Goal: Task Accomplishment & Management: Manage account settings

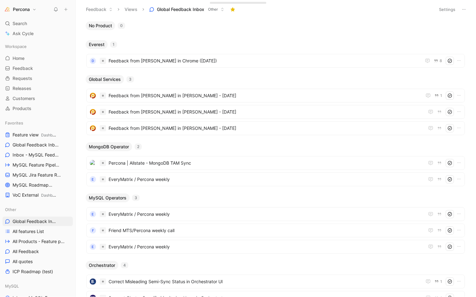
click at [68, 7] on icon at bounding box center [66, 9] width 4 height 4
click at [108, 24] on button "New request r" at bounding box center [107, 22] width 67 height 11
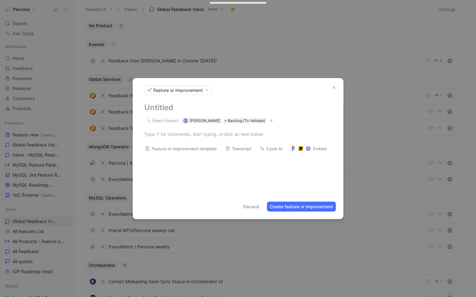
click at [195, 90] on span "Feature or Improvement" at bounding box center [178, 90] width 49 height 6
click at [168, 113] on span "Problem or Need" at bounding box center [172, 113] width 35 height 6
click at [159, 108] on h1 at bounding box center [238, 108] width 187 height 10
click at [161, 120] on div "Select Product" at bounding box center [165, 121] width 26 height 6
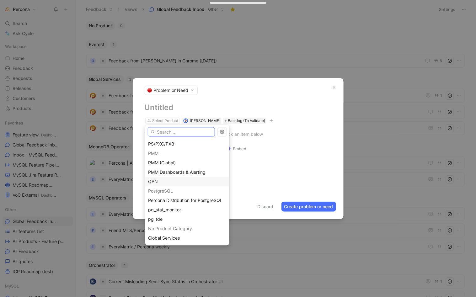
scroll to position [84, 0]
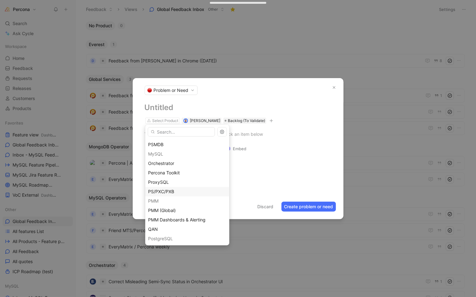
click at [166, 191] on span "PS/PXC/PXB" at bounding box center [161, 191] width 26 height 5
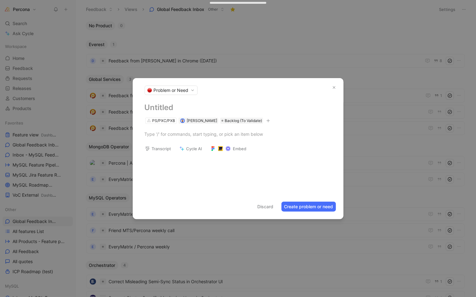
click at [180, 106] on h1 at bounding box center [238, 108] width 187 height 10
paste h1
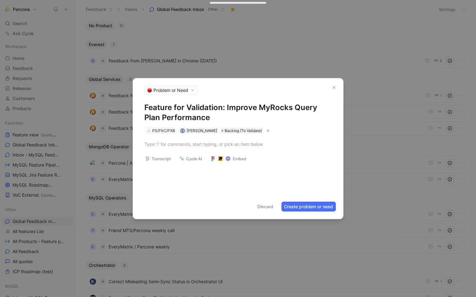
click at [164, 106] on h1 "Feature for Validation: Improve MyRocks Query Plan Performance" at bounding box center [238, 113] width 187 height 20
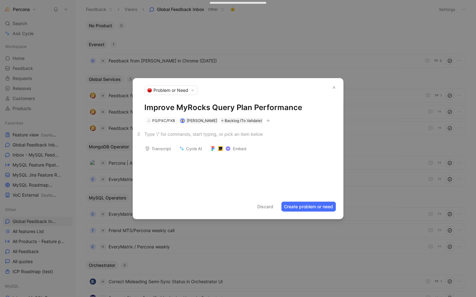
click at [166, 134] on div at bounding box center [238, 134] width 187 height 7
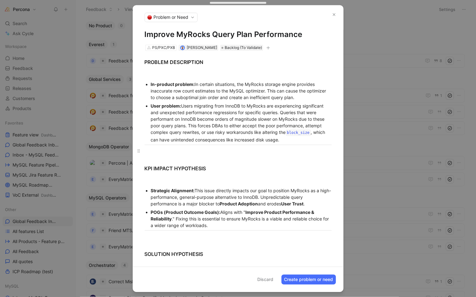
scroll to position [0, 0]
click at [194, 152] on div at bounding box center [238, 151] width 187 height 7
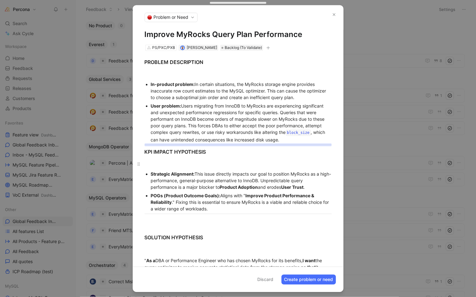
click at [184, 159] on p at bounding box center [238, 164] width 211 height 10
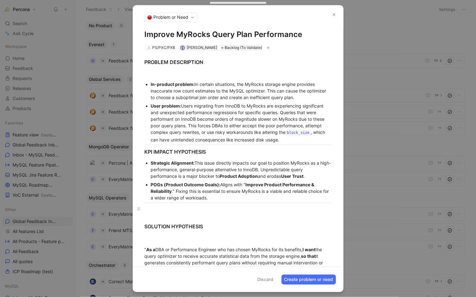
click at [164, 210] on div at bounding box center [238, 209] width 187 height 7
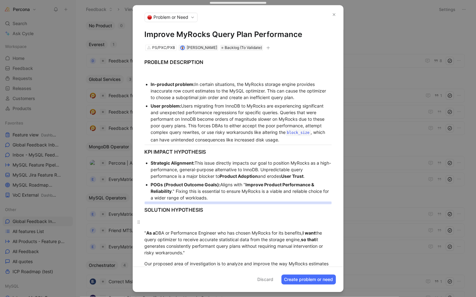
click at [168, 222] on div at bounding box center [238, 222] width 187 height 7
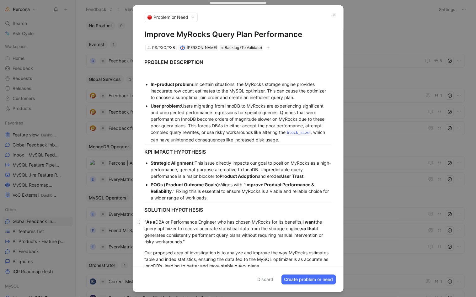
scroll to position [72, 0]
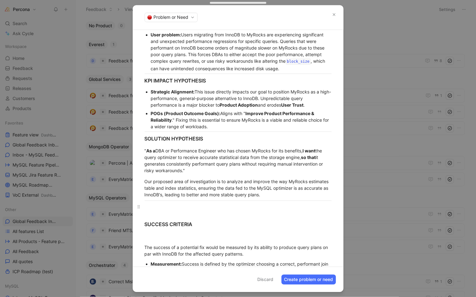
click at [167, 204] on div at bounding box center [238, 206] width 187 height 7
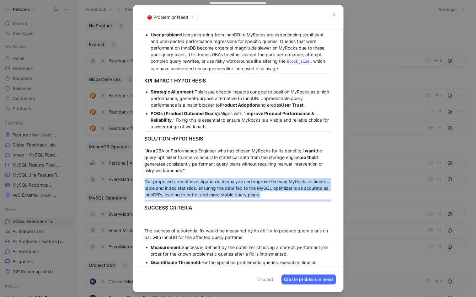
scroll to position [83, 0]
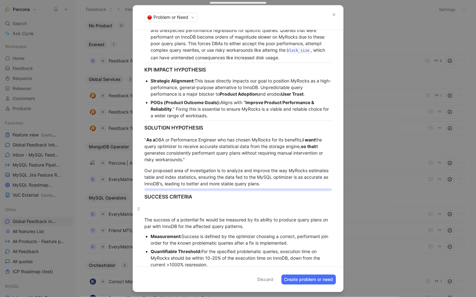
click at [160, 206] on div at bounding box center [238, 209] width 187 height 7
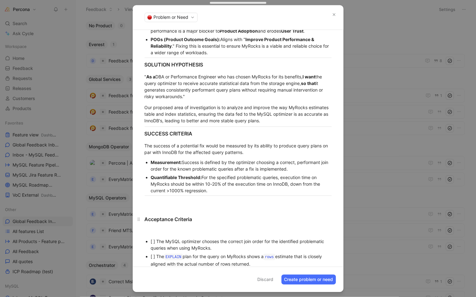
scroll to position [148, 0]
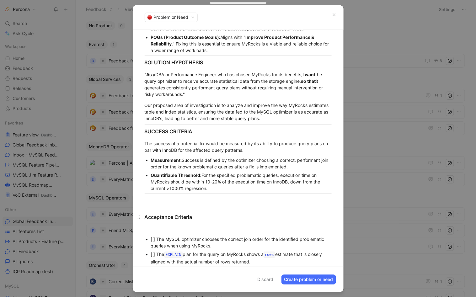
click at [171, 205] on h3 "Acceptance Criteria" at bounding box center [238, 214] width 211 height 18
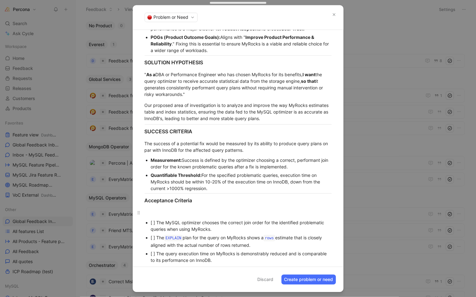
click at [167, 209] on div at bounding box center [238, 212] width 187 height 7
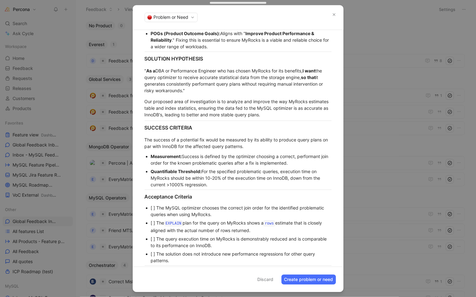
scroll to position [174, 0]
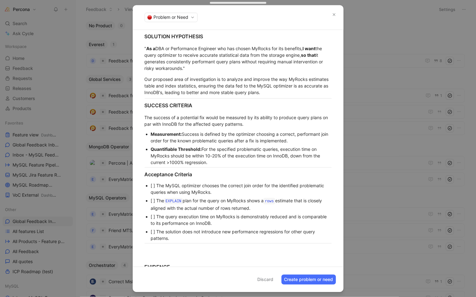
click at [153, 182] on div "[ ] The MySQL optimizer chooses the correct join order for the identified probl…" at bounding box center [241, 188] width 181 height 13
click at [155, 182] on div "[ ] The MySQL optimizer chooses the correct join order for the identified probl…" at bounding box center [241, 188] width 181 height 13
click at [156, 198] on div "[ ] The EXPLAIN plan for the query on MyRocks shows a rows estimate that is clo…" at bounding box center [241, 205] width 181 height 14
click at [157, 214] on div "[ ] The query execution time on MyRocks is demonstrably reduced and is comparab…" at bounding box center [241, 220] width 181 height 13
click at [157, 229] on div "[ ] The solution does not introduce new performance regressions for other query…" at bounding box center [241, 235] width 181 height 13
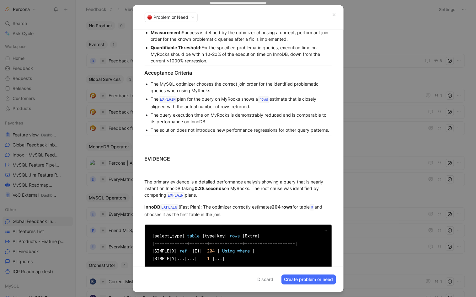
scroll to position [295, 0]
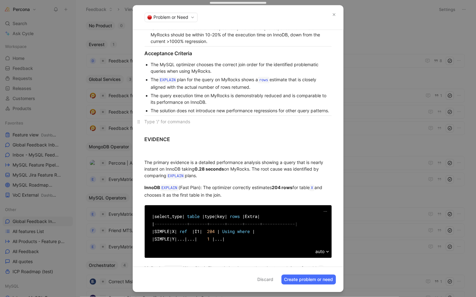
click at [156, 125] on div at bounding box center [238, 121] width 187 height 7
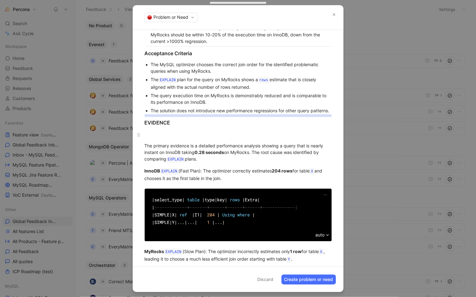
click at [165, 138] on div at bounding box center [238, 135] width 187 height 7
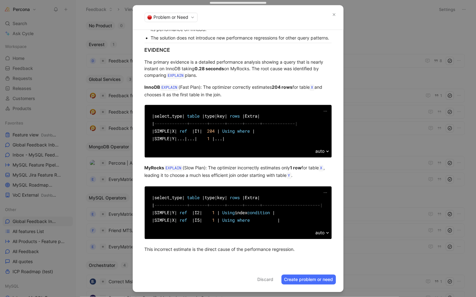
scroll to position [400, 0]
click at [169, 263] on div at bounding box center [238, 264] width 211 height 8
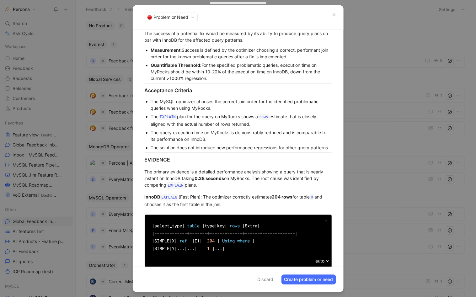
scroll to position [304, 0]
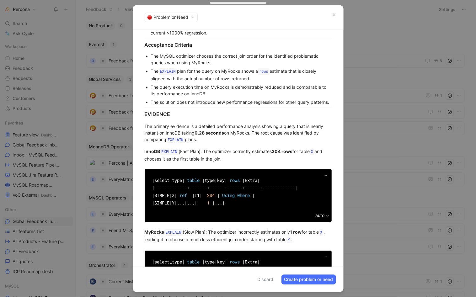
click at [299, 282] on button "Create problem or need" at bounding box center [309, 280] width 55 height 10
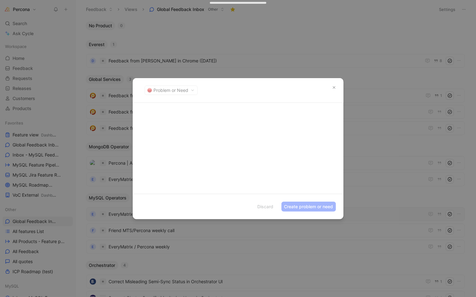
scroll to position [0, 0]
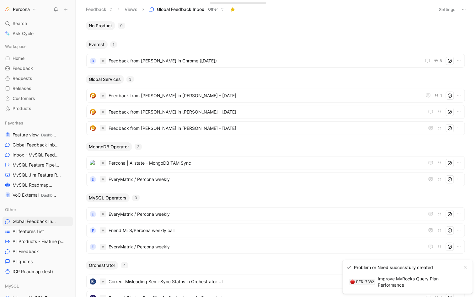
click at [409, 279] on link "PER-7382 Improve MyRocks Query Plan Performance" at bounding box center [403, 282] width 113 height 16
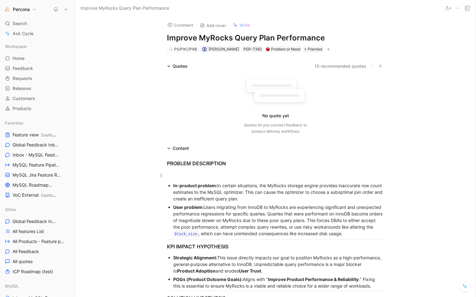
click at [193, 174] on div at bounding box center [275, 175] width 217 height 7
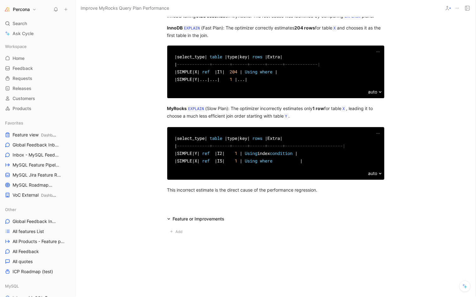
scroll to position [484, 0]
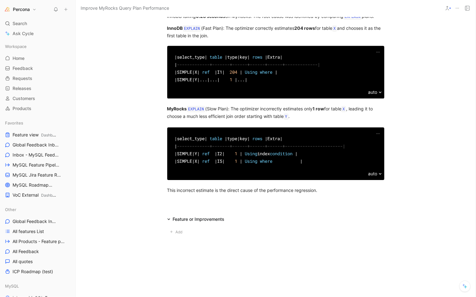
click at [200, 203] on div at bounding box center [276, 205] width 400 height 8
click at [198, 204] on div at bounding box center [276, 205] width 400 height 8
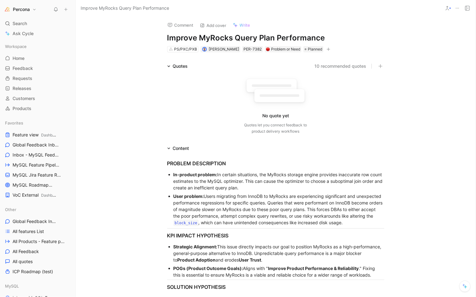
scroll to position [0, 0]
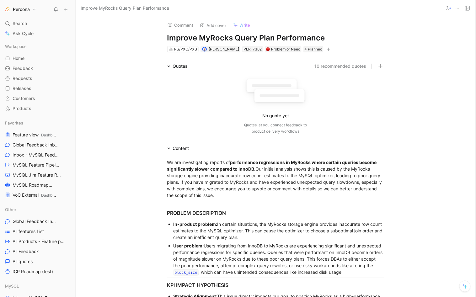
click at [327, 49] on icon "button" at bounding box center [329, 49] width 4 height 4
click at [308, 48] on span "Planned" at bounding box center [315, 49] width 14 height 6
click at [309, 47] on span "Planned" at bounding box center [315, 49] width 14 height 6
click at [326, 46] on button "button" at bounding box center [329, 49] width 6 height 6
click at [23, 163] on span "MySQL Feature Pipeline MySQL" at bounding box center [35, 165] width 44 height 7
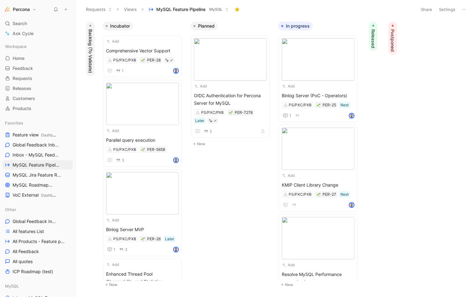
click at [87, 30] on span "Backlog (To Validate)" at bounding box center [90, 51] width 6 height 44
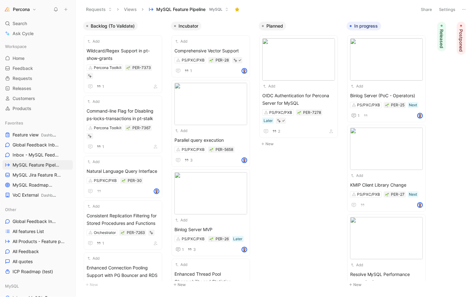
click at [26, 9] on h1 "Percona" at bounding box center [21, 10] width 17 height 6
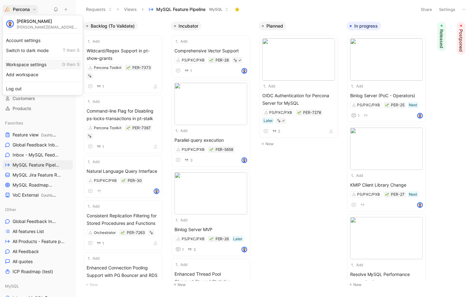
click at [31, 62] on div "Workspace settings G then S" at bounding box center [42, 65] width 77 height 10
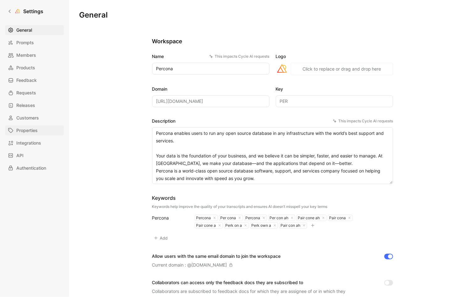
click at [23, 132] on span "Properties" at bounding box center [26, 131] width 21 height 8
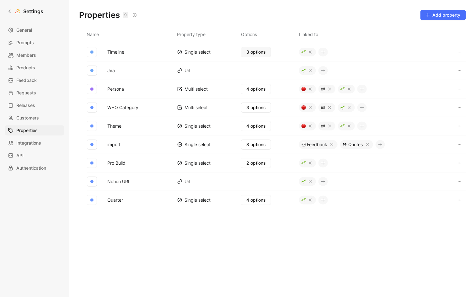
click at [256, 49] on span "3 options" at bounding box center [255, 52] width 19 height 8
click at [251, 143] on span "8 options" at bounding box center [255, 145] width 19 height 8
click at [29, 29] on span "General" at bounding box center [24, 30] width 16 height 8
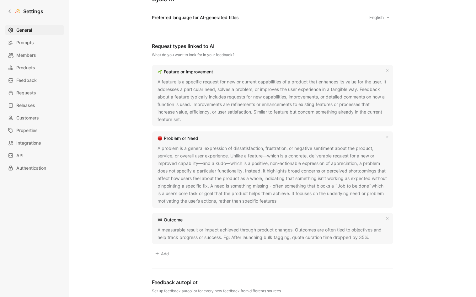
scroll to position [323, 0]
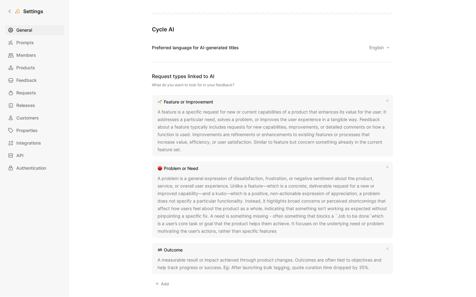
click at [321, 181] on div "A problem is a general expression of dissatisfaction, frustration, or negative …" at bounding box center [273, 205] width 230 height 60
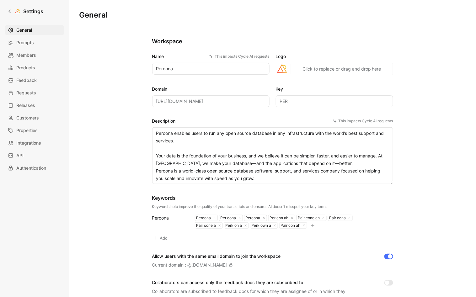
scroll to position [0, 0]
click at [33, 91] on span "Requests" at bounding box center [26, 93] width 20 height 8
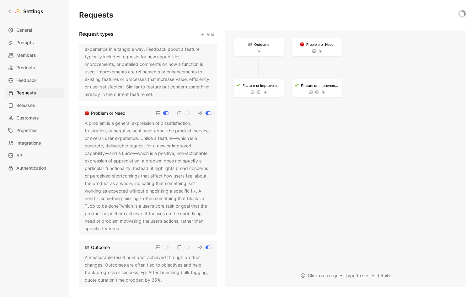
scroll to position [36, 0]
click at [103, 152] on div "A problem is a general expression of dissatisfaction, frustration, or negative …" at bounding box center [148, 176] width 127 height 113
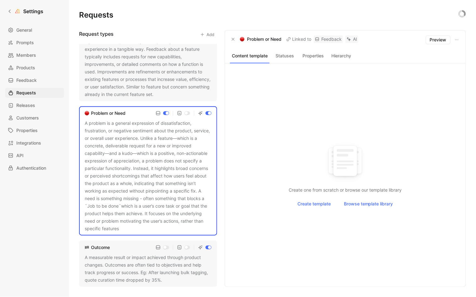
click at [286, 50] on div "Content template Statuses Properties Hierarchy" at bounding box center [345, 56] width 241 height 14
click at [283, 56] on button "Statuses" at bounding box center [285, 56] width 26 height 8
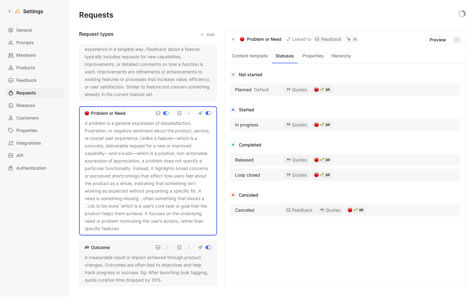
click at [457, 39] on icon "button" at bounding box center [457, 39] width 5 height 5
click at [268, 74] on icon "button" at bounding box center [267, 74] width 3 height 3
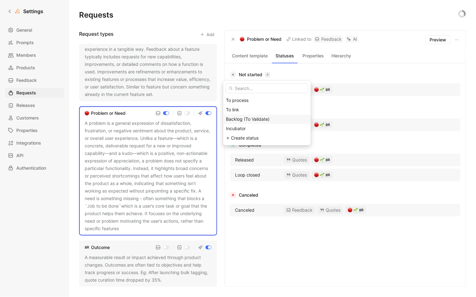
click at [254, 117] on span "Backlog (To Validate)" at bounding box center [248, 119] width 44 height 5
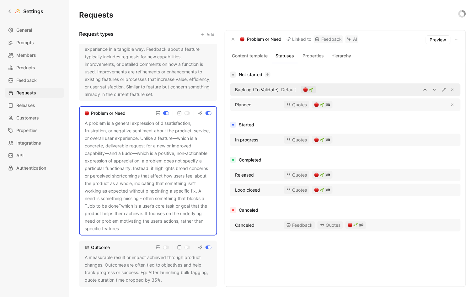
click at [344, 91] on div at bounding box center [388, 90] width 135 height 8
click at [275, 89] on span "Backlog (To Validate)" at bounding box center [257, 90] width 44 height 8
click at [444, 90] on icon "button" at bounding box center [444, 89] width 5 height 5
click at [356, 81] on div "Not started Backlog (To Validate) Default Planned Quotes" at bounding box center [345, 92] width 231 height 43
click at [319, 89] on div "Backlog (To Validate) Default" at bounding box center [345, 90] width 231 height 13
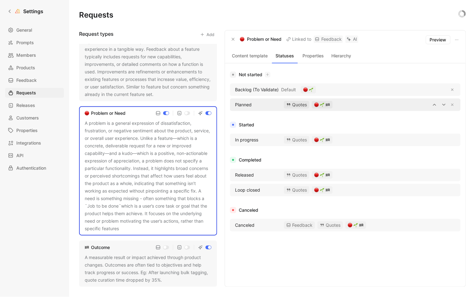
click at [295, 104] on div "Quotes" at bounding box center [296, 105] width 25 height 8
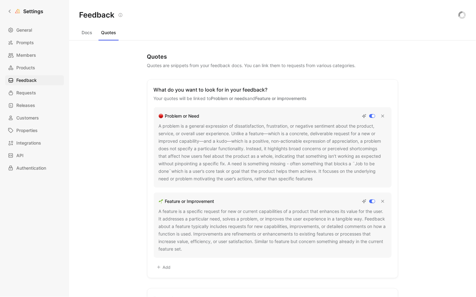
click at [83, 31] on button "Docs" at bounding box center [87, 33] width 16 height 10
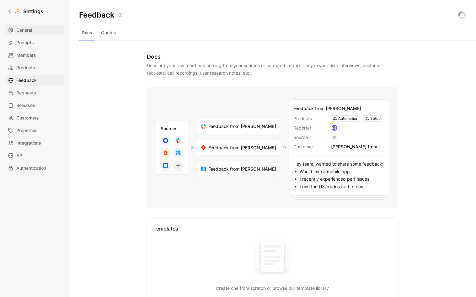
click at [27, 29] on span "General" at bounding box center [24, 30] width 16 height 8
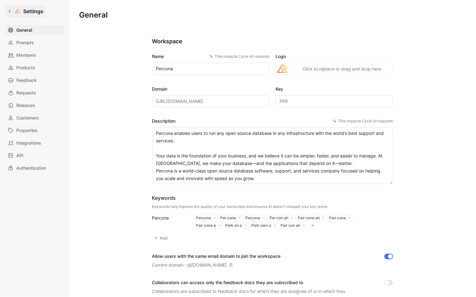
click at [11, 10] on icon at bounding box center [10, 11] width 4 height 4
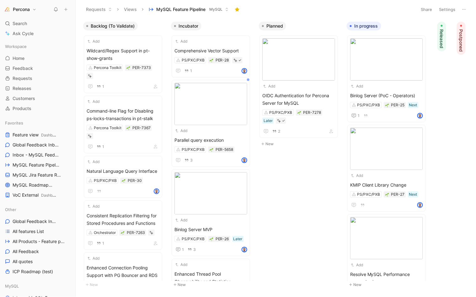
click at [442, 7] on button "Settings" at bounding box center [448, 9] width 22 height 9
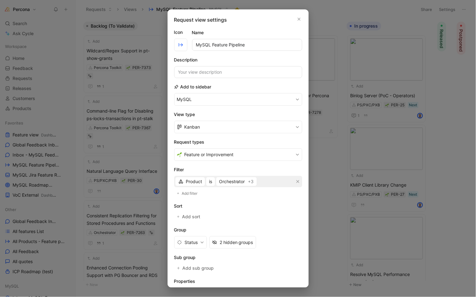
click at [251, 157] on button "Feature or Improvement" at bounding box center [238, 155] width 128 height 13
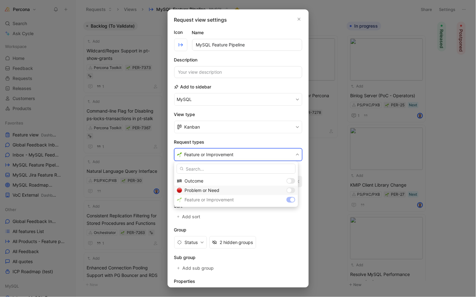
click at [290, 192] on div at bounding box center [289, 190] width 4 height 4
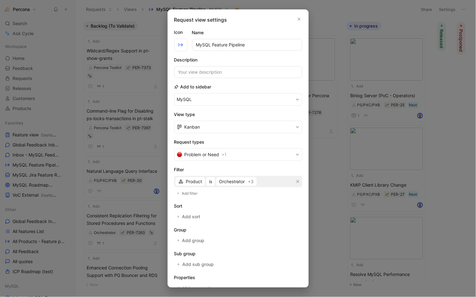
click at [332, 14] on div at bounding box center [238, 148] width 476 height 297
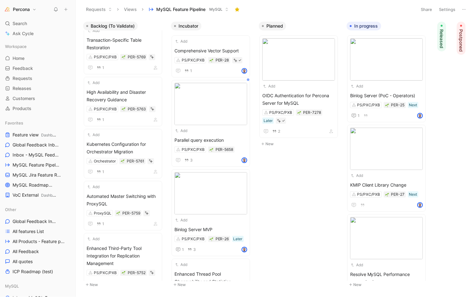
scroll to position [7323, 0]
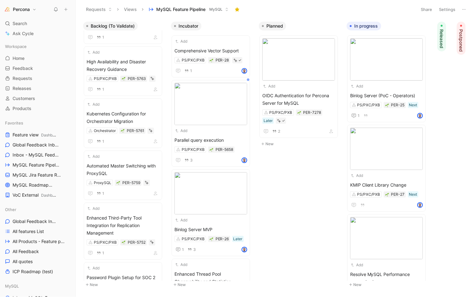
click at [21, 5] on button "Percona" at bounding box center [20, 9] width 35 height 9
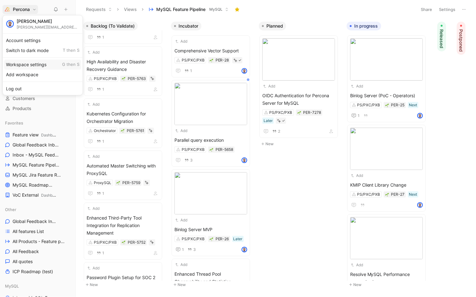
click at [30, 62] on div "Workspace settings G then S" at bounding box center [42, 65] width 77 height 10
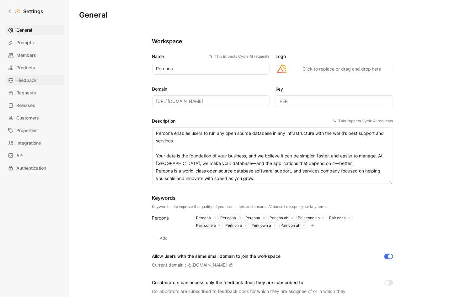
click at [25, 75] on link "Feedback" at bounding box center [34, 80] width 59 height 10
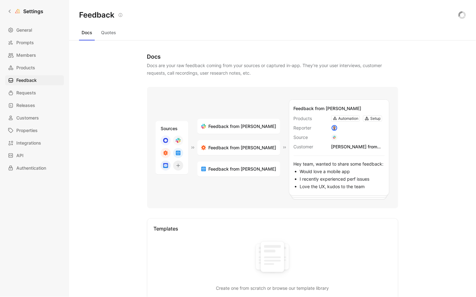
click at [108, 32] on button "Quotes" at bounding box center [109, 33] width 20 height 10
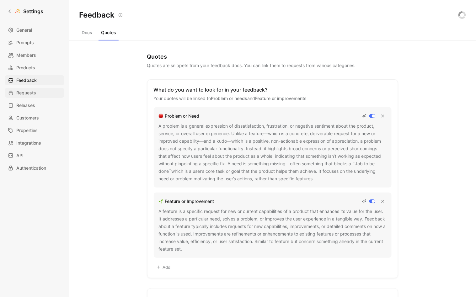
click at [27, 92] on span "Requests" at bounding box center [26, 93] width 20 height 8
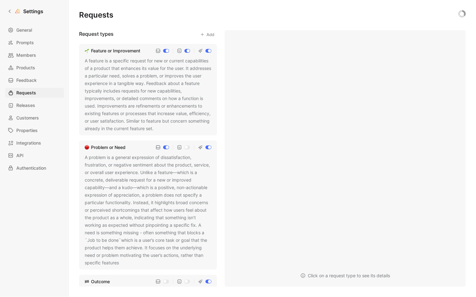
click at [204, 131] on div "A feature is a specific request for new or current capabilities of a product th…" at bounding box center [148, 94] width 127 height 75
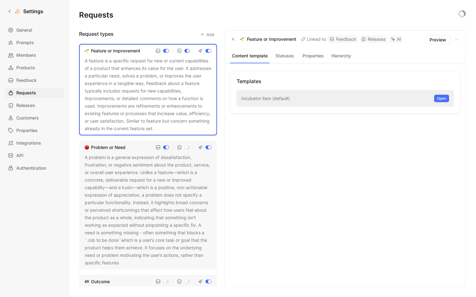
click at [287, 46] on div "Feature or Improvement Linked to Feedback Releases AI Preview" at bounding box center [345, 39] width 241 height 19
click at [285, 61] on div "Content template Statuses Properties Hierarchy" at bounding box center [345, 56] width 241 height 14
click at [104, 170] on div "A problem is a general expression of dissatisfaction, frustration, or negative …" at bounding box center [148, 210] width 127 height 113
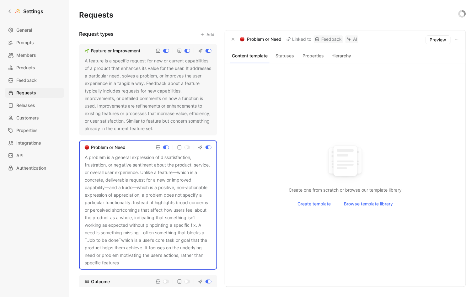
click at [288, 56] on button "Statuses" at bounding box center [285, 56] width 26 height 8
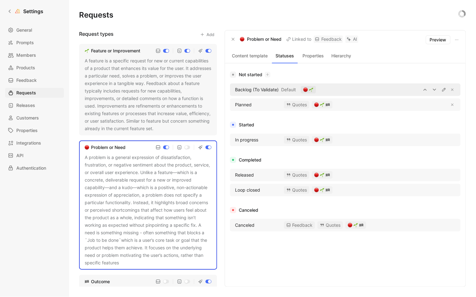
click at [282, 89] on span "Default" at bounding box center [288, 90] width 15 height 8
click at [375, 95] on div "Backlog (To Validate) Default" at bounding box center [345, 90] width 231 height 13
click at [444, 91] on icon "button" at bounding box center [443, 89] width 3 height 3
click at [331, 83] on div "Not started Backlog (To Validate) Planned Quotes" at bounding box center [345, 92] width 231 height 43
click at [250, 87] on span "Backlog (To Validate)" at bounding box center [257, 90] width 44 height 8
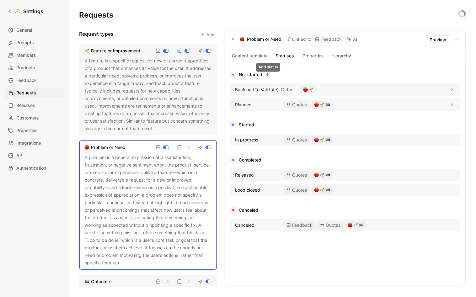
click at [267, 76] on icon "button" at bounding box center [267, 74] width 3 height 3
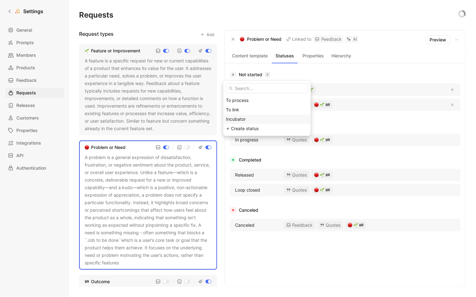
click at [231, 117] on span "Incubator" at bounding box center [236, 119] width 20 height 5
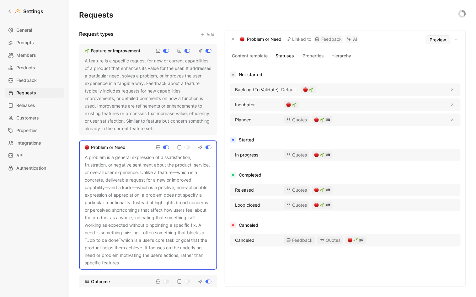
click at [436, 39] on span "Preview" at bounding box center [438, 40] width 17 height 8
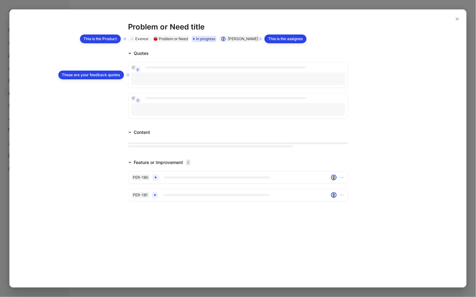
click at [25, 6] on div at bounding box center [238, 148] width 476 height 297
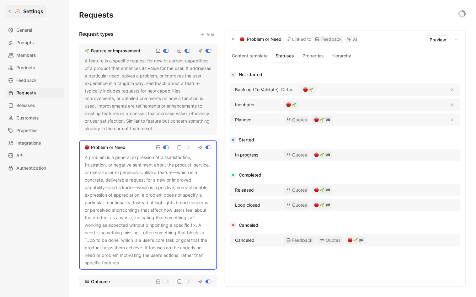
click at [11, 12] on icon at bounding box center [10, 11] width 4 height 4
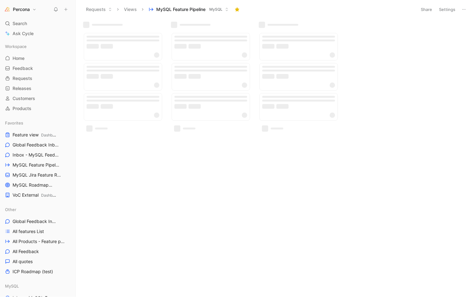
click at [10, 8] on img "button" at bounding box center [7, 9] width 6 height 6
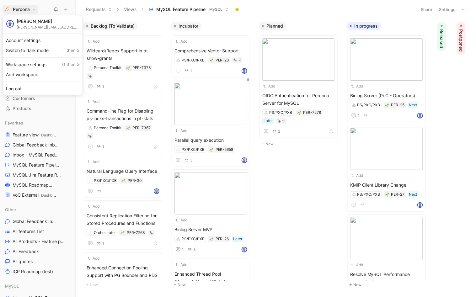
click at [10, 8] on div at bounding box center [238, 148] width 476 height 297
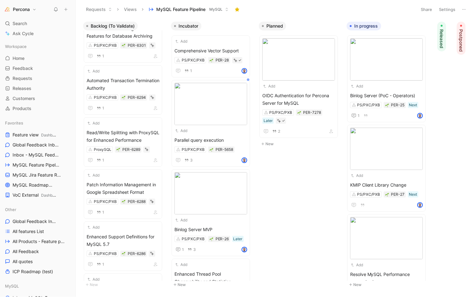
scroll to position [4554, 0]
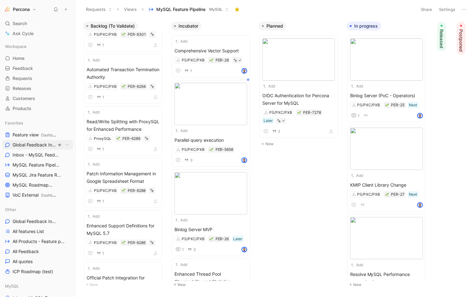
click at [26, 142] on span "Global Feedback Inbox Other" at bounding box center [35, 145] width 44 height 7
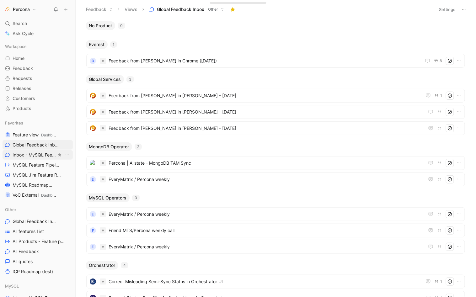
click at [24, 155] on span "Inbox - MySQL Feedback MySQL" at bounding box center [35, 155] width 44 height 7
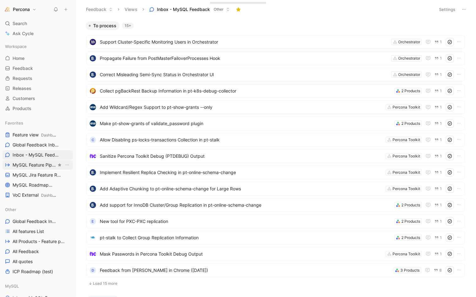
click at [26, 163] on span "MySQL Feature Pipeline MySQL" at bounding box center [35, 165] width 44 height 7
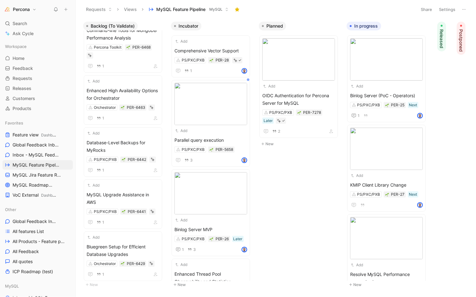
scroll to position [3617, 0]
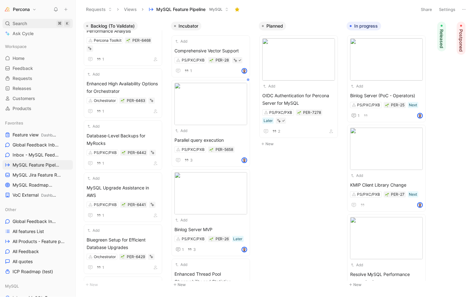
click at [26, 22] on span "Search" at bounding box center [20, 24] width 14 height 8
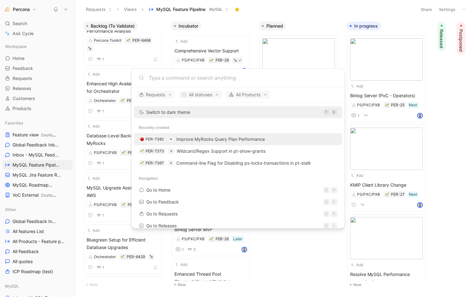
click at [192, 137] on span "Improve MyRocks Query Plan Performance" at bounding box center [221, 139] width 89 height 5
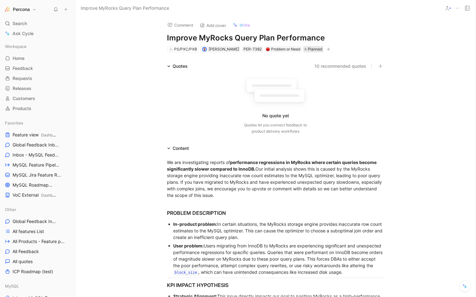
click at [308, 51] on span "Planned" at bounding box center [315, 49] width 14 height 6
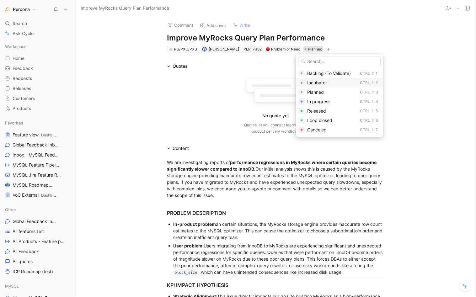
click at [319, 82] on span "Incubator" at bounding box center [318, 82] width 20 height 5
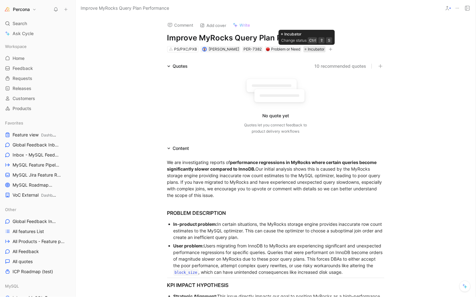
click at [308, 47] on span "Incubator" at bounding box center [316, 49] width 17 height 6
click at [34, 164] on span "MySQL Feature Pipeline MySQL" at bounding box center [35, 165] width 44 height 7
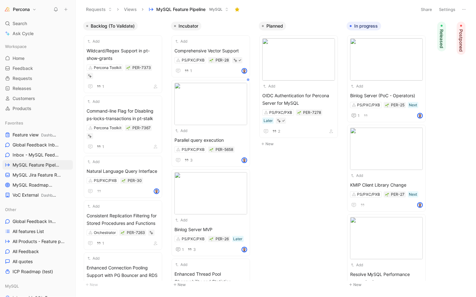
click at [441, 11] on button "Settings" at bounding box center [448, 9] width 22 height 9
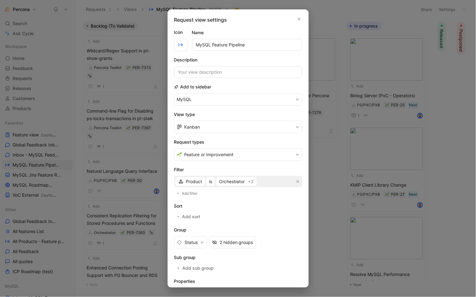
click at [242, 149] on button "Feature or Improvement" at bounding box center [238, 155] width 128 height 13
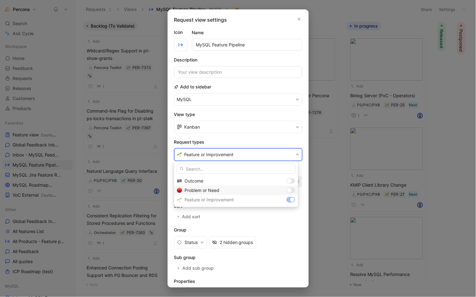
click at [291, 192] on div at bounding box center [289, 190] width 4 height 4
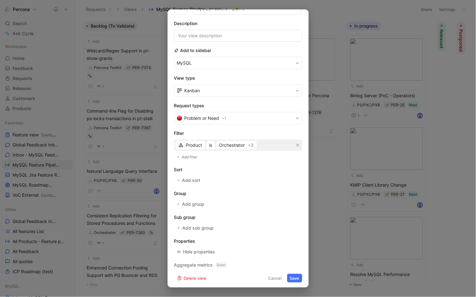
scroll to position [36, 0]
click at [292, 277] on button "Save" at bounding box center [294, 278] width 15 height 9
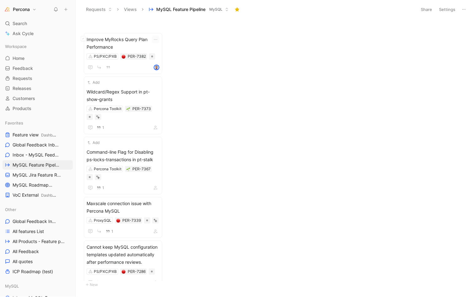
scroll to position [0, 0]
click at [447, 11] on button "Settings" at bounding box center [448, 9] width 22 height 9
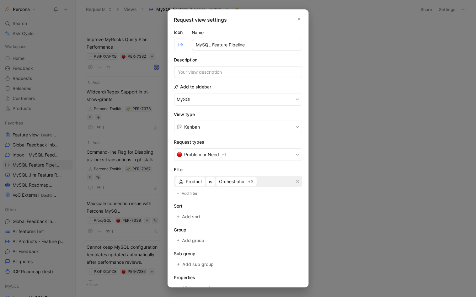
click at [221, 153] on button "Problem or Need + 1" at bounding box center [238, 155] width 128 height 13
click at [188, 240] on span "Add group" at bounding box center [193, 241] width 23 height 8
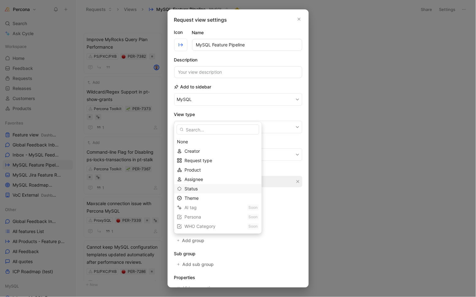
click at [196, 188] on span "Status" at bounding box center [191, 188] width 13 height 5
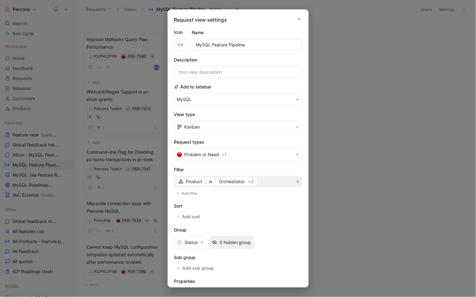
click at [238, 239] on div "0 hidden group" at bounding box center [236, 243] width 32 height 8
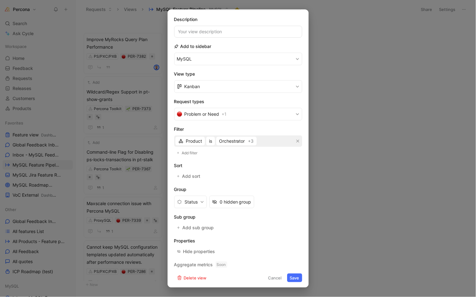
scroll to position [40, 0]
click at [290, 277] on button "Save" at bounding box center [294, 278] width 15 height 9
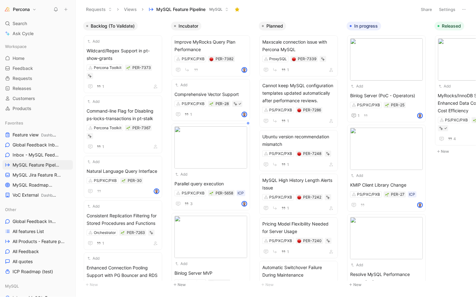
click at [122, 24] on span "Backlog (To Validate)" at bounding box center [113, 26] width 44 height 6
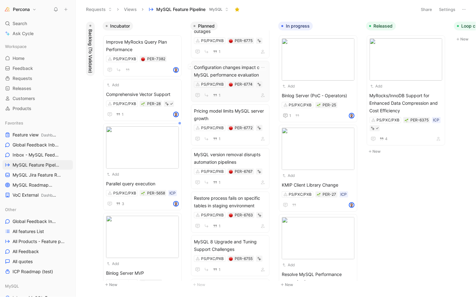
scroll to position [4062, 0]
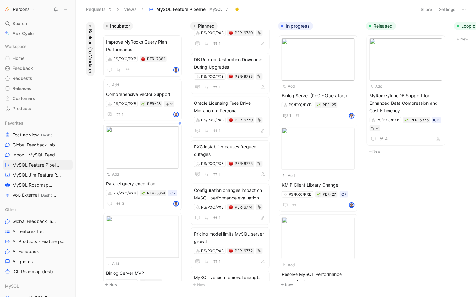
click at [446, 10] on button "Settings" at bounding box center [448, 9] width 22 height 9
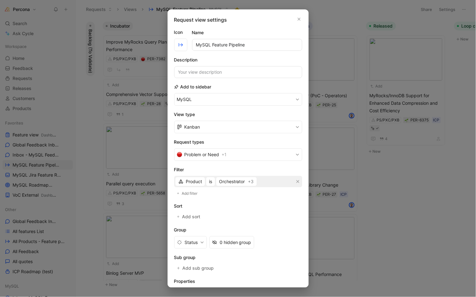
click at [219, 152] on button "Problem or Need + 1" at bounding box center [238, 155] width 128 height 13
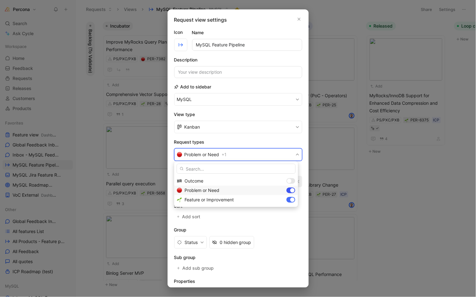
click at [290, 192] on div at bounding box center [291, 191] width 9 height 6
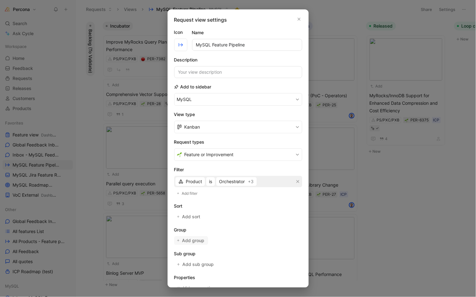
click at [193, 239] on span "Add group" at bounding box center [193, 241] width 23 height 8
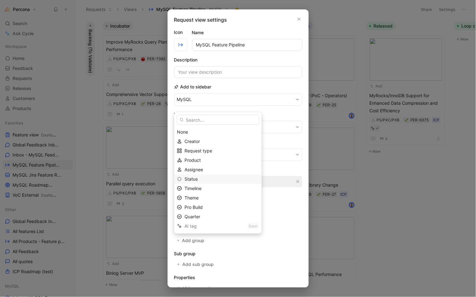
click at [204, 179] on div "Status" at bounding box center [222, 180] width 74 height 8
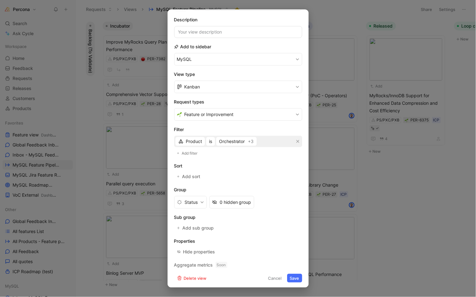
scroll to position [40, 0]
click at [291, 277] on button "Save" at bounding box center [294, 278] width 15 height 9
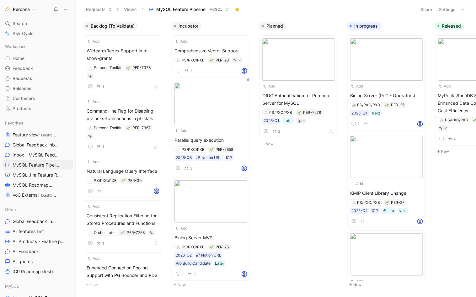
click at [117, 24] on span "Backlog (To Validate)" at bounding box center [113, 26] width 44 height 6
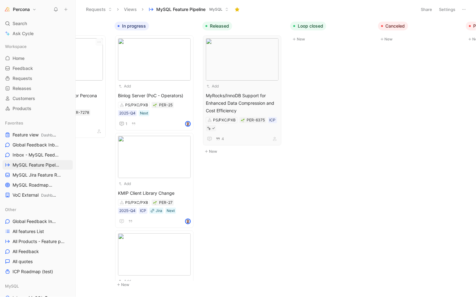
scroll to position [0, 166]
click at [367, 26] on use "button" at bounding box center [366, 26] width 3 height 1
click at [205, 24] on button "Released" at bounding box center [215, 26] width 30 height 9
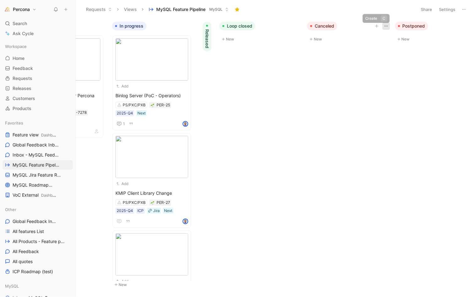
click at [383, 27] on button "button" at bounding box center [387, 26] width 8 height 8
click at [361, 38] on span "Hide" at bounding box center [362, 39] width 9 height 5
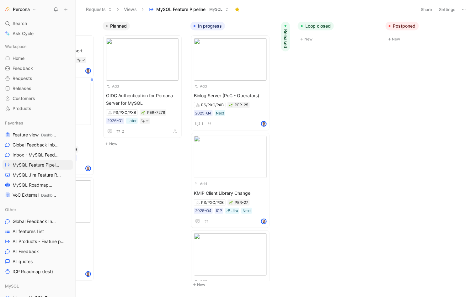
scroll to position [0, 88]
click at [320, 25] on span "Loop closed" at bounding box center [318, 26] width 25 height 6
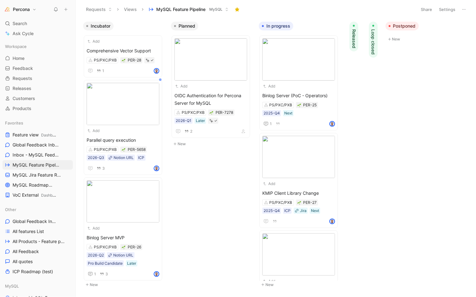
scroll to position [0, 19]
click at [403, 30] on button "Postponed" at bounding box center [402, 26] width 33 height 9
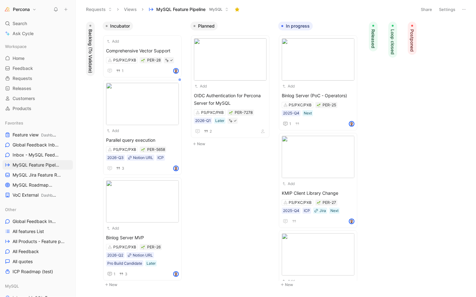
scroll to position [0, 0]
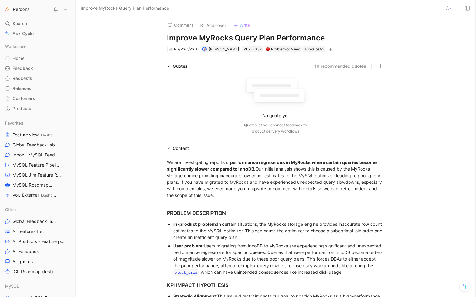
scroll to position [0, 0]
click at [28, 181] on link "MySQL Roadmap MySQL" at bounding box center [38, 185] width 70 height 9
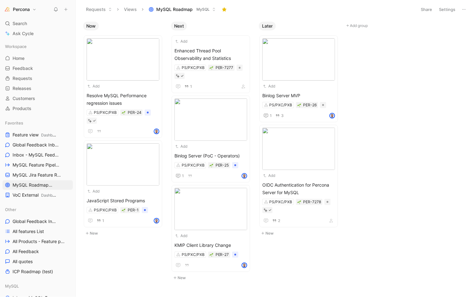
click at [447, 9] on button "Settings" at bounding box center [448, 9] width 22 height 9
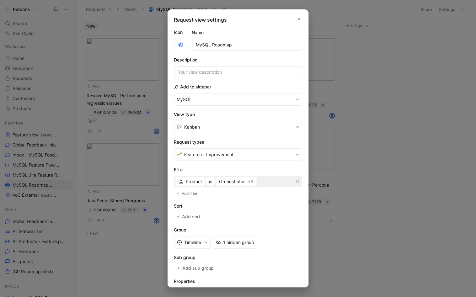
click at [245, 160] on form "Icon Name MySQL Roadmap Description Add to sidebar MySQL View type Kanban Reque…" at bounding box center [238, 176] width 128 height 295
click at [258, 156] on button "Feature or Improvement" at bounding box center [238, 155] width 128 height 13
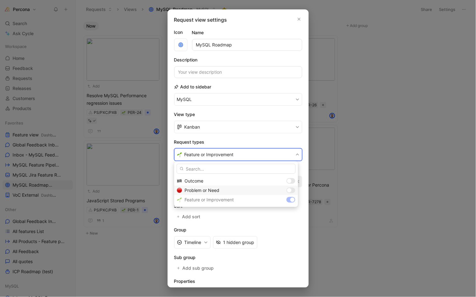
click at [291, 191] on div at bounding box center [289, 190] width 4 height 4
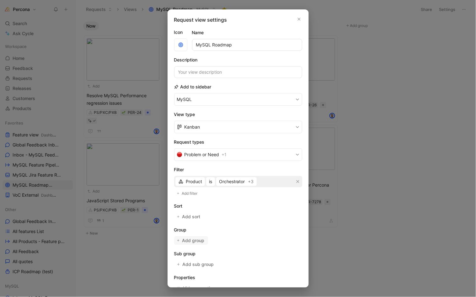
click at [195, 237] on span "Add group" at bounding box center [193, 241] width 23 height 8
click at [297, 20] on button "button" at bounding box center [299, 19] width 6 height 6
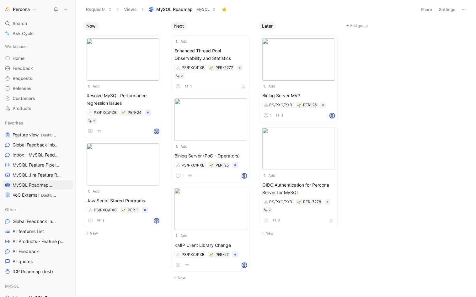
click at [447, 7] on button "Settings" at bounding box center [448, 9] width 22 height 9
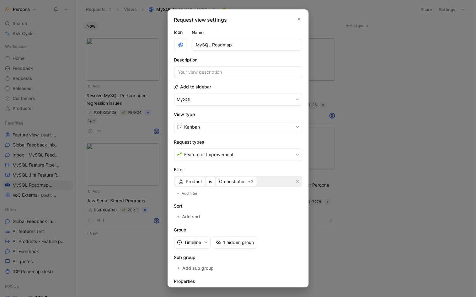
click at [396, 112] on div at bounding box center [238, 148] width 476 height 297
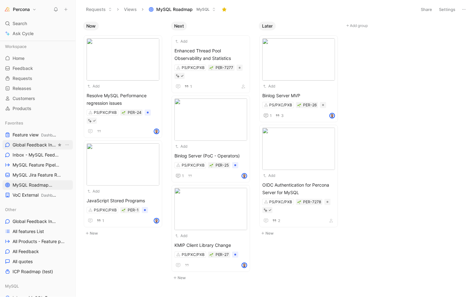
scroll to position [187, 0]
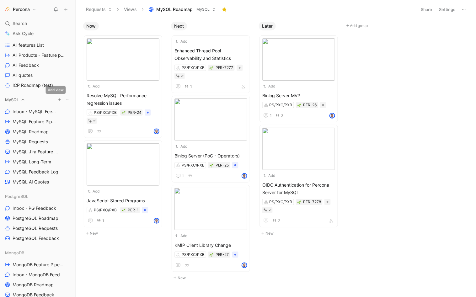
click at [58, 98] on icon "button" at bounding box center [60, 100] width 4 height 4
click at [119, 120] on span "Create view" at bounding box center [118, 121] width 24 height 6
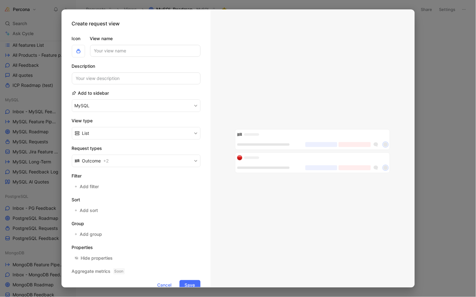
click at [118, 51] on input "View name" at bounding box center [145, 51] width 111 height 12
type input "Problems View"
click at [89, 103] on button "MySQL" at bounding box center [136, 106] width 129 height 13
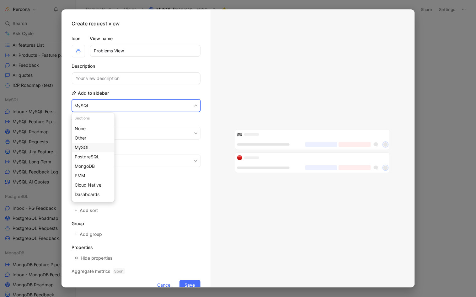
click at [91, 148] on div "MySQL" at bounding box center [93, 148] width 37 height 8
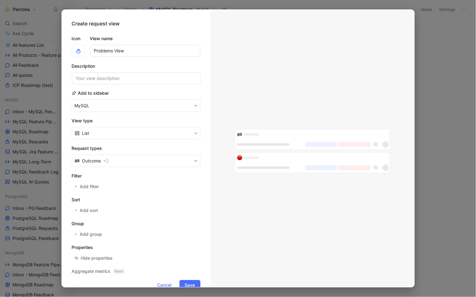
click at [110, 130] on button "List" at bounding box center [136, 133] width 129 height 13
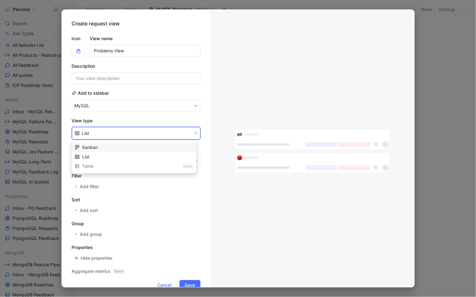
click at [97, 147] on span "Kanban" at bounding box center [90, 147] width 16 height 5
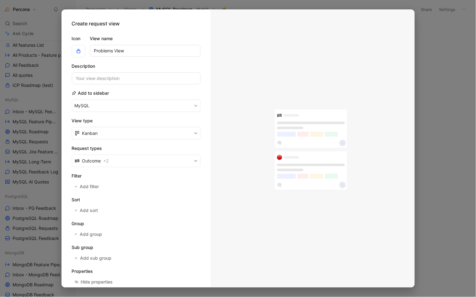
click at [120, 162] on button "Outcome + 2" at bounding box center [136, 161] width 129 height 13
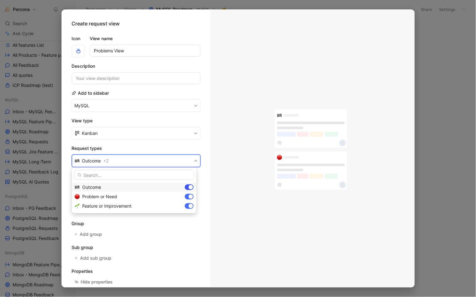
click at [188, 186] on div at bounding box center [189, 188] width 9 height 6
click at [188, 204] on div at bounding box center [189, 206] width 9 height 6
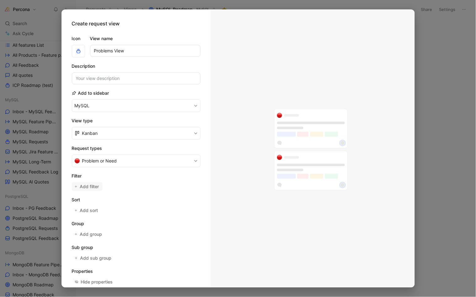
click at [93, 183] on span "Add filter" at bounding box center [90, 187] width 20 height 8
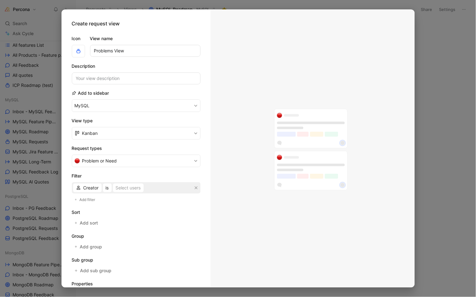
click at [93, 184] on span "Creator" at bounding box center [91, 188] width 15 height 8
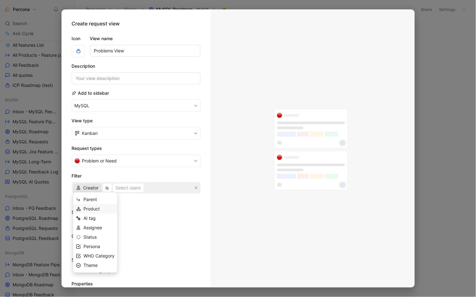
click at [99, 212] on span "Product" at bounding box center [92, 209] width 16 height 5
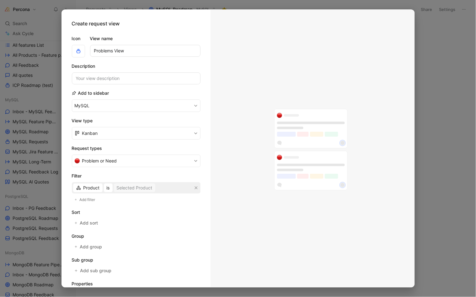
click at [129, 189] on div "Selected Product" at bounding box center [135, 188] width 36 height 8
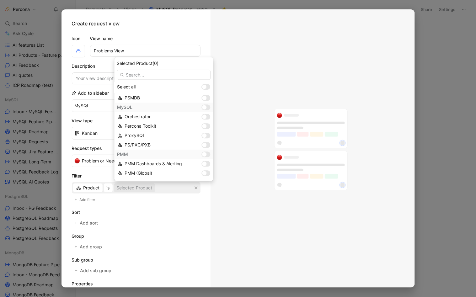
scroll to position [72, 0]
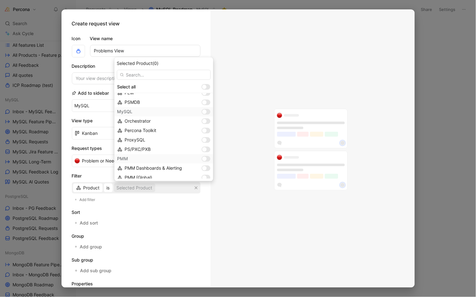
click at [203, 114] on div at bounding box center [206, 112] width 9 height 6
click at [203, 110] on div at bounding box center [205, 112] width 4 height 4
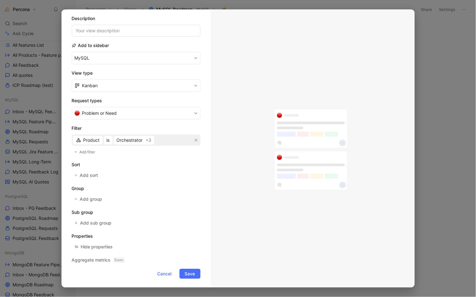
scroll to position [47, 0]
click at [89, 155] on button "Add filter" at bounding box center [85, 153] width 27 height 8
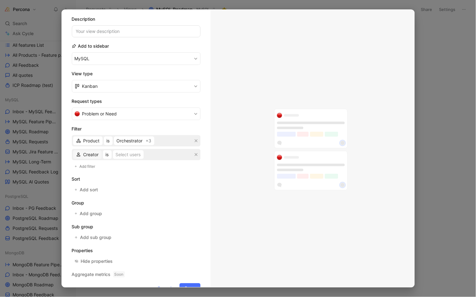
click at [94, 151] on span "Creator" at bounding box center [91, 155] width 15 height 8
click at [98, 192] on div "Status" at bounding box center [99, 195] width 31 height 8
click at [91, 154] on span "Creator" at bounding box center [91, 155] width 15 height 8
click at [91, 151] on span "Status" at bounding box center [90, 155] width 13 height 8
click at [125, 152] on div "Select statuses" at bounding box center [129, 155] width 31 height 8
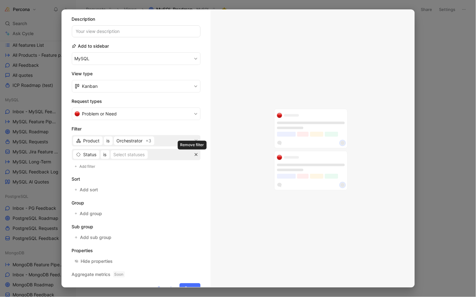
click at [195, 154] on icon "button" at bounding box center [196, 155] width 3 height 3
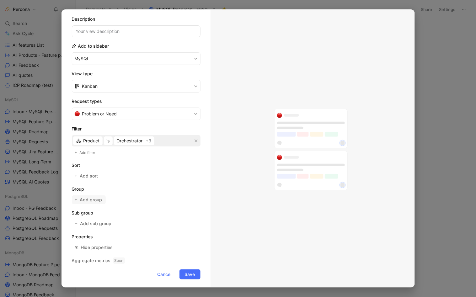
click at [92, 200] on span "Add group" at bounding box center [91, 200] width 23 height 8
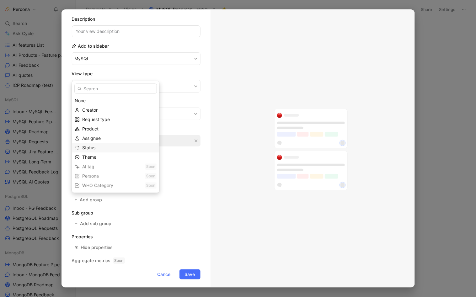
click at [90, 147] on span "Status" at bounding box center [88, 147] width 13 height 5
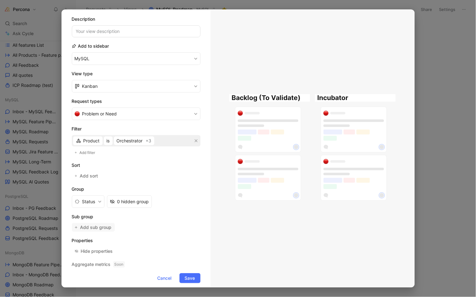
click at [97, 228] on span "Add sub group" at bounding box center [96, 228] width 32 height 8
click at [86, 203] on button "Status" at bounding box center [88, 202] width 33 height 13
click at [90, 200] on button "Status" at bounding box center [88, 202] width 33 height 13
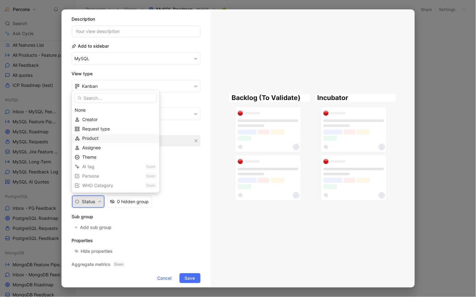
click at [93, 138] on span "Product" at bounding box center [90, 138] width 16 height 5
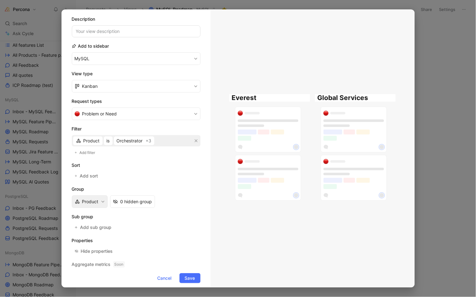
click at [91, 200] on button "Product" at bounding box center [90, 202] width 36 height 13
click at [89, 227] on span "Add sub group" at bounding box center [96, 228] width 32 height 8
click at [95, 203] on button "Product" at bounding box center [90, 202] width 36 height 13
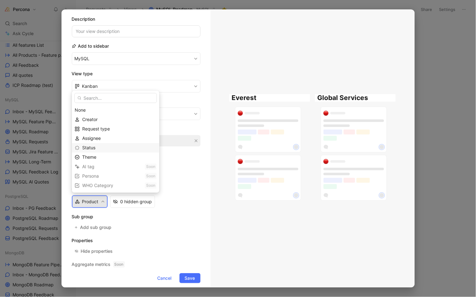
click at [98, 148] on div "Status" at bounding box center [119, 148] width 74 height 8
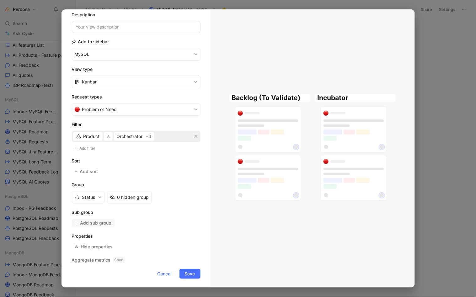
scroll to position [51, 0]
click at [110, 243] on button "Hide properties" at bounding box center [94, 247] width 44 height 9
click at [99, 244] on div "Hide properties" at bounding box center [97, 248] width 32 height 8
click at [188, 271] on span "Save" at bounding box center [190, 275] width 10 height 8
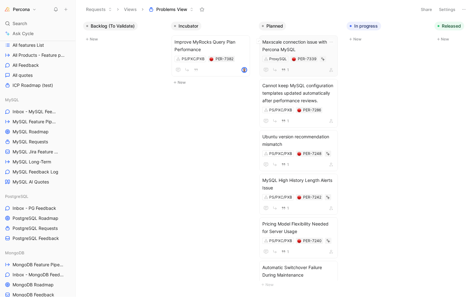
click at [298, 45] on span "Maxscale connection issue with Percona MySQL" at bounding box center [299, 45] width 73 height 15
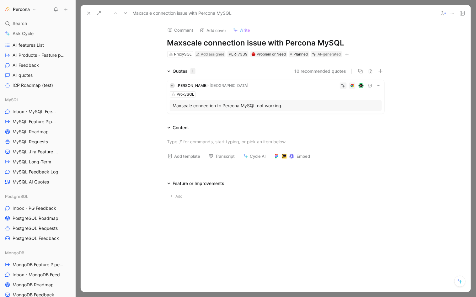
click at [229, 103] on div "Maxscale connection to Percona MySQL not working." at bounding box center [276, 106] width 206 height 8
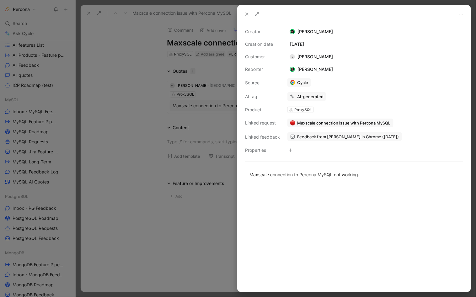
click at [307, 137] on span "Feedback from Vincent Prelot in Chrome (Aug 07, 2025)" at bounding box center [348, 137] width 102 height 6
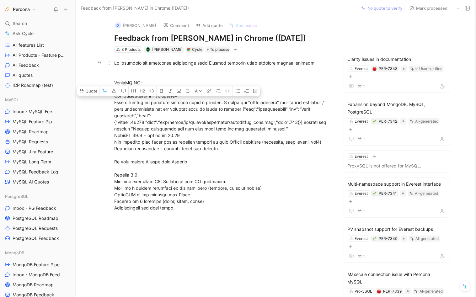
drag, startPoint x: 121, startPoint y: 95, endPoint x: 262, endPoint y: 139, distance: 148.3
click at [262, 139] on div at bounding box center [223, 136] width 217 height 152
click at [231, 103] on div at bounding box center [223, 136] width 217 height 152
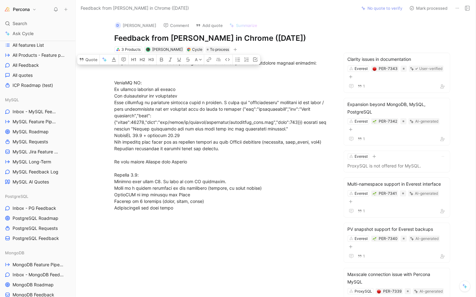
click at [170, 104] on div at bounding box center [223, 136] width 217 height 152
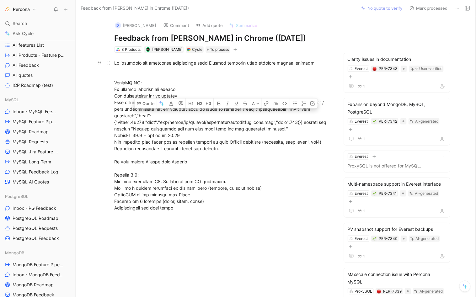
drag, startPoint x: 138, startPoint y: 104, endPoint x: 315, endPoint y: 133, distance: 180.2
click at [315, 133] on div at bounding box center [223, 136] width 217 height 152
click at [175, 119] on div at bounding box center [223, 136] width 217 height 152
drag, startPoint x: 151, startPoint y: 112, endPoint x: 273, endPoint y: 130, distance: 122.6
click at [273, 130] on div at bounding box center [223, 136] width 217 height 152
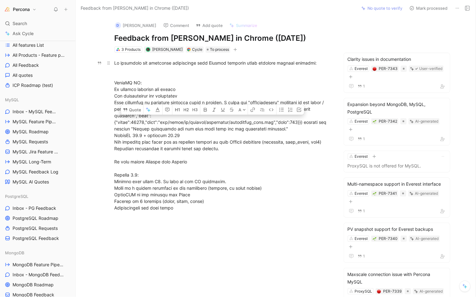
click at [173, 130] on div at bounding box center [223, 136] width 217 height 152
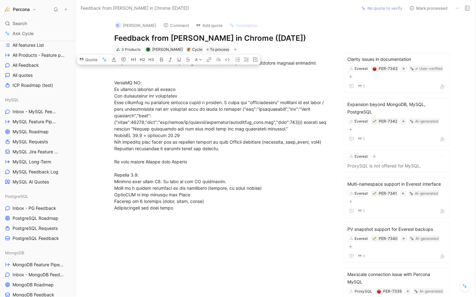
click at [173, 130] on div at bounding box center [223, 136] width 217 height 152
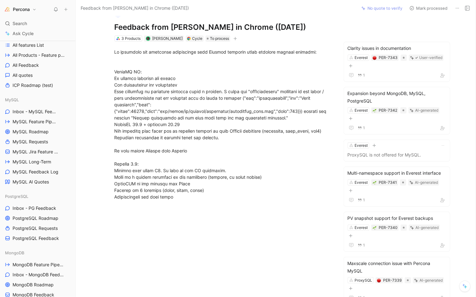
scroll to position [12, 0]
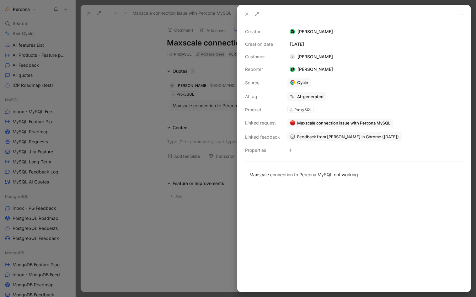
click at [193, 101] on div at bounding box center [238, 148] width 476 height 297
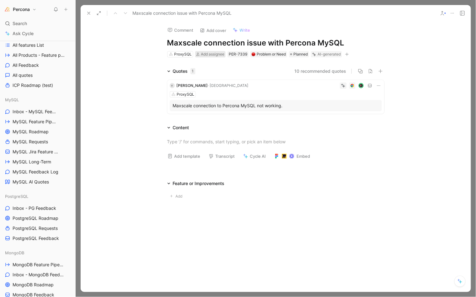
click at [204, 54] on span "Add assignee" at bounding box center [213, 54] width 24 height 5
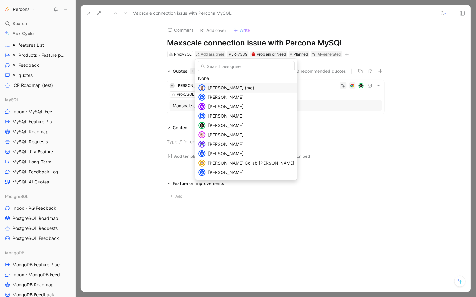
click at [216, 88] on span "Dennis Kittrell (me)" at bounding box center [231, 87] width 46 height 5
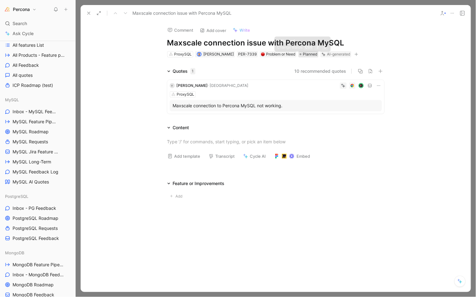
click at [303, 55] on span "Planned" at bounding box center [310, 54] width 14 height 6
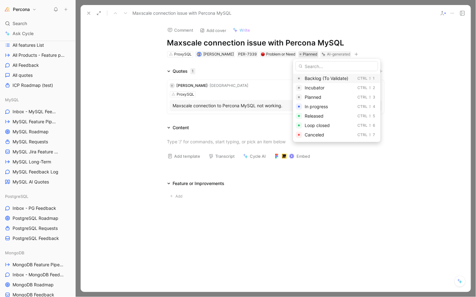
click at [314, 78] on span "Backlog (To Validate)" at bounding box center [327, 78] width 44 height 5
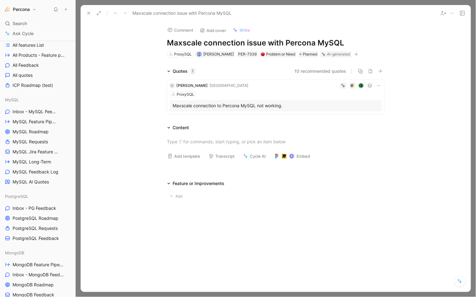
click at [321, 53] on div "AI-generated" at bounding box center [336, 54] width 31 height 6
click at [22, 11] on h1 "Percona" at bounding box center [21, 10] width 17 height 6
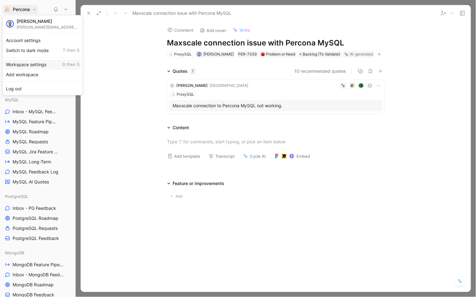
click at [30, 62] on div "Workspace settings G then S" at bounding box center [42, 65] width 77 height 10
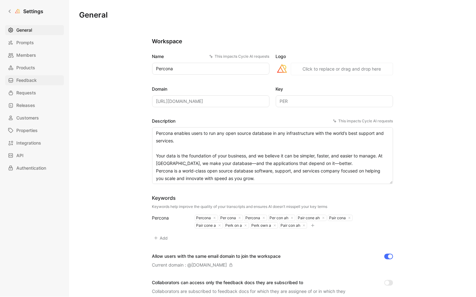
click at [30, 77] on span "Feedback" at bounding box center [26, 81] width 20 height 8
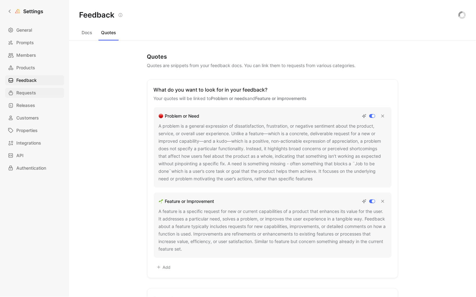
click at [27, 89] on span "Requests" at bounding box center [26, 93] width 20 height 8
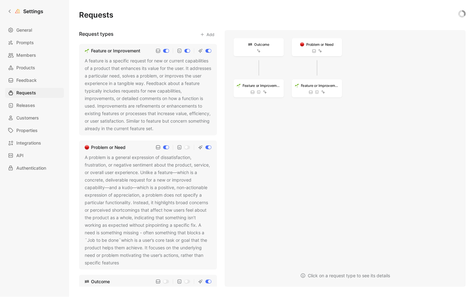
click at [176, 161] on div "A problem is a general expression of dissatisfaction, frustration, or negative …" at bounding box center [148, 210] width 127 height 113
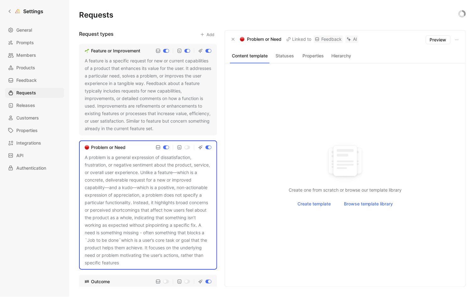
click at [317, 52] on button "Properties" at bounding box center [313, 56] width 26 height 8
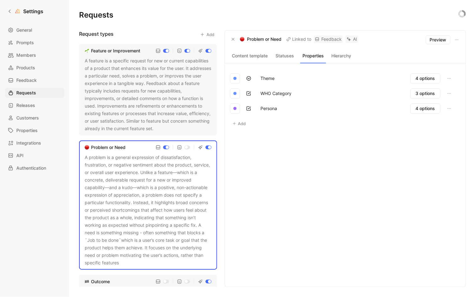
click at [288, 54] on button "Statuses" at bounding box center [285, 56] width 26 height 8
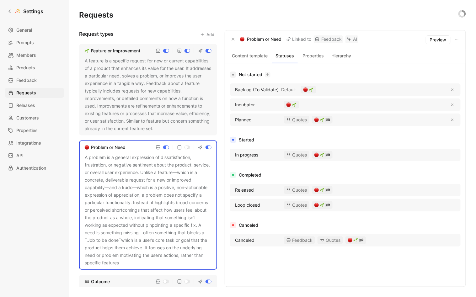
drag, startPoint x: 453, startPoint y: 90, endPoint x: 383, endPoint y: 76, distance: 71.7
click at [383, 76] on div "Not started Backlog (To Validate) Default Incubator Planned Quotes" at bounding box center [345, 100] width 231 height 58
click at [452, 104] on icon "button" at bounding box center [453, 105] width 3 height 3
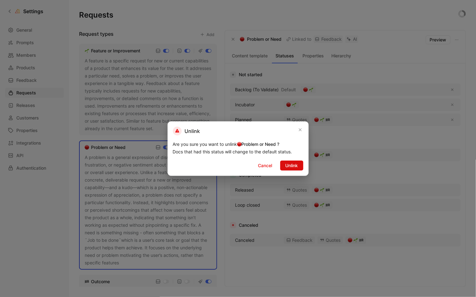
click at [289, 164] on span "Unlink" at bounding box center [292, 166] width 13 height 8
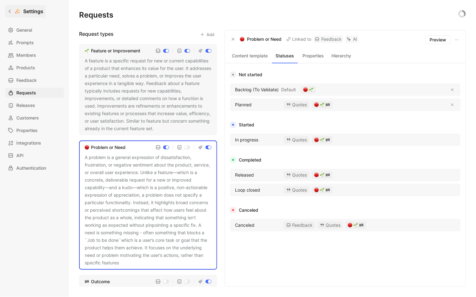
click at [10, 10] on icon at bounding box center [10, 11] width 4 height 4
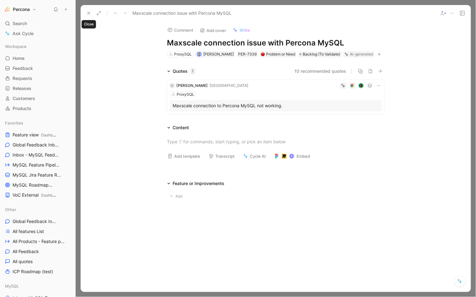
click at [86, 11] on icon at bounding box center [88, 13] width 5 height 5
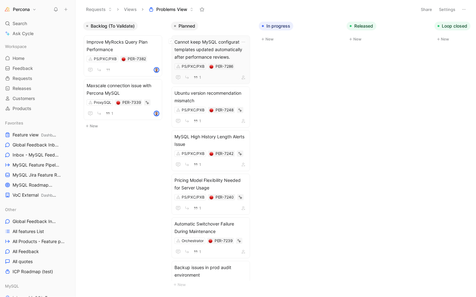
click at [215, 47] on span "Cannot keep MySQL configuration templates updated automatically after performan…" at bounding box center [211, 49] width 73 height 23
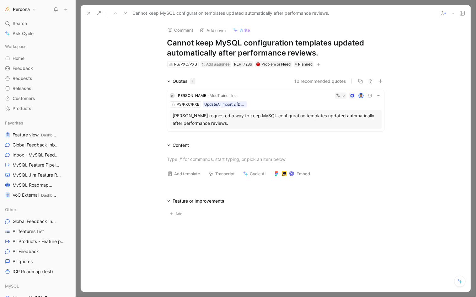
click at [231, 121] on div "Mariano requested a way to keep MySQL configuration templates updated automatic…" at bounding box center [276, 119] width 206 height 15
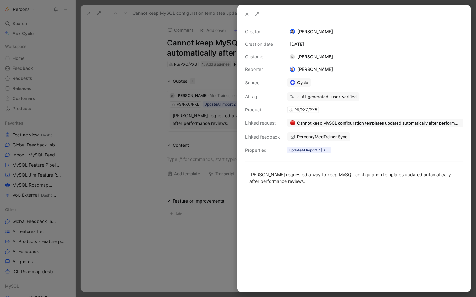
click at [334, 120] on span "Cannot keep MySQL configuration templates updated automatically after performan…" at bounding box center [378, 123] width 163 height 6
click at [322, 134] on span "Percona/MedTrainer Sync" at bounding box center [322, 137] width 50 height 6
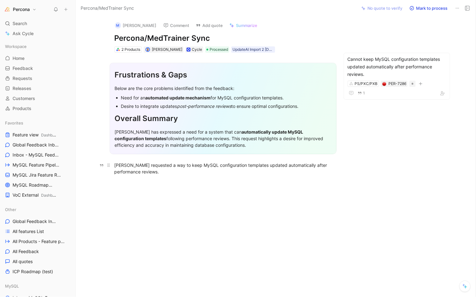
click at [161, 167] on div "Mariano requested a way to keep MySQL configuration templates updated automatic…" at bounding box center [223, 168] width 217 height 13
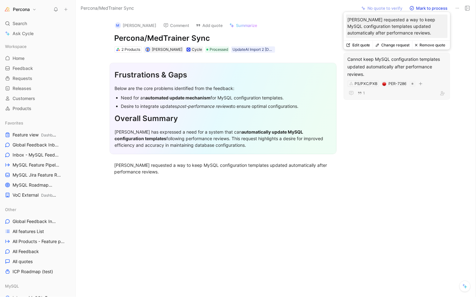
click at [425, 45] on button "Remove quote" at bounding box center [431, 45] width 36 height 9
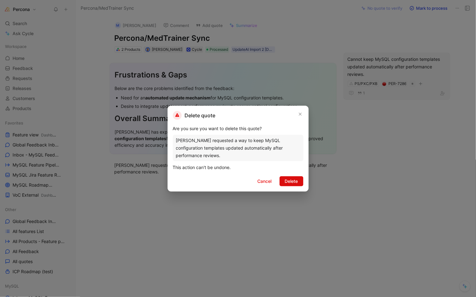
click at [293, 179] on span "Delete" at bounding box center [291, 182] width 13 height 8
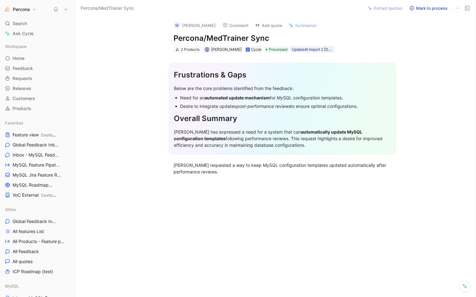
click at [457, 8] on icon at bounding box center [457, 8] width 5 height 5
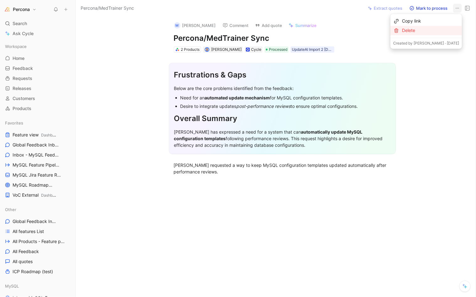
click at [406, 31] on div "Delete" at bounding box center [431, 31] width 57 height 8
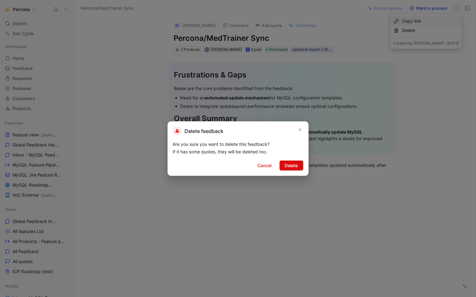
click at [294, 165] on span "Delete" at bounding box center [291, 166] width 13 height 8
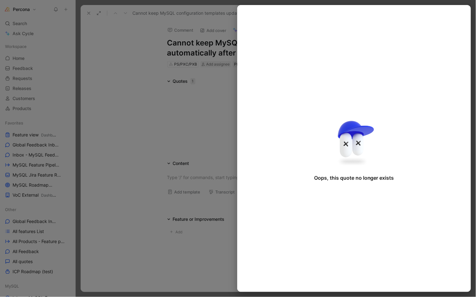
click at [116, 83] on div at bounding box center [238, 148] width 476 height 297
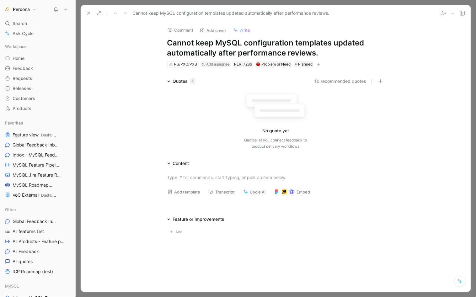
click at [88, 15] on icon at bounding box center [88, 13] width 5 height 5
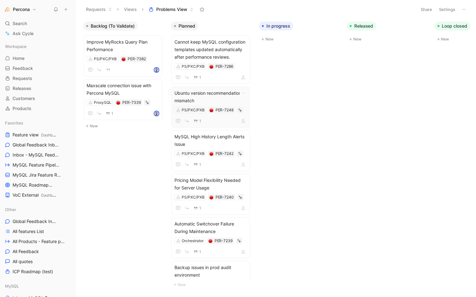
click at [219, 95] on span "Ubuntu version recommendation mismatch" at bounding box center [211, 96] width 73 height 15
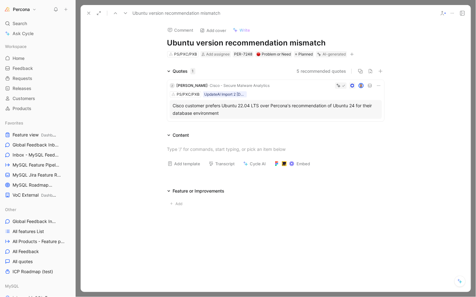
click at [377, 84] on icon at bounding box center [378, 85] width 5 height 5
click at [342, 127] on icon at bounding box center [341, 125] width 4 height 4
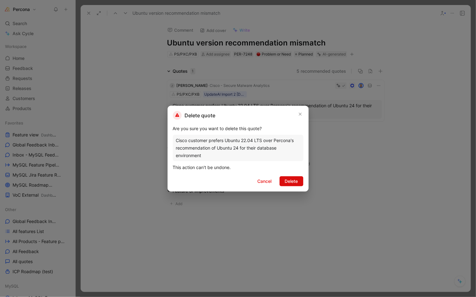
click at [285, 181] on span "Delete" at bounding box center [291, 182] width 13 height 8
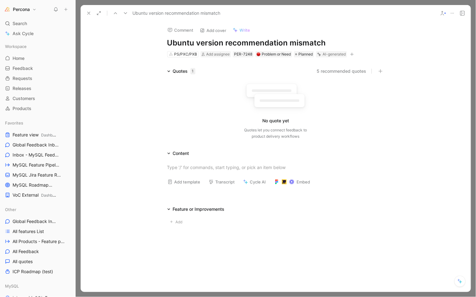
click at [453, 13] on icon at bounding box center [452, 13] width 5 height 5
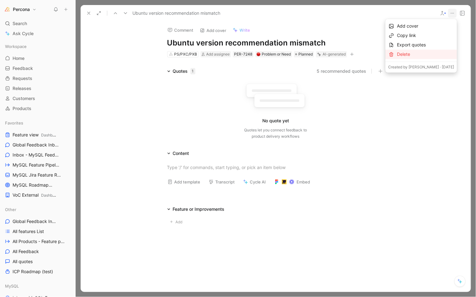
click at [407, 52] on div "Delete" at bounding box center [426, 55] width 57 height 8
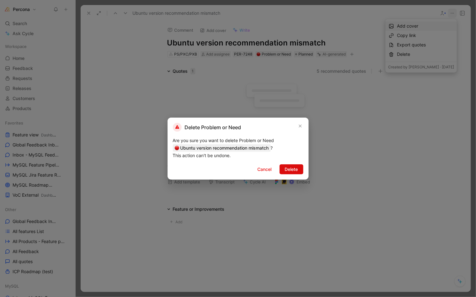
click at [289, 169] on span "Delete" at bounding box center [291, 170] width 13 height 8
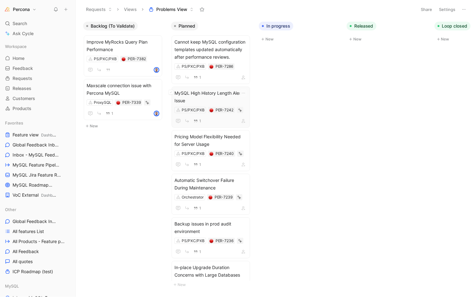
click at [212, 97] on span "MySQL High History Length Alerts Issue" at bounding box center [211, 96] width 73 height 15
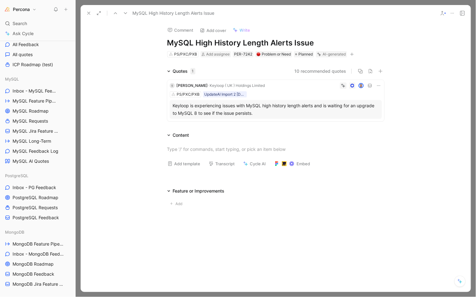
scroll to position [211, 0]
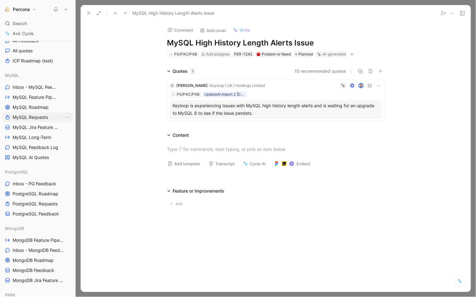
click at [42, 120] on span "MySQL Requests" at bounding box center [30, 117] width 35 height 6
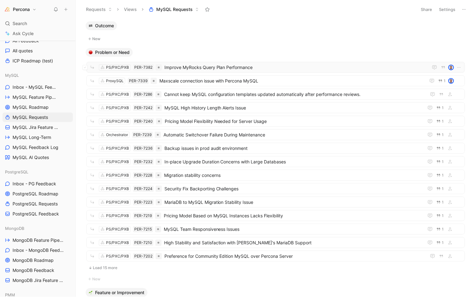
click at [185, 69] on span "Improve MyRocks Query Plan Performance" at bounding box center [297, 68] width 264 height 8
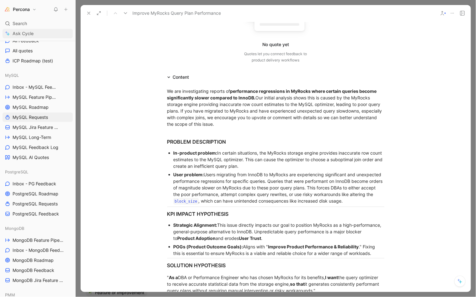
scroll to position [316, 0]
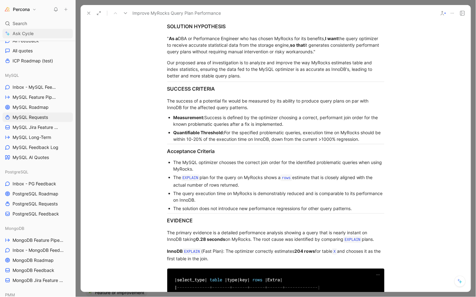
click at [186, 68] on div "Our proposed area of investigation is to analyze and improve the way MyRocks es…" at bounding box center [275, 69] width 217 height 20
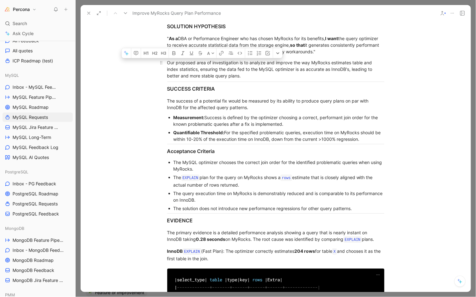
click at [216, 68] on div "Our proposed area of investigation is to analyze and improve the way MyRocks es…" at bounding box center [275, 69] width 217 height 20
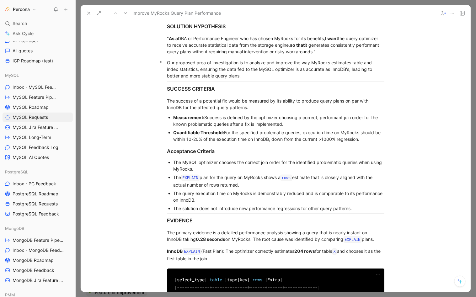
drag, startPoint x: 175, startPoint y: 67, endPoint x: 237, endPoint y: 67, distance: 62.5
click at [219, 67] on div "Our proposed area of investigation is to analyze and improve the way MyRocks es…" at bounding box center [275, 69] width 217 height 20
click at [239, 67] on div "Our proposed area of investigation is to analyze and improve the way MyRocks es…" at bounding box center [275, 69] width 217 height 20
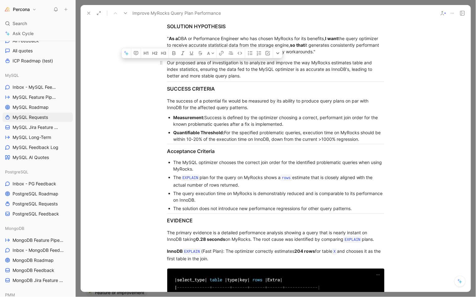
click at [239, 67] on div "Our proposed area of investigation is to analyze and improve the way MyRocks es…" at bounding box center [275, 69] width 217 height 20
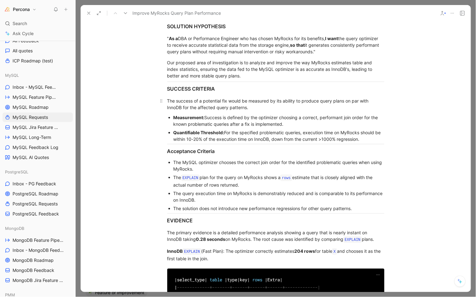
click at [211, 104] on div "The success of a potential fix would be measured by its ability to produce quer…" at bounding box center [275, 104] width 217 height 13
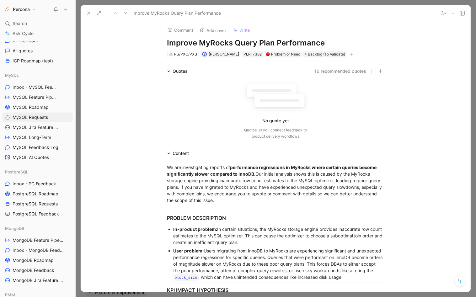
scroll to position [0, 0]
click at [178, 44] on h1 "Improve MyRocks Query Plan Performance" at bounding box center [275, 43] width 217 height 10
click at [320, 43] on h1 "MyRocks Query Plan Performance" at bounding box center [275, 43] width 217 height 10
click at [208, 94] on div "No quote yet Quotes let you connect feedback to product delivery workflows" at bounding box center [275, 110] width 217 height 60
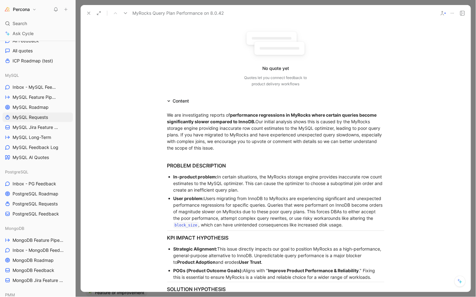
scroll to position [90, 0]
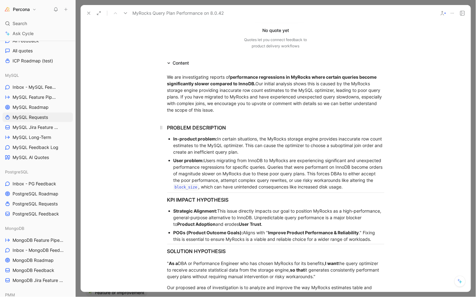
click at [204, 127] on div "PROBLEM DESCRIPTION" at bounding box center [275, 128] width 217 height 8
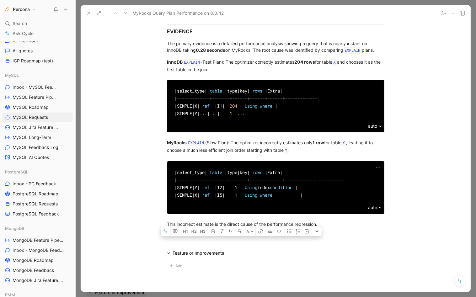
drag, startPoint x: 165, startPoint y: 125, endPoint x: 252, endPoint y: 297, distance: 192.5
click at [252, 297] on div "Requests Views MySQL Requests Share Settings Outcome New Problem or Need PS/PXC…" at bounding box center [276, 148] width 401 height 297
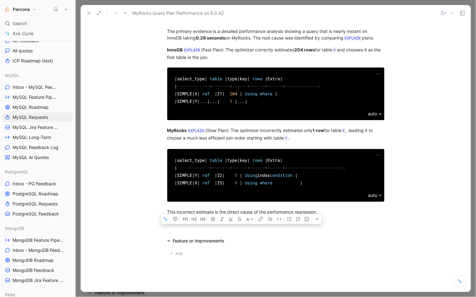
scroll to position [467, 0]
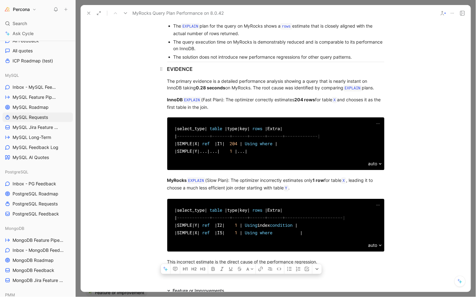
click at [266, 72] on h3 "EVIDENCE" at bounding box center [275, 69] width 241 height 13
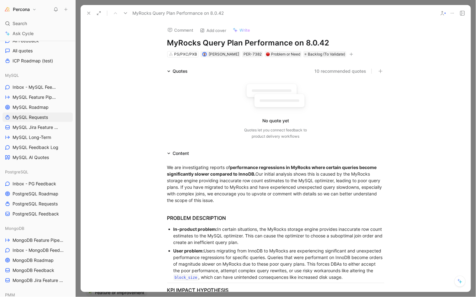
scroll to position [0, 0]
click at [326, 54] on span "Backlog (To Validate)" at bounding box center [326, 54] width 37 height 6
click at [89, 12] on use at bounding box center [89, 13] width 3 height 3
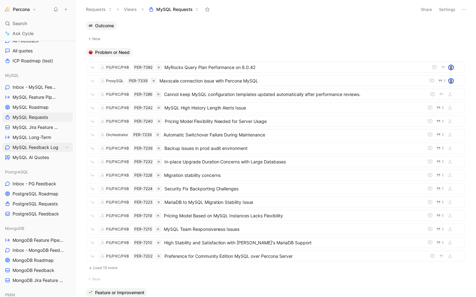
click at [36, 148] on span "MySQL Feedback Log" at bounding box center [36, 147] width 46 height 6
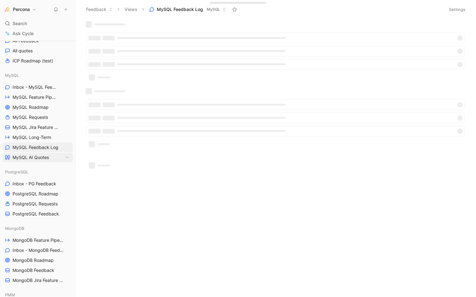
click at [35, 154] on span "MySQL AI Quotes" at bounding box center [31, 157] width 36 height 6
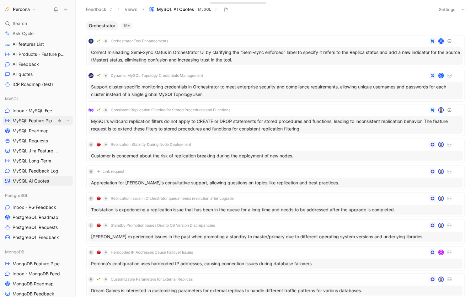
scroll to position [191, 0]
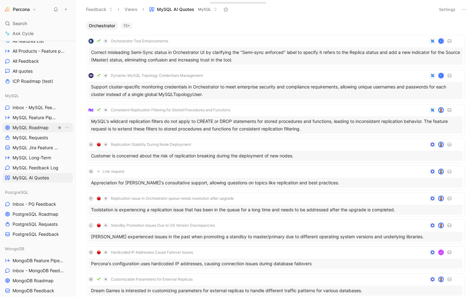
click at [33, 128] on span "MySQL Roadmap" at bounding box center [31, 128] width 36 height 6
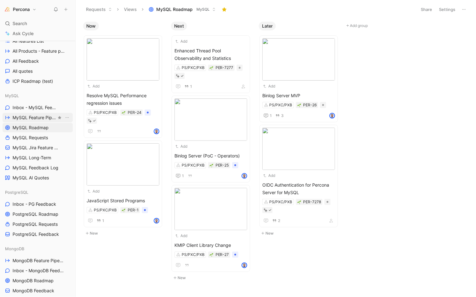
click at [36, 116] on span "MySQL Feature Pipeline" at bounding box center [35, 118] width 44 height 6
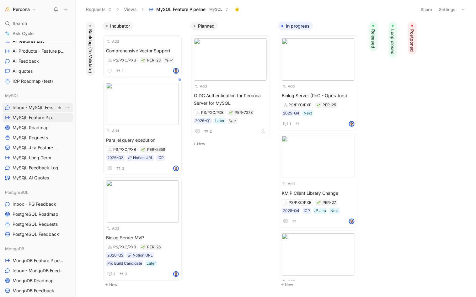
click at [34, 108] on span "Inbox - MySQL Feedback" at bounding box center [35, 108] width 44 height 6
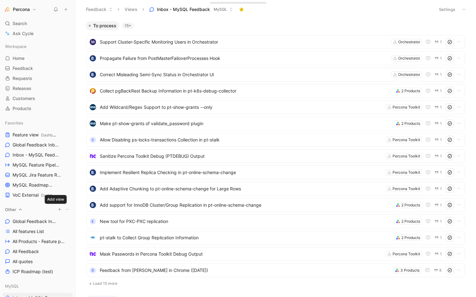
click at [58, 210] on icon "button" at bounding box center [60, 210] width 4 height 4
click at [33, 23] on div at bounding box center [238, 148] width 476 height 297
click at [20, 55] on link "Home G then H" at bounding box center [38, 58] width 70 height 9
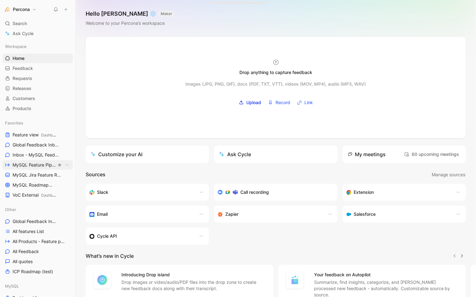
click at [35, 166] on span "MySQL Feature Pipeline MySQL" at bounding box center [35, 165] width 44 height 7
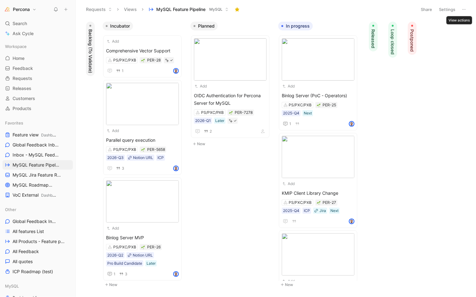
click at [465, 10] on icon at bounding box center [464, 9] width 5 height 5
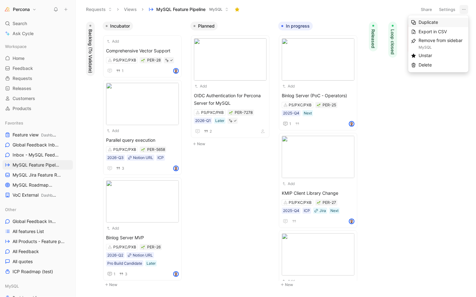
click at [436, 22] on span "Duplicate" at bounding box center [428, 22] width 19 height 5
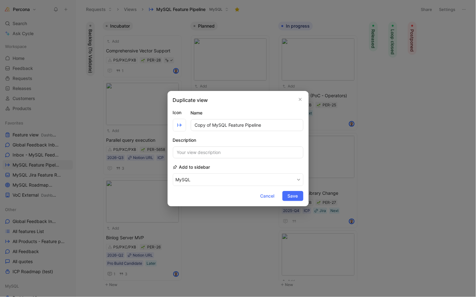
click at [235, 124] on input "Copy of MySQL Feature Pipeline" at bounding box center [247, 125] width 113 height 12
click at [198, 126] on input "Copy of MySQL Problem Board" at bounding box center [247, 125] width 113 height 12
type input "MySQL Problem Board"
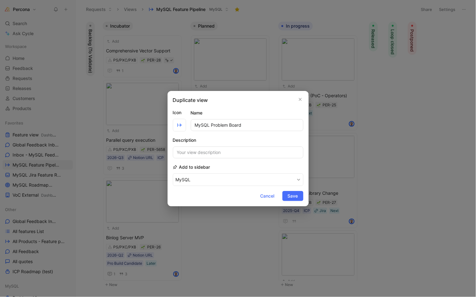
click at [209, 178] on button "MySQL" at bounding box center [238, 180] width 131 height 13
click at [294, 196] on span "Save" at bounding box center [293, 196] width 10 height 8
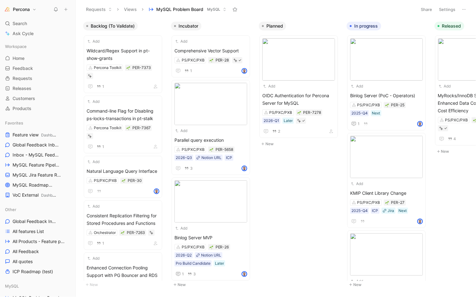
click at [447, 11] on button "Settings" at bounding box center [448, 9] width 22 height 9
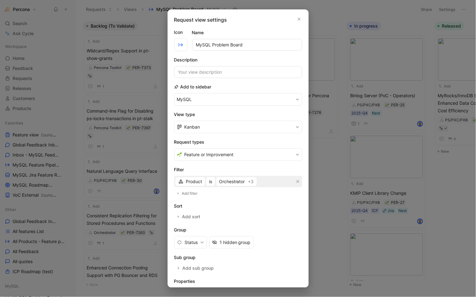
click at [257, 155] on button "Feature or Improvement" at bounding box center [238, 155] width 128 height 13
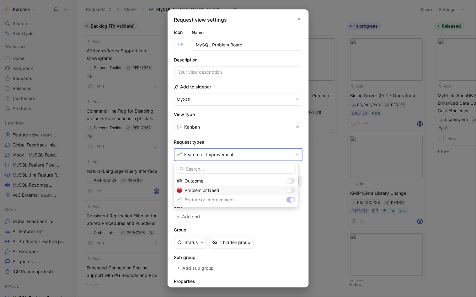
click at [290, 191] on div at bounding box center [289, 190] width 4 height 4
click at [290, 199] on div at bounding box center [291, 200] width 9 height 6
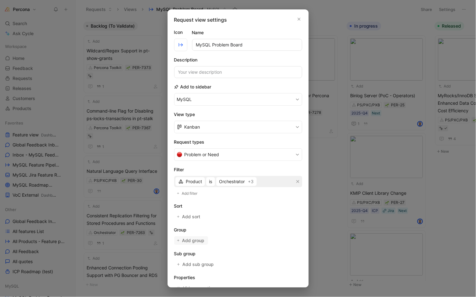
click at [194, 241] on span "Add group" at bounding box center [193, 241] width 23 height 8
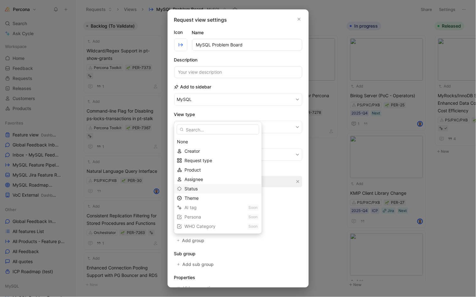
click at [196, 187] on span "Status" at bounding box center [191, 188] width 13 height 5
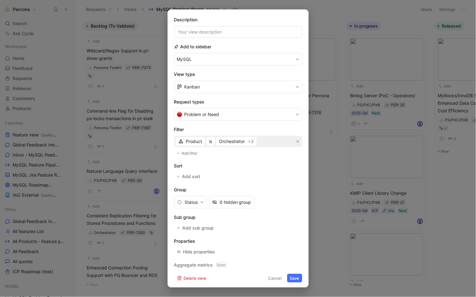
scroll to position [40, 0]
click at [292, 274] on button "Save" at bounding box center [294, 278] width 15 height 9
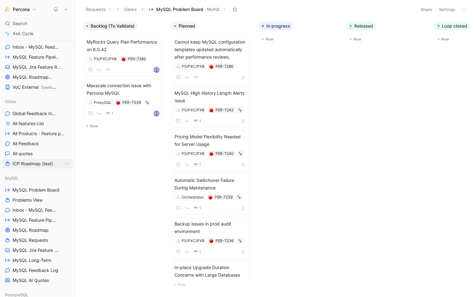
scroll to position [110, 0]
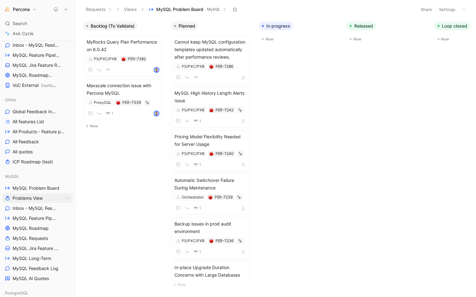
click at [32, 196] on span "Problems View" at bounding box center [28, 198] width 30 height 6
click at [41, 196] on span "Problems View" at bounding box center [28, 198] width 30 height 6
click at [43, 189] on span "MySQL Problem Board" at bounding box center [36, 188] width 47 height 6
click at [36, 198] on span "Problems View" at bounding box center [28, 198] width 30 height 6
click at [65, 198] on button "View actions" at bounding box center [67, 198] width 6 height 6
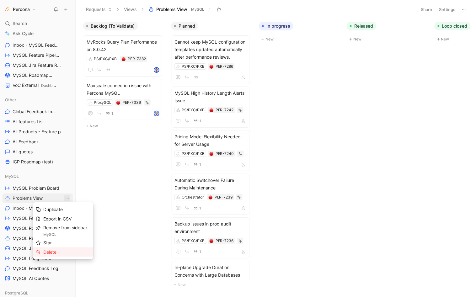
click at [51, 249] on div "Delete" at bounding box center [66, 253] width 47 height 8
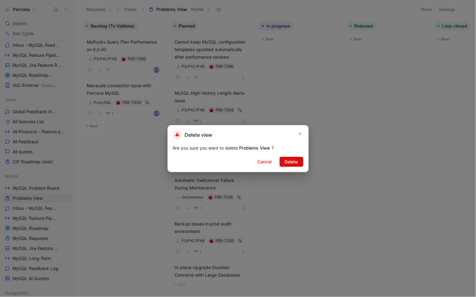
click at [296, 160] on span "Delete" at bounding box center [291, 162] width 13 height 8
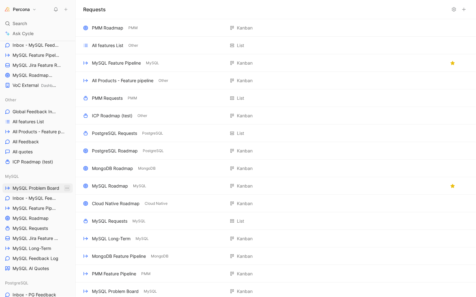
click at [64, 187] on button "View actions" at bounding box center [67, 188] width 6 height 6
click at [26, 187] on span "MySQL Problem Board" at bounding box center [36, 188] width 47 height 6
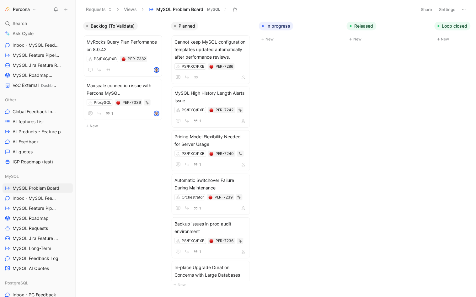
click at [447, 8] on button "Settings" at bounding box center [448, 9] width 22 height 9
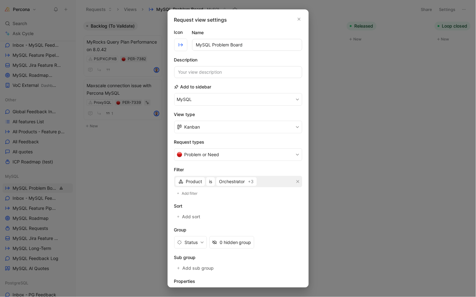
click at [237, 44] on input "MySQL Problem Board" at bounding box center [247, 45] width 110 height 12
click at [213, 43] on input "MySQL Problem Board" at bounding box center [247, 45] width 110 height 12
click at [254, 44] on input "MySQL Unsolved Problem Board" at bounding box center [247, 45] width 110 height 12
click at [215, 45] on input "MySQL Unsolved Problems" at bounding box center [247, 45] width 110 height 12
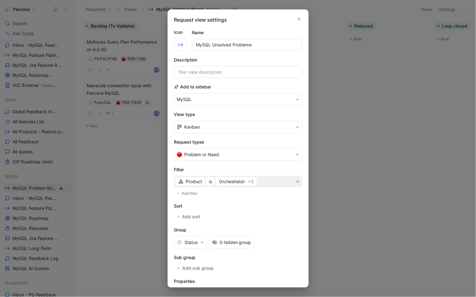
click at [215, 45] on input "MySQL Unsolved Problems" at bounding box center [247, 45] width 110 height 12
click at [241, 46] on input "MySQL Problems" at bounding box center [247, 45] width 110 height 12
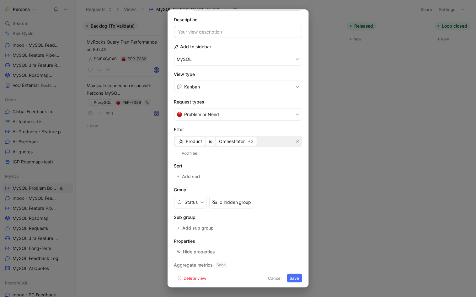
scroll to position [40, 0]
type input "MySQL Problems & Needs"
click at [287, 276] on button "Save" at bounding box center [294, 278] width 15 height 9
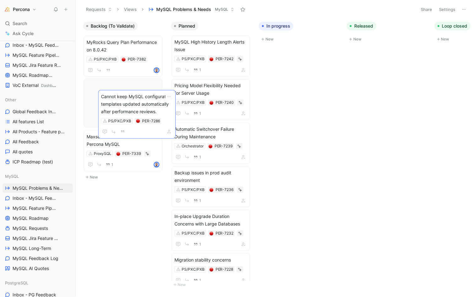
drag, startPoint x: 231, startPoint y: 54, endPoint x: 158, endPoint y: 109, distance: 91.8
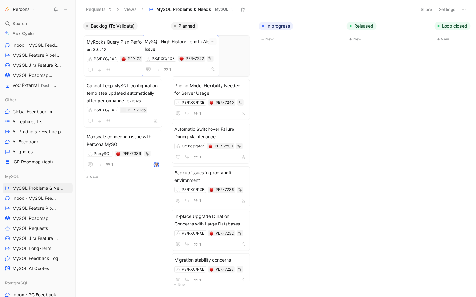
drag, startPoint x: 211, startPoint y: 43, endPoint x: 134, endPoint y: 45, distance: 77.0
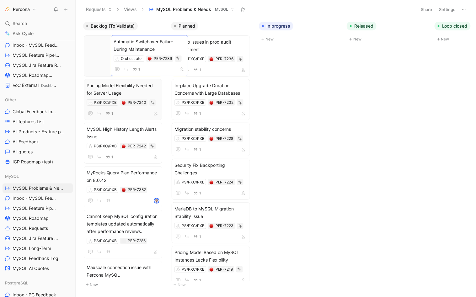
drag, startPoint x: 181, startPoint y: 48, endPoint x: 121, endPoint y: 48, distance: 60.6
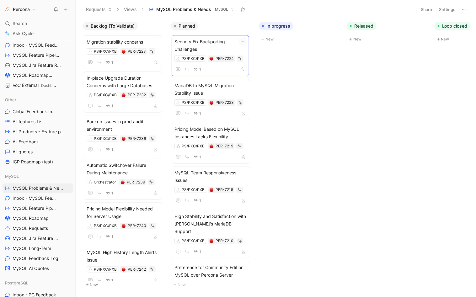
drag, startPoint x: 213, startPoint y: 66, endPoint x: 133, endPoint y: 58, distance: 80.8
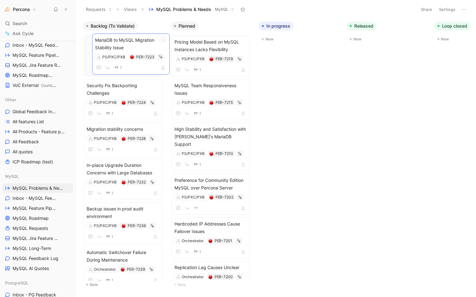
drag, startPoint x: 204, startPoint y: 62, endPoint x: 124, endPoint y: 60, distance: 80.1
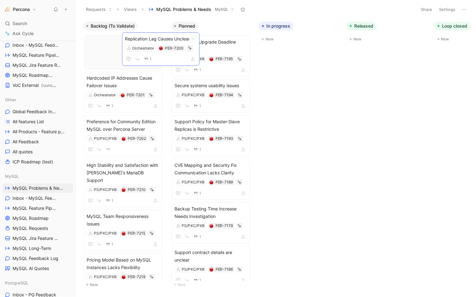
drag, startPoint x: 192, startPoint y: 64, endPoint x: 142, endPoint y: 62, distance: 50.3
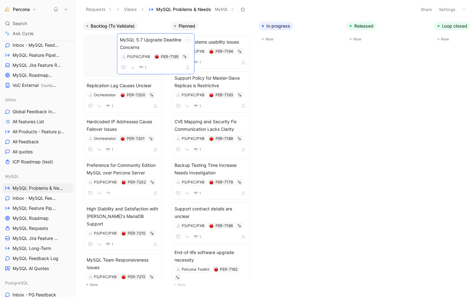
drag, startPoint x: 195, startPoint y: 61, endPoint x: 140, endPoint y: 59, distance: 54.7
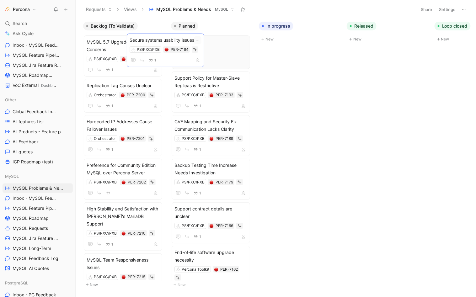
drag, startPoint x: 191, startPoint y: 62, endPoint x: 133, endPoint y: 60, distance: 57.2
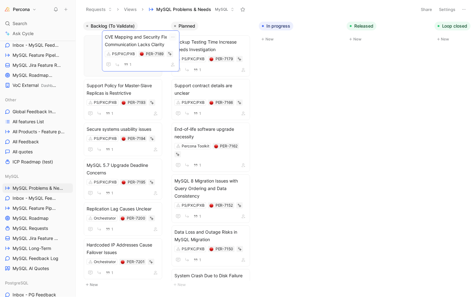
drag, startPoint x: 212, startPoint y: 65, endPoint x: 138, endPoint y: 59, distance: 74.0
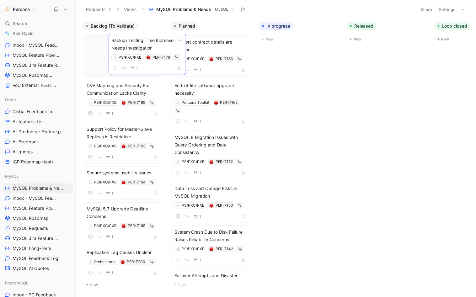
drag, startPoint x: 198, startPoint y: 63, endPoint x: 119, endPoint y: 61, distance: 78.8
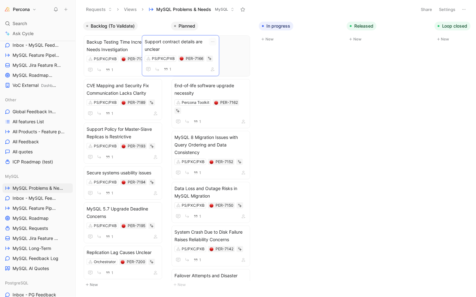
drag, startPoint x: 182, startPoint y: 63, endPoint x: 136, endPoint y: 62, distance: 45.6
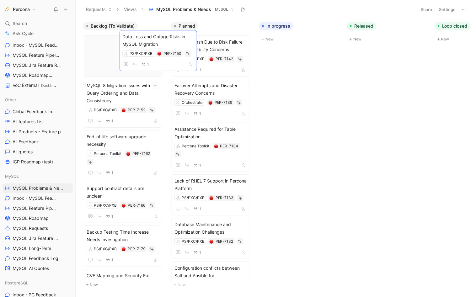
drag, startPoint x: 176, startPoint y: 73, endPoint x: 119, endPoint y: 67, distance: 58.0
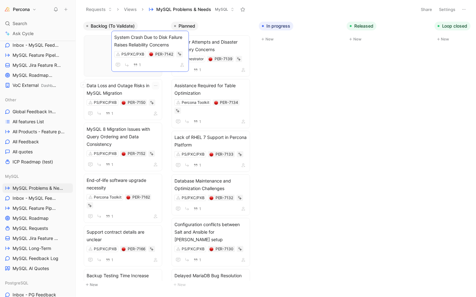
drag, startPoint x: 182, startPoint y: 65, endPoint x: 114, endPoint y: 60, distance: 67.7
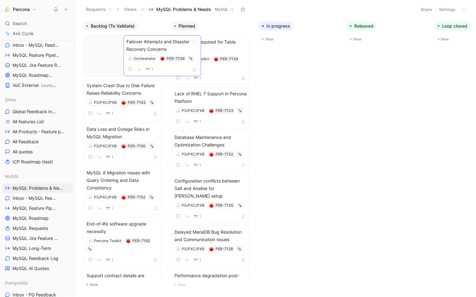
drag, startPoint x: 218, startPoint y: 54, endPoint x: 149, endPoint y: 54, distance: 68.8
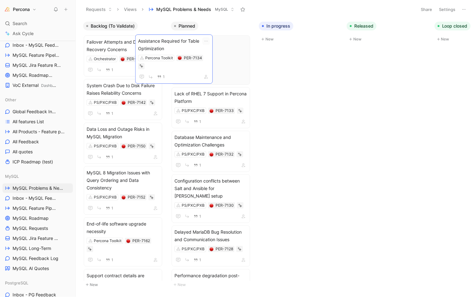
drag, startPoint x: 212, startPoint y: 58, endPoint x: 138, endPoint y: 57, distance: 73.5
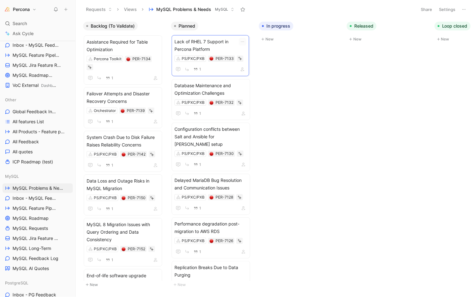
drag, startPoint x: 200, startPoint y: 59, endPoint x: 128, endPoint y: 59, distance: 71.6
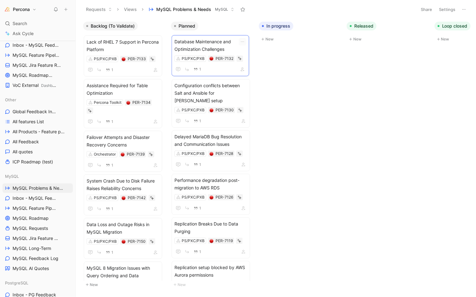
drag, startPoint x: 190, startPoint y: 59, endPoint x: 131, endPoint y: 59, distance: 58.4
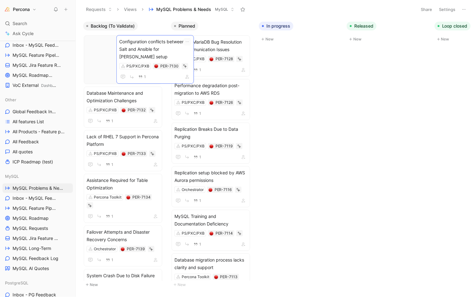
drag, startPoint x: 205, startPoint y: 59, endPoint x: 150, endPoint y: 59, distance: 55.3
click at [310, 76] on body "Percona Search ⌘ K Ask Cycle Workspace Home G then H Feedback G then F Requests…" at bounding box center [238, 148] width 476 height 297
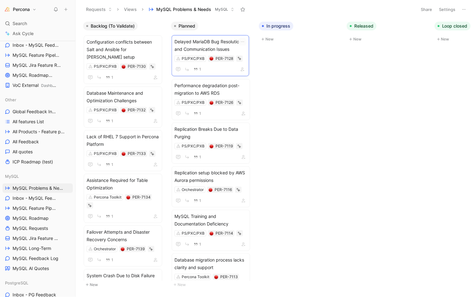
drag, startPoint x: 202, startPoint y: 66, endPoint x: 131, endPoint y: 62, distance: 70.7
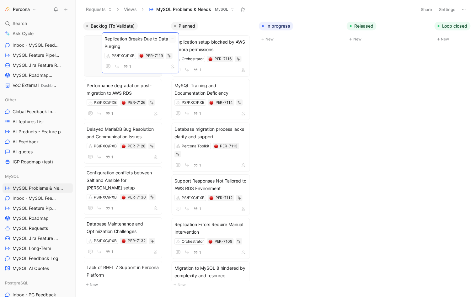
drag, startPoint x: 208, startPoint y: 65, endPoint x: 137, endPoint y: 62, distance: 70.4
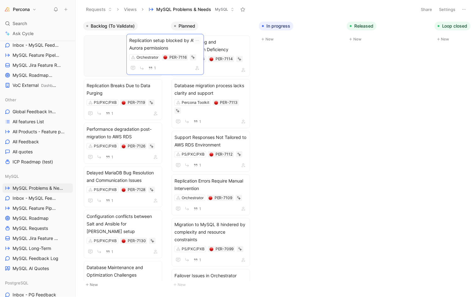
drag, startPoint x: 189, startPoint y: 65, endPoint x: 134, endPoint y: 64, distance: 54.7
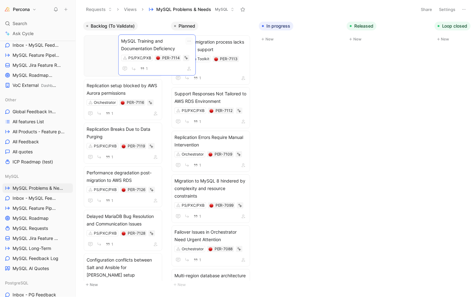
drag, startPoint x: 194, startPoint y: 64, endPoint x: 140, endPoint y: 63, distance: 53.7
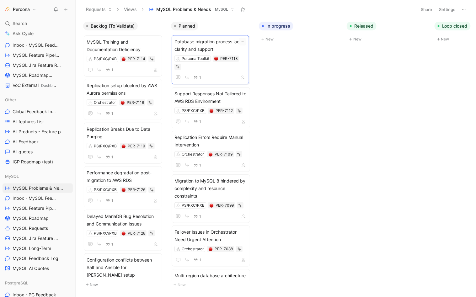
drag, startPoint x: 197, startPoint y: 68, endPoint x: 134, endPoint y: 67, distance: 62.5
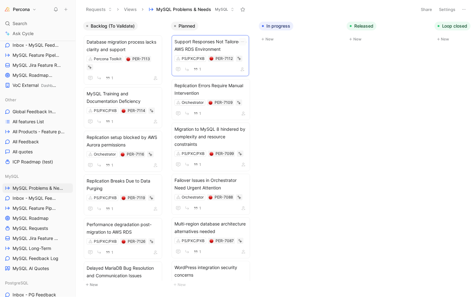
drag, startPoint x: 202, startPoint y: 72, endPoint x: 142, endPoint y: 71, distance: 60.3
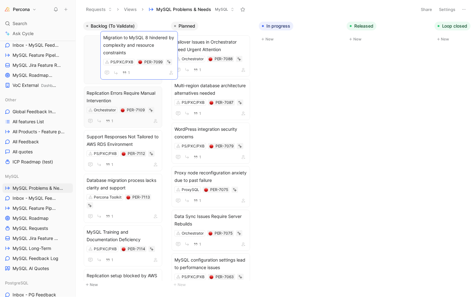
drag, startPoint x: 192, startPoint y: 68, endPoint x: 122, endPoint y: 64, distance: 70.1
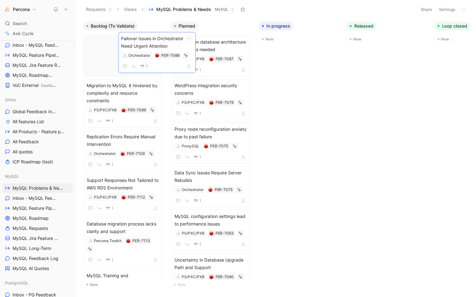
drag, startPoint x: 213, startPoint y: 63, endPoint x: 133, endPoint y: 59, distance: 79.9
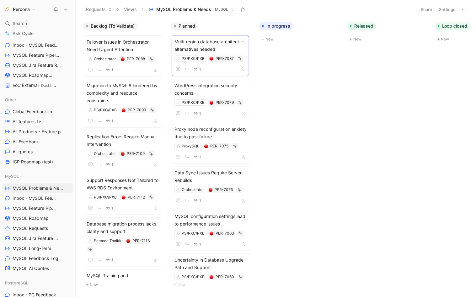
drag, startPoint x: 204, startPoint y: 60, endPoint x: 133, endPoint y: 60, distance: 71.9
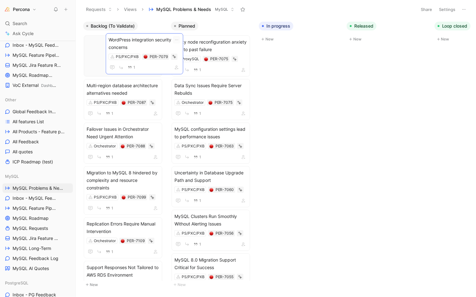
drag, startPoint x: 188, startPoint y: 61, endPoint x: 162, endPoint y: 61, distance: 26.1
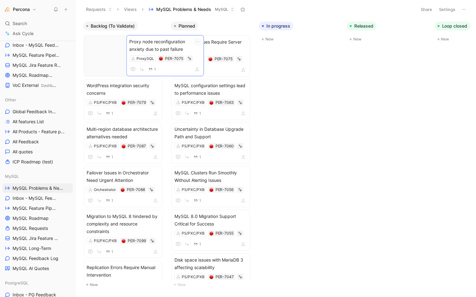
drag, startPoint x: 205, startPoint y: 59, endPoint x: 145, endPoint y: 59, distance: 60.0
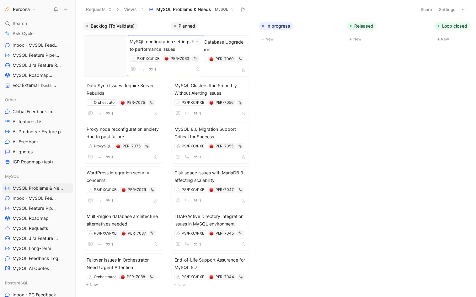
drag, startPoint x: 201, startPoint y: 66, endPoint x: 137, endPoint y: 66, distance: 64.1
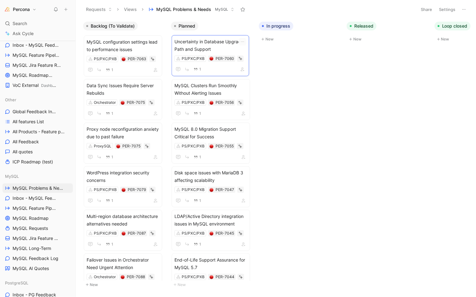
drag
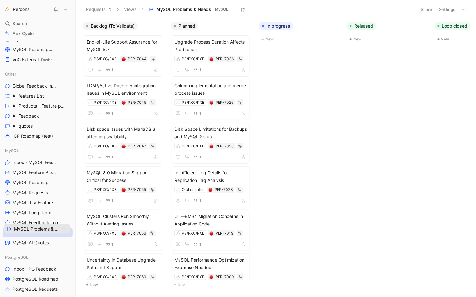
scroll to position [135, 0]
click at [41, 213] on div "Workspace Home G then H Feedback G then F Requests G then R Releases G then L C…" at bounding box center [38, 245] width 70 height 679
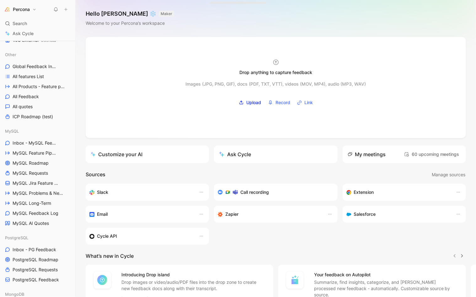
scroll to position [156, 0]
click at [42, 192] on span "MySQL Problems & Needs" at bounding box center [38, 192] width 51 height 6
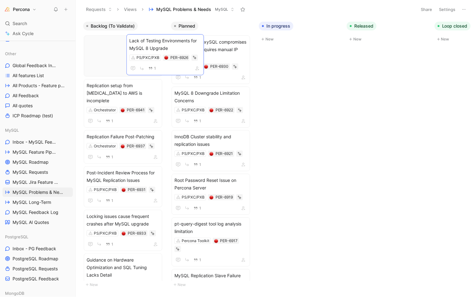
drag, startPoint x: 187, startPoint y: 53, endPoint x: 138, endPoint y: 52, distance: 49.3
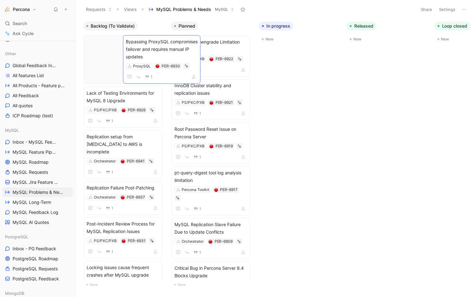
drag, startPoint x: 184, startPoint y: 50, endPoint x: 135, endPoint y: 50, distance: 48.7
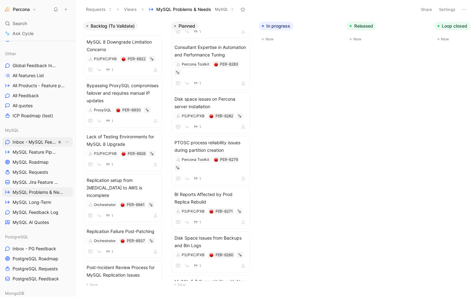
scroll to position [5029, 0]
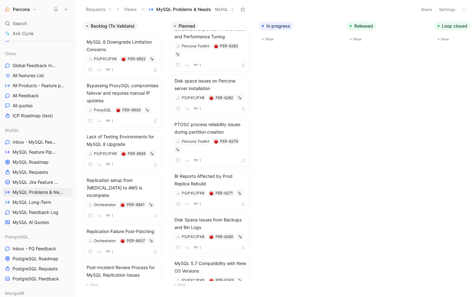
click at [451, 11] on button "Settings" at bounding box center [448, 9] width 22 height 9
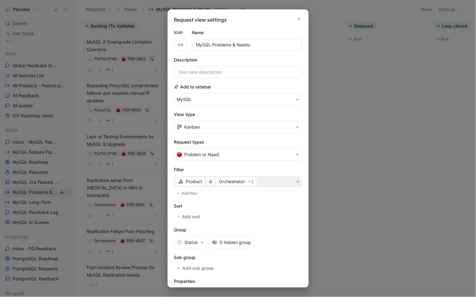
click at [205, 122] on button "Kanban" at bounding box center [238, 127] width 128 height 13
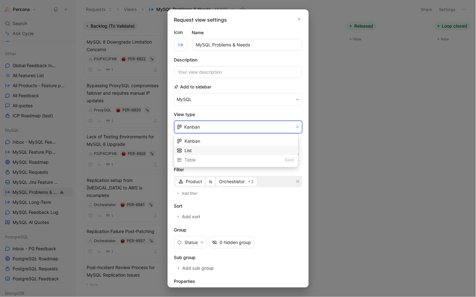
click at [189, 150] on span "List" at bounding box center [188, 150] width 7 height 5
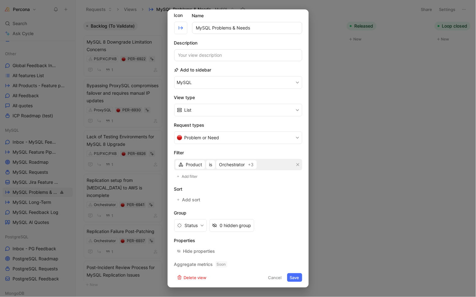
scroll to position [16, 0]
click at [194, 200] on span "Add sort" at bounding box center [191, 201] width 19 height 8
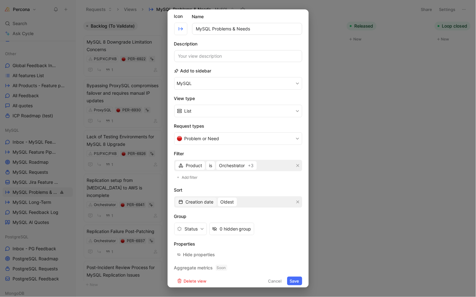
click at [196, 199] on span "Creation date" at bounding box center [200, 202] width 28 height 8
click at [207, 199] on span "Creation date" at bounding box center [200, 202] width 28 height 8
click at [194, 221] on span "Quotes" at bounding box center [193, 222] width 15 height 5
click at [219, 202] on button "Least" at bounding box center [213, 202] width 17 height 9
click at [225, 228] on div "Most" at bounding box center [226, 223] width 43 height 9
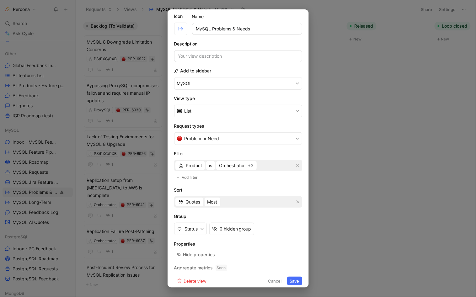
click at [289, 277] on button "Save" at bounding box center [294, 281] width 15 height 9
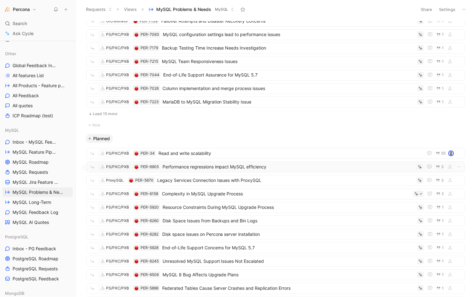
scroll to position [227, 0]
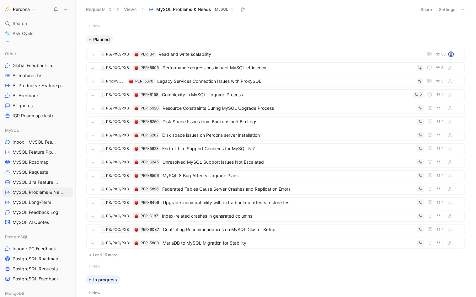
click at [108, 256] on button "Load 15 more" at bounding box center [275, 256] width 379 height 8
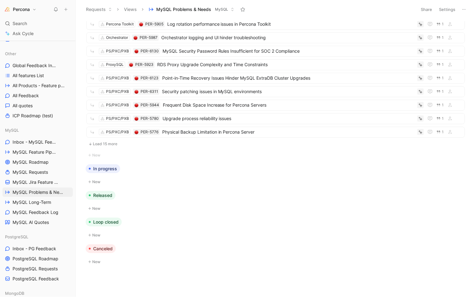
scroll to position [461, 0]
click at [107, 145] on button "Load 15 more" at bounding box center [275, 145] width 379 height 8
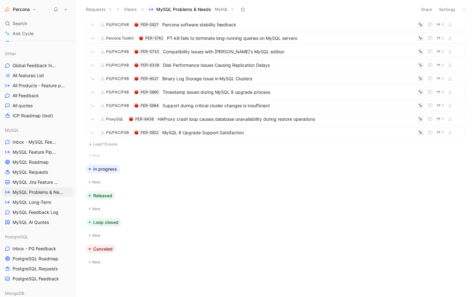
scroll to position [664, 0]
click at [111, 146] on button "Load 15 more" at bounding box center [275, 145] width 379 height 8
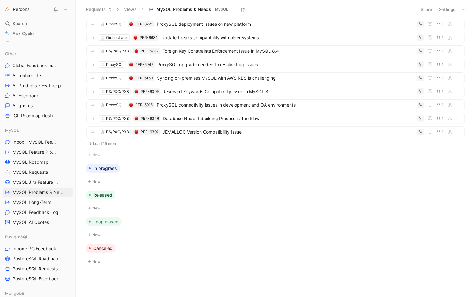
scroll to position [868, 0]
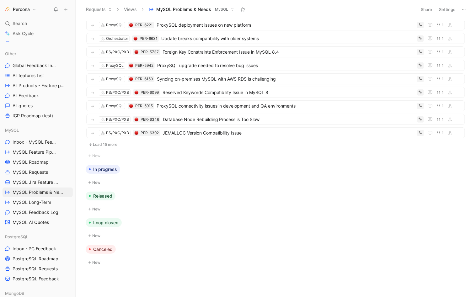
click at [109, 146] on button "Load 15 more" at bounding box center [275, 145] width 379 height 8
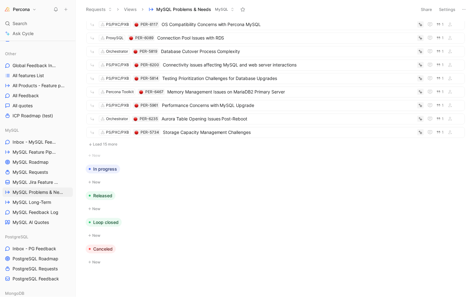
scroll to position [1072, 0]
click at [109, 145] on button "Load 15 more" at bounding box center [275, 145] width 379 height 8
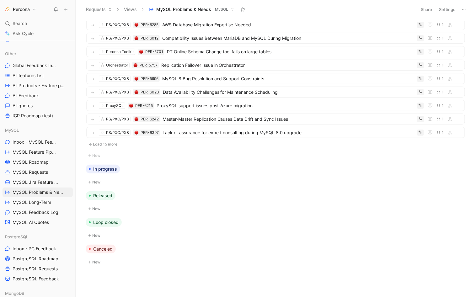
click at [109, 145] on button "Load 15 more" at bounding box center [275, 145] width 379 height 8
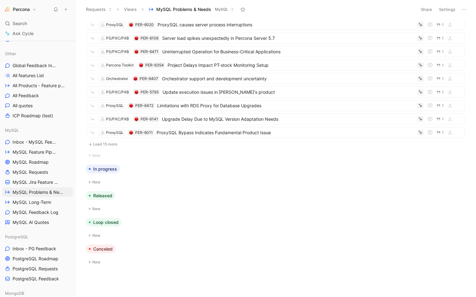
click at [109, 145] on button "Load 15 more" at bounding box center [275, 145] width 379 height 8
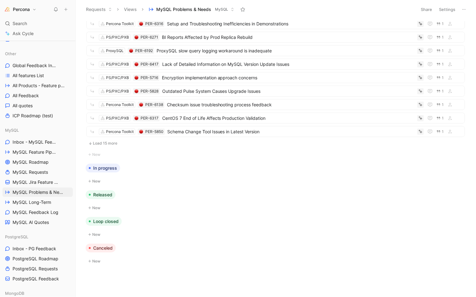
scroll to position [1888, 0]
click at [109, 145] on button "Load 15 more" at bounding box center [275, 145] width 379 height 8
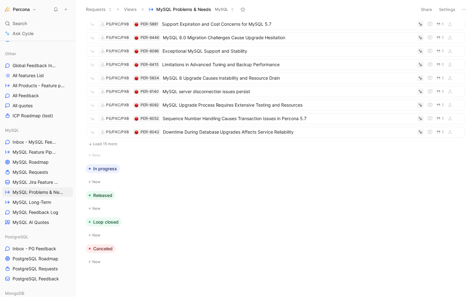
click at [109, 145] on button "Load 15 more" at bounding box center [275, 144] width 379 height 8
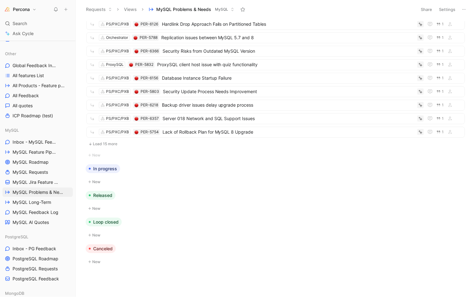
click at [109, 145] on button "Load 15 more" at bounding box center [275, 144] width 379 height 8
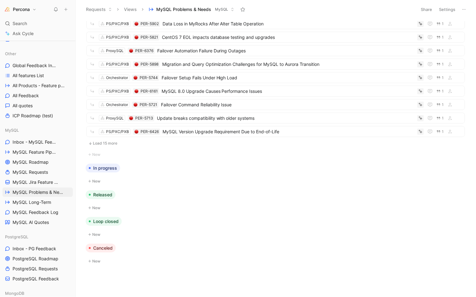
scroll to position [2500, 0]
click at [109, 145] on button "Load 15 more" at bounding box center [275, 144] width 379 height 8
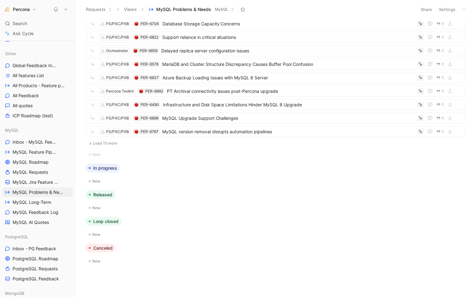
scroll to position [2704, 0]
click at [108, 143] on button "Load 15 more" at bounding box center [275, 144] width 379 height 8
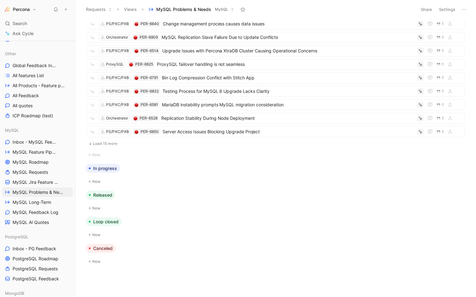
scroll to position [2908, 0]
click at [112, 142] on button "Load 15 more" at bounding box center [275, 144] width 379 height 8
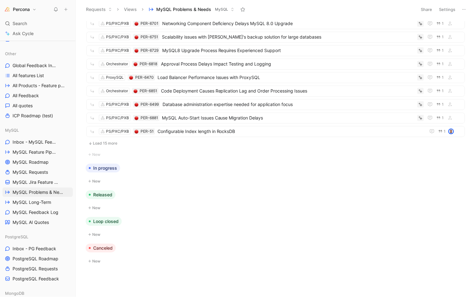
scroll to position [3111, 0]
click at [110, 145] on button "Load 15 more" at bounding box center [275, 144] width 379 height 8
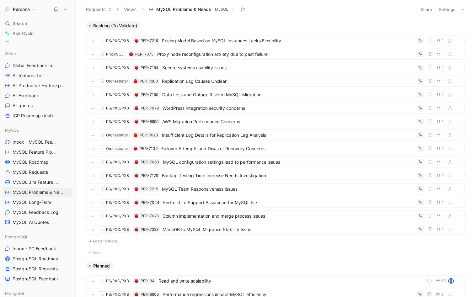
scroll to position [0, 0]
click at [22, 5] on button "Percona" at bounding box center [20, 9] width 35 height 9
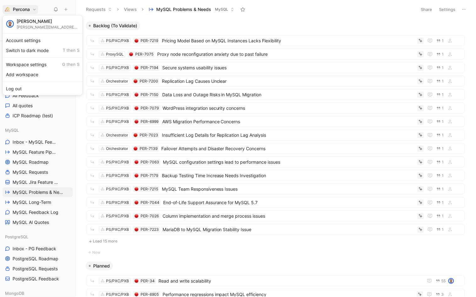
click at [34, 61] on div "Workspace settings G then S" at bounding box center [42, 65] width 77 height 10
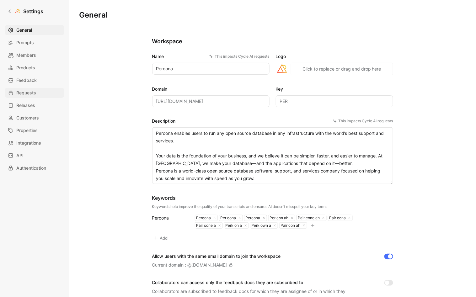
click at [25, 93] on span "Requests" at bounding box center [26, 93] width 20 height 8
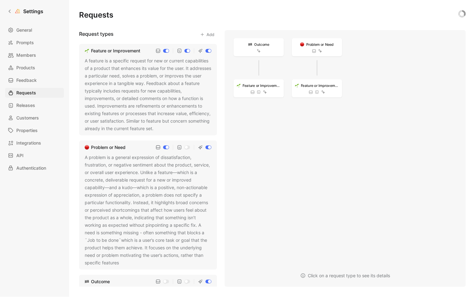
click at [193, 191] on div "A problem is a general expression of dissatisfaction, frustration, or negative …" at bounding box center [148, 210] width 127 height 113
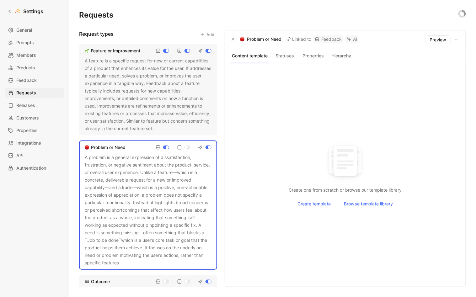
click at [309, 57] on button "Properties" at bounding box center [313, 56] width 26 height 8
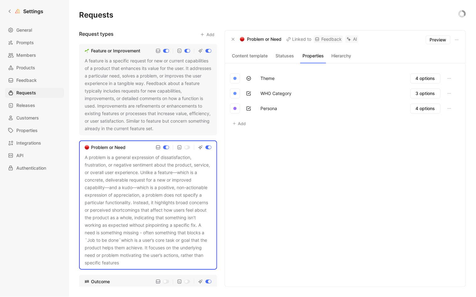
click at [286, 56] on button "Statuses" at bounding box center [285, 56] width 26 height 8
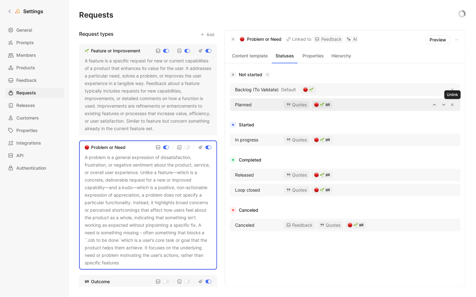
click at [453, 104] on icon "button" at bounding box center [452, 104] width 3 height 3
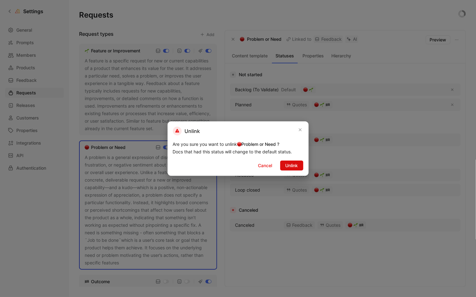
click at [288, 164] on span "Unlink" at bounding box center [292, 166] width 13 height 8
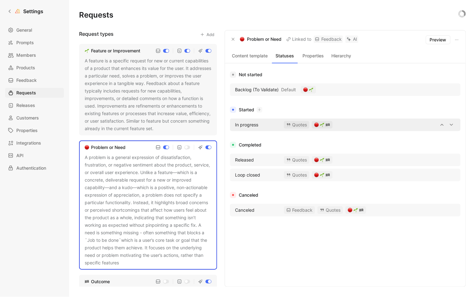
click at [241, 126] on span "In progress" at bounding box center [246, 125] width 23 height 8
click at [255, 126] on span "In progress" at bounding box center [246, 125] width 23 height 8
click at [367, 122] on div at bounding box center [397, 125] width 118 height 8
click at [378, 89] on div at bounding box center [388, 90] width 135 height 8
click at [247, 123] on span "In progress" at bounding box center [246, 125] width 23 height 8
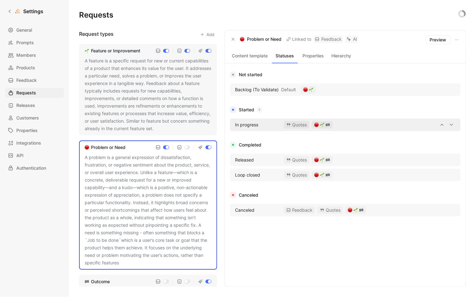
click at [247, 123] on span "In progress" at bounding box center [246, 125] width 23 height 8
drag, startPoint x: 247, startPoint y: 123, endPoint x: 243, endPoint y: 124, distance: 3.9
click at [243, 124] on span "In progress" at bounding box center [246, 125] width 23 height 8
click at [409, 118] on div "Started In progress Quotes" at bounding box center [345, 120] width 231 height 28
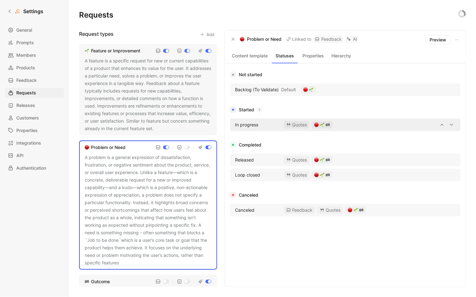
click at [423, 122] on div at bounding box center [397, 125] width 118 height 8
click at [258, 175] on span "Loop closed" at bounding box center [247, 175] width 25 height 8
click at [266, 161] on div "Released" at bounding box center [255, 160] width 47 height 8
click at [11, 11] on icon at bounding box center [10, 11] width 4 height 4
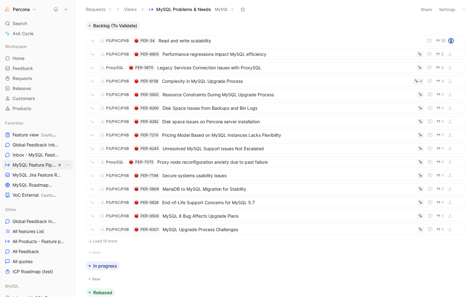
click at [36, 167] on span "MySQL Feature Pipeline MySQL" at bounding box center [35, 165] width 44 height 7
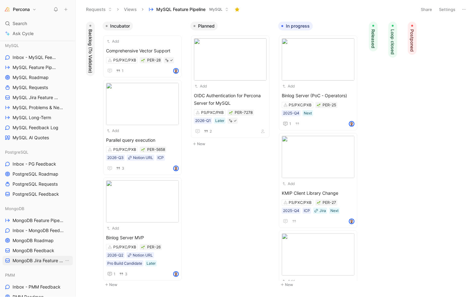
scroll to position [238, 0]
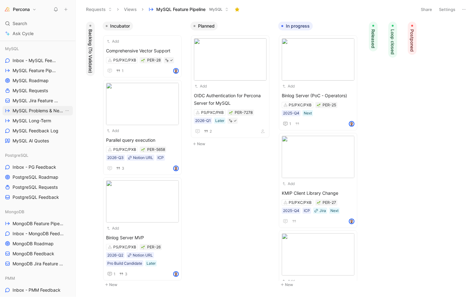
click at [41, 113] on span "MySQL Problems & Needs" at bounding box center [38, 111] width 51 height 6
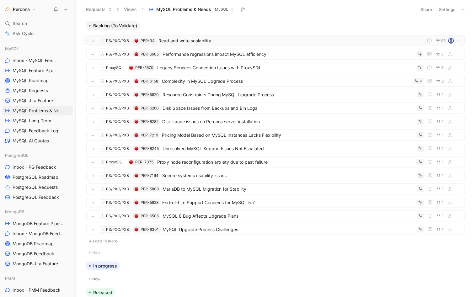
click at [162, 41] on span "Read and write scalability" at bounding box center [290, 41] width 263 height 8
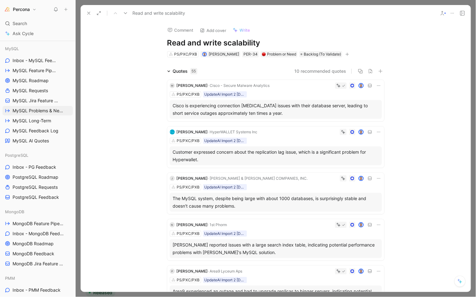
click at [87, 11] on icon at bounding box center [88, 13] width 5 height 5
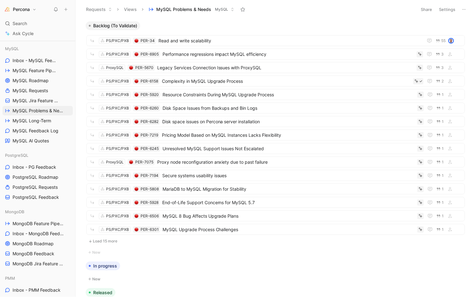
click at [454, 7] on button "Settings" at bounding box center [448, 9] width 22 height 9
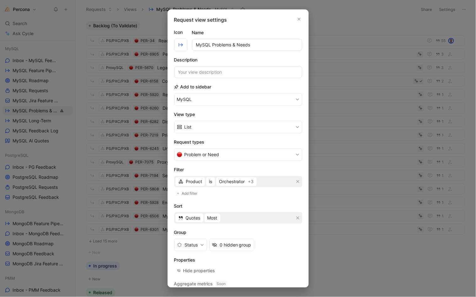
click at [205, 121] on button "List" at bounding box center [238, 127] width 128 height 13
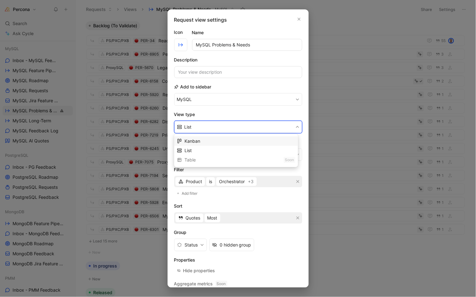
click at [197, 140] on span "Kanban" at bounding box center [193, 140] width 16 height 5
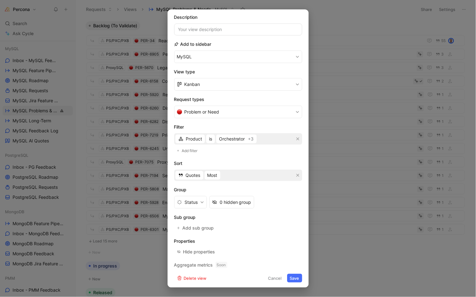
scroll to position [42, 0]
click at [290, 277] on button "Save" at bounding box center [294, 278] width 15 height 9
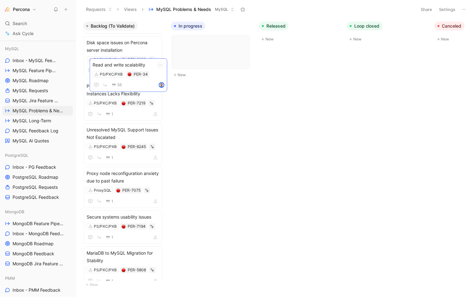
scroll to position [224, 0]
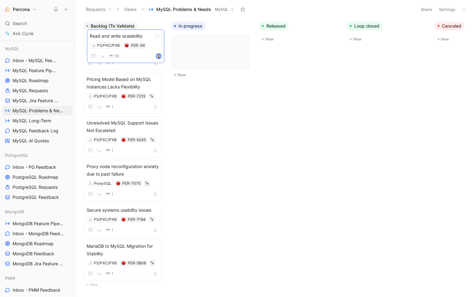
drag, startPoint x: 130, startPoint y: 47, endPoint x: 133, endPoint y: 41, distance: 6.5
click at [12, 7] on button "Percona" at bounding box center [20, 9] width 35 height 9
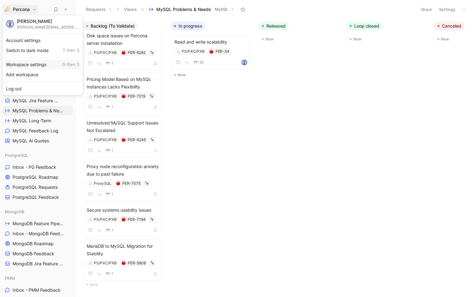
click at [22, 62] on div "Workspace settings G then S" at bounding box center [42, 65] width 77 height 10
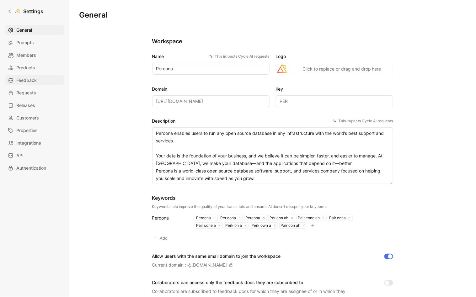
click at [30, 78] on span "Feedback" at bounding box center [26, 81] width 20 height 8
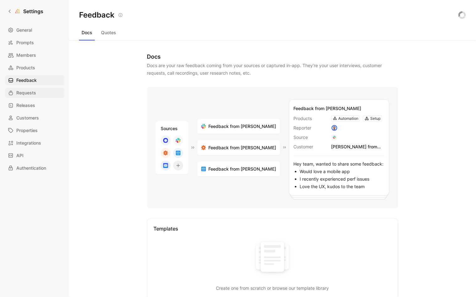
click at [28, 90] on span "Requests" at bounding box center [26, 93] width 20 height 8
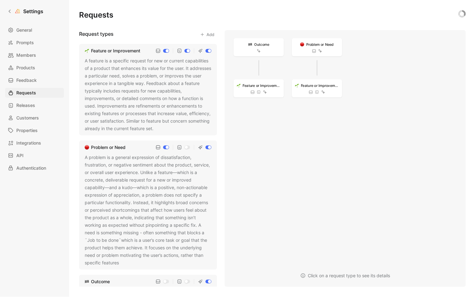
click at [150, 176] on div "A problem is a general expression of dissatisfaction, frustration, or negative …" at bounding box center [148, 210] width 127 height 113
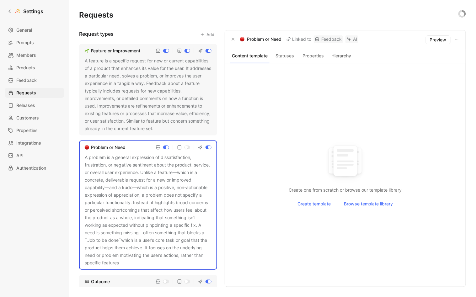
click at [286, 52] on button "Statuses" at bounding box center [285, 56] width 26 height 8
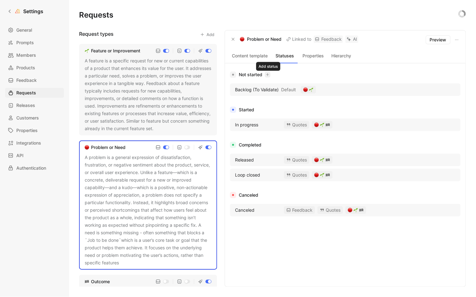
click at [267, 75] on icon "button" at bounding box center [267, 74] width 3 height 3
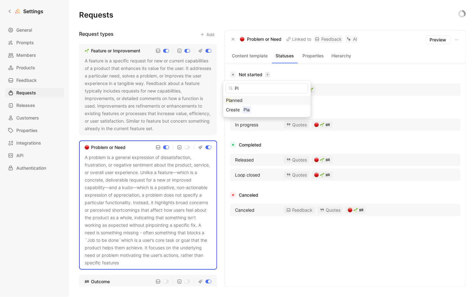
type input "P"
type input "Validated"
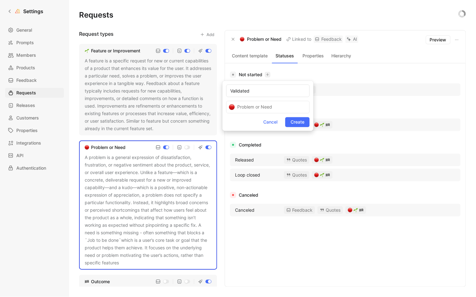
click at [267, 106] on form "Validated Problem or Need Cancel Create" at bounding box center [268, 106] width 91 height 50
click at [294, 120] on span "Create" at bounding box center [298, 123] width 14 height 8
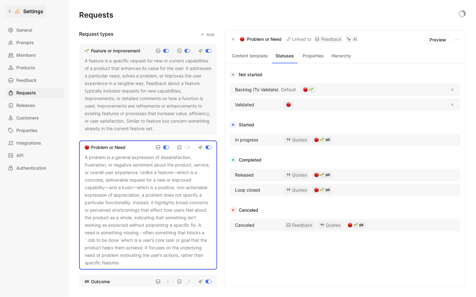
click at [11, 10] on icon at bounding box center [10, 11] width 4 height 4
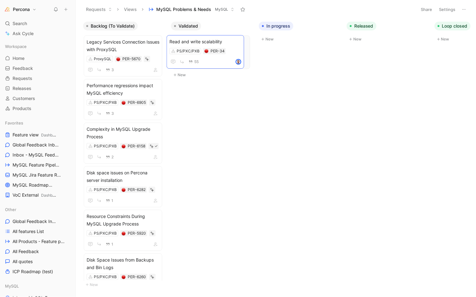
drag, startPoint x: 302, startPoint y: 50, endPoint x: 207, endPoint y: 50, distance: 94.8
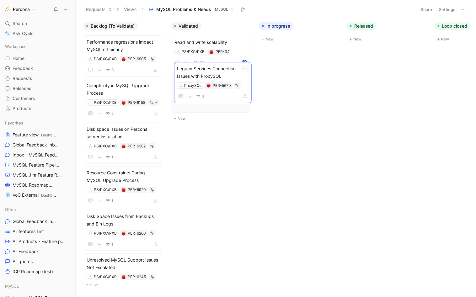
drag, startPoint x: 107, startPoint y: 43, endPoint x: 198, endPoint y: 70, distance: 94.4
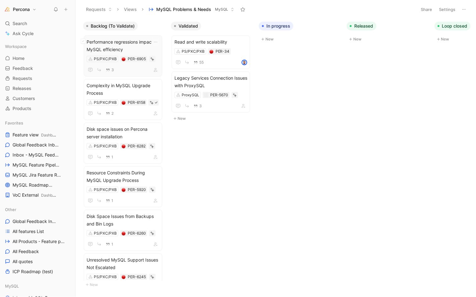
click at [114, 47] on span "Performance regressions impact MySQL efficiency" at bounding box center [123, 45] width 73 height 15
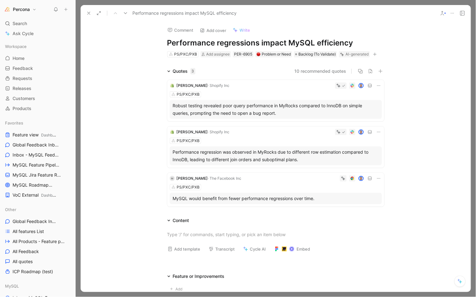
click at [87, 12] on icon at bounding box center [88, 13] width 5 height 5
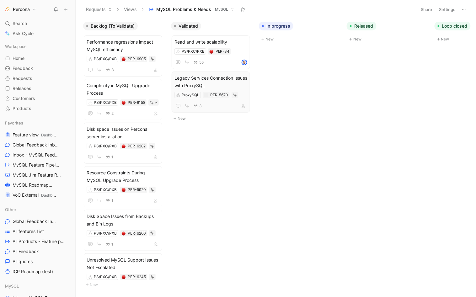
click at [201, 81] on span "Legacy Services Connection Issues with ProxySQL" at bounding box center [211, 81] width 73 height 15
click at [123, 132] on span "Disk space issues on Percona server installation" at bounding box center [123, 133] width 73 height 15
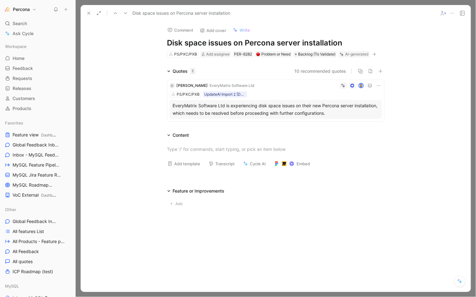
click at [377, 86] on icon at bounding box center [378, 85] width 5 height 5
click at [350, 127] on span "Delete quote" at bounding box center [359, 125] width 26 height 5
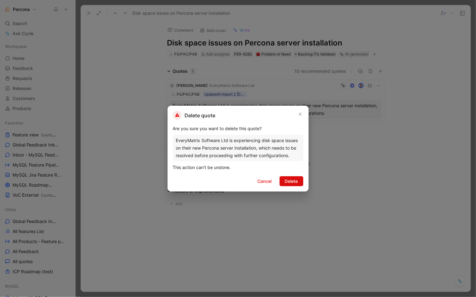
click at [292, 176] on button "Delete" at bounding box center [292, 181] width 24 height 10
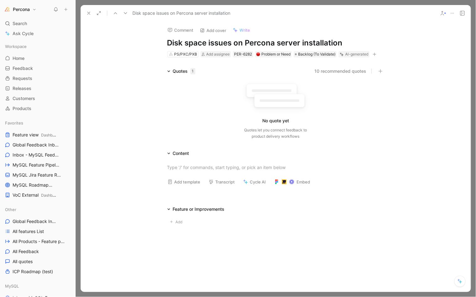
click at [452, 14] on icon at bounding box center [452, 13] width 5 height 5
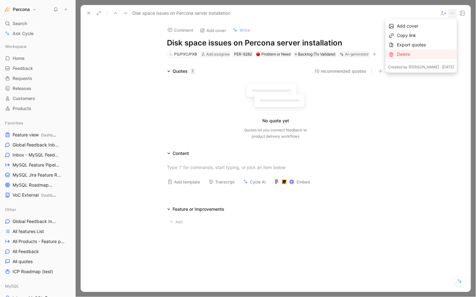
click at [404, 54] on div "Delete" at bounding box center [426, 55] width 57 height 8
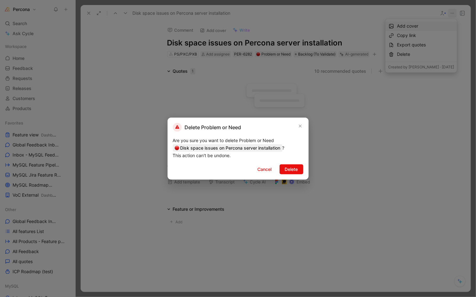
click at [285, 177] on div "Delete Problem or Need Are you sure you want to delete Problem or Need Disk spa…" at bounding box center [238, 149] width 141 height 62
click at [302, 156] on div "Are you sure you want to delete Problem or Need Disk space issues on Percona se…" at bounding box center [238, 148] width 131 height 23
click at [291, 170] on span "Delete" at bounding box center [291, 170] width 13 height 8
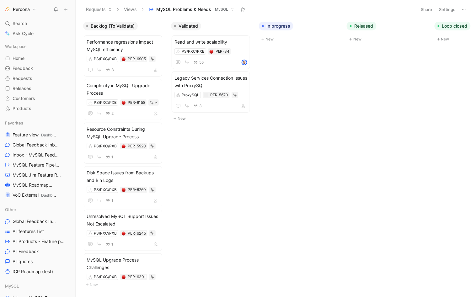
click at [445, 10] on button "Settings" at bounding box center [448, 9] width 22 height 9
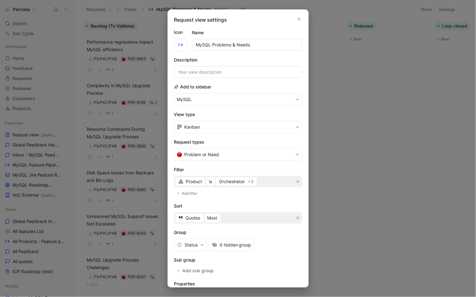
click at [395, 85] on div at bounding box center [238, 148] width 476 height 297
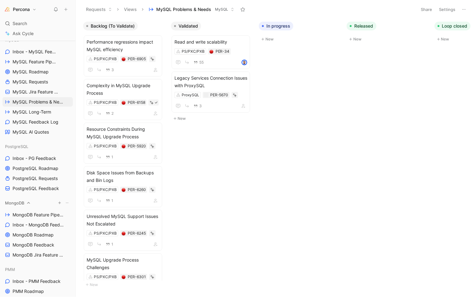
scroll to position [217, 0]
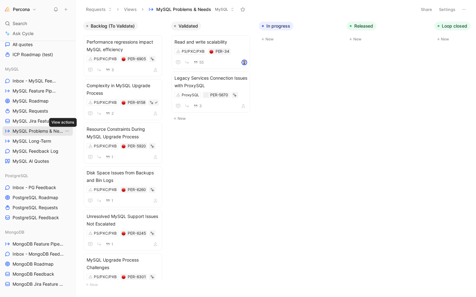
click at [65, 129] on icon "View actions" at bounding box center [67, 131] width 5 height 5
click at [70, 141] on div "Duplicate" at bounding box center [66, 143] width 47 height 8
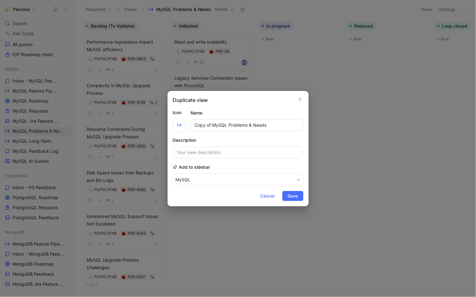
drag, startPoint x: 228, startPoint y: 126, endPoint x: 187, endPoint y: 126, distance: 40.5
click at [187, 126] on div "Icon Name Copy of MySQL Problems & Needs" at bounding box center [238, 120] width 131 height 23
type input "PMM Problems & Needs"
click at [204, 172] on div "Add to sidebar MySQL" at bounding box center [238, 175] width 131 height 23
click at [197, 176] on button "MySQL" at bounding box center [238, 180] width 131 height 13
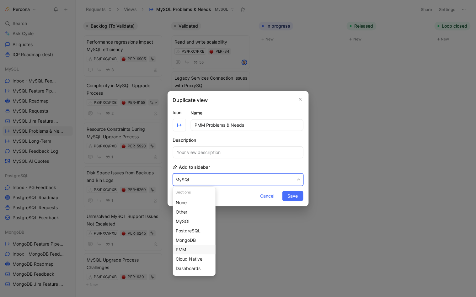
click at [193, 251] on div "PMM" at bounding box center [194, 250] width 37 height 8
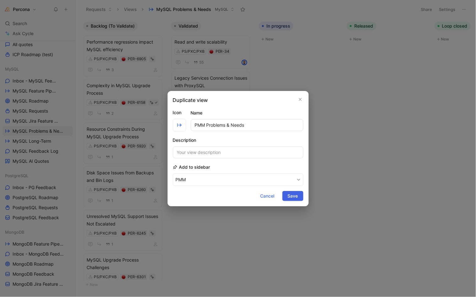
click at [292, 196] on span "Save" at bounding box center [293, 196] width 10 height 8
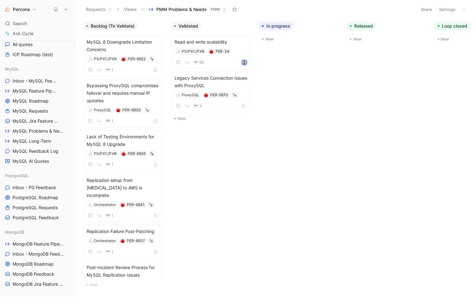
click at [447, 11] on button "Settings" at bounding box center [448, 9] width 22 height 9
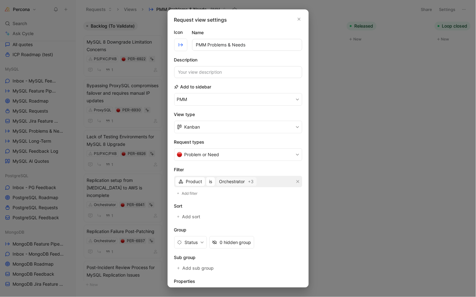
click at [231, 178] on span "Orchestrator" at bounding box center [232, 182] width 26 height 8
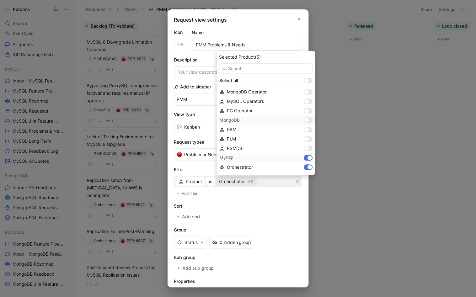
scroll to position [26, 0]
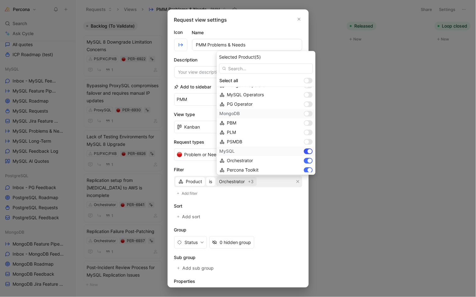
click at [304, 149] on div at bounding box center [308, 152] width 9 height 6
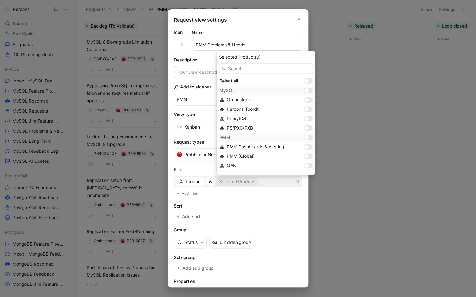
click at [305, 137] on div at bounding box center [307, 138] width 4 height 4
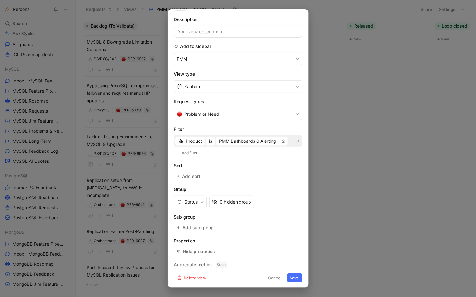
scroll to position [40, 0]
click at [191, 176] on span "Add sort" at bounding box center [191, 177] width 19 height 8
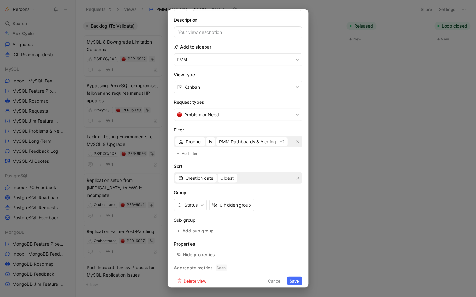
click at [191, 176] on span "Creation date" at bounding box center [200, 179] width 28 height 8
click at [194, 195] on div "Quotes" at bounding box center [197, 199] width 43 height 9
click at [217, 176] on span "Least" at bounding box center [213, 179] width 11 height 8
click at [214, 198] on span "Most" at bounding box center [213, 199] width 10 height 5
click at [288, 277] on button "Save" at bounding box center [294, 281] width 15 height 9
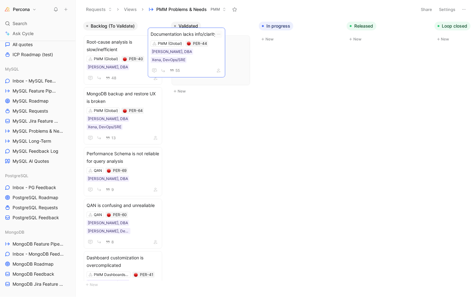
drag, startPoint x: 126, startPoint y: 68, endPoint x: 190, endPoint y: 60, distance: 64.2
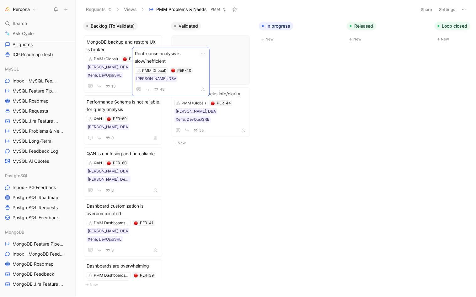
scroll to position [0, 3]
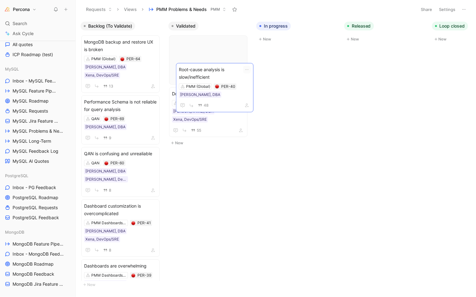
drag, startPoint x: 121, startPoint y: 45, endPoint x: 213, endPoint y: 73, distance: 96.1
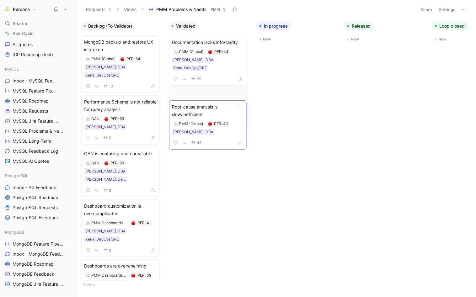
drag, startPoint x: 208, startPoint y: 64, endPoint x: 208, endPoint y: 127, distance: 62.5
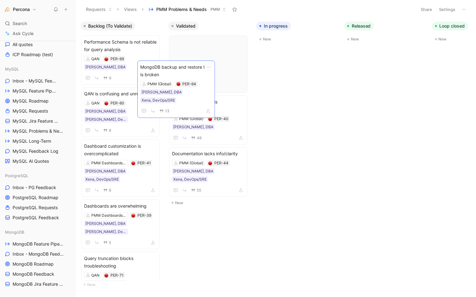
drag, startPoint x: 119, startPoint y: 57, endPoint x: 175, endPoint y: 83, distance: 61.4
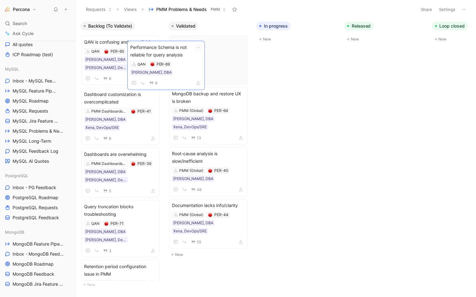
drag, startPoint x: 122, startPoint y: 69, endPoint x: 168, endPoint y: 75, distance: 46.5
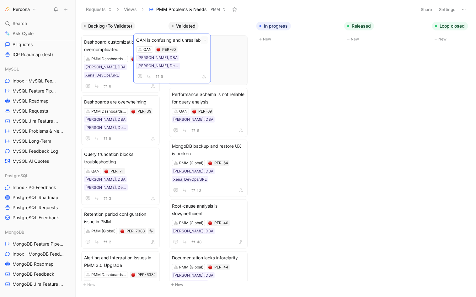
drag, startPoint x: 125, startPoint y: 65, endPoint x: 179, endPoint y: 63, distance: 53.7
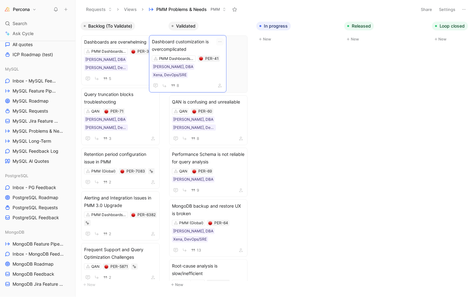
drag, startPoint x: 124, startPoint y: 74, endPoint x: 191, endPoint y: 74, distance: 67.5
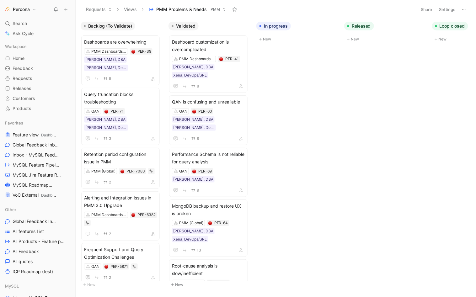
scroll to position [0, 0]
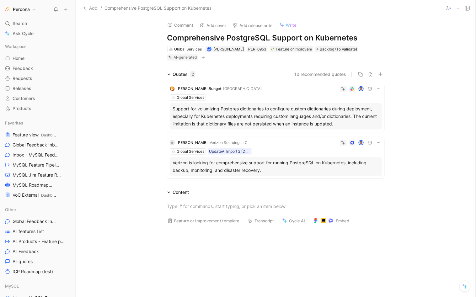
click at [300, 164] on div "Verizon is looking for comprehensive support for running PostgreSQL on Kubernet…" at bounding box center [276, 166] width 206 height 15
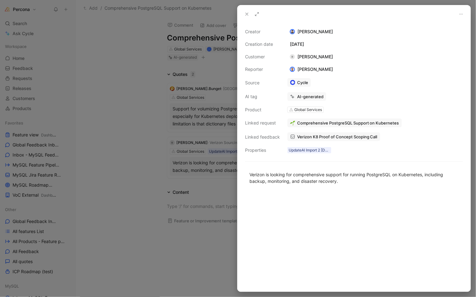
click at [138, 140] on div at bounding box center [238, 148] width 476 height 297
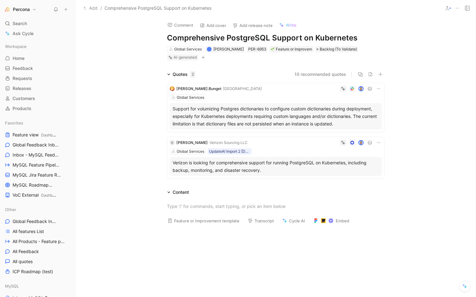
click at [459, 8] on icon at bounding box center [457, 8] width 5 height 5
click at [328, 50] on span "Backlog (To Validate)" at bounding box center [338, 49] width 37 height 6
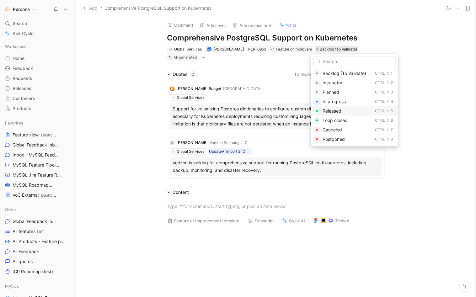
click at [336, 111] on span "Released" at bounding box center [332, 110] width 19 height 5
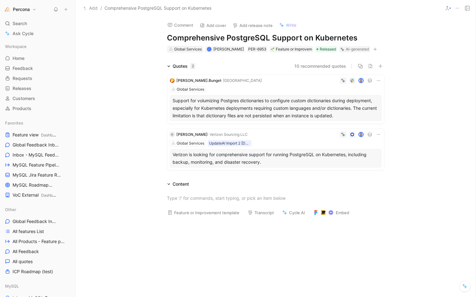
click at [175, 50] on div "Global Services" at bounding box center [188, 49] width 28 height 6
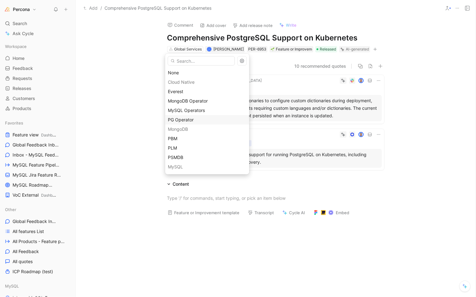
click at [190, 122] on span "PG Operator" at bounding box center [181, 119] width 26 height 5
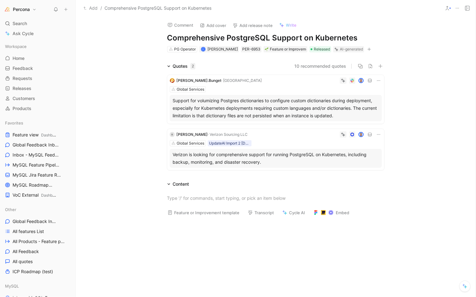
click at [192, 154] on div "Verizon is looking for comprehensive support for running PostgreSQL on Kubernet…" at bounding box center [276, 158] width 206 height 15
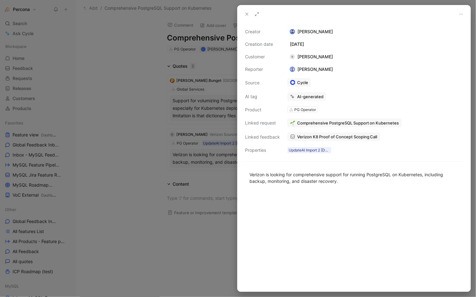
click at [315, 136] on span "Verizon K8 Proof of Concept Scoping Call" at bounding box center [337, 137] width 80 height 6
click at [150, 67] on div at bounding box center [238, 148] width 476 height 297
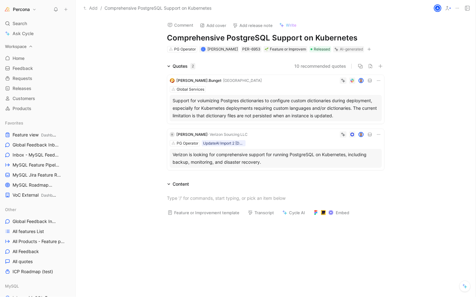
click at [220, 48] on span "[PERSON_NAME]" at bounding box center [223, 49] width 30 height 5
type input "p"
type input "jan"
click at [232, 73] on span "[PERSON_NAME]" at bounding box center [236, 73] width 35 height 5
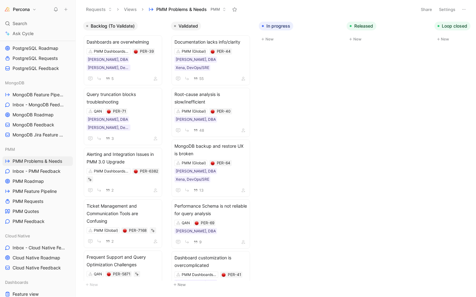
scroll to position [376, 0]
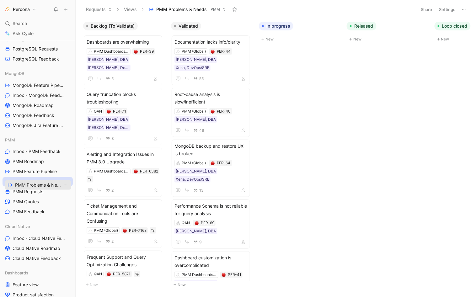
drag, startPoint x: 37, startPoint y: 151, endPoint x: 39, endPoint y: 185, distance: 33.7
click at [152, 9] on icon at bounding box center [151, 9] width 5 height 5
click at [73, 9] on icon at bounding box center [75, 9] width 5 height 5
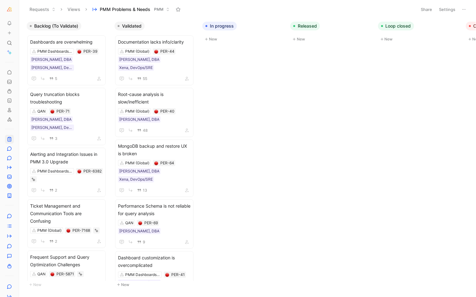
scroll to position [0, 0]
click at [9, 137] on icon at bounding box center [9, 139] width 5 height 5
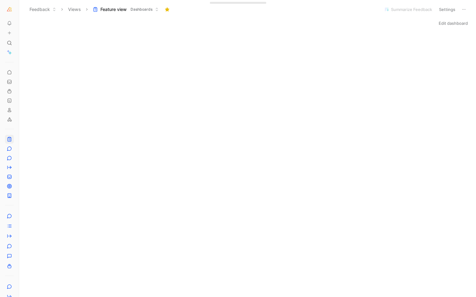
click at [19, 11] on icon at bounding box center [20, 9] width 5 height 5
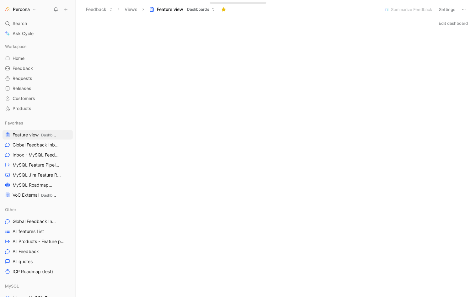
click at [134, 8] on button "Views" at bounding box center [131, 9] width 19 height 9
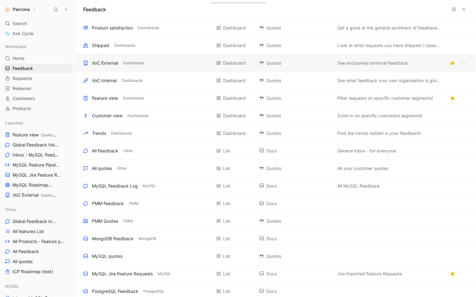
click at [107, 63] on div "VoC External" at bounding box center [105, 63] width 26 height 8
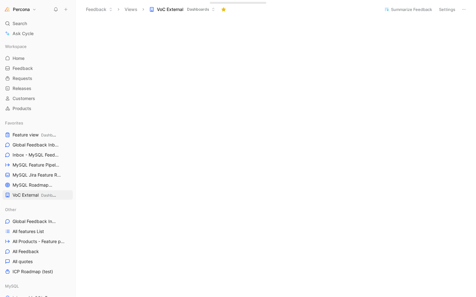
scroll to position [112, 0]
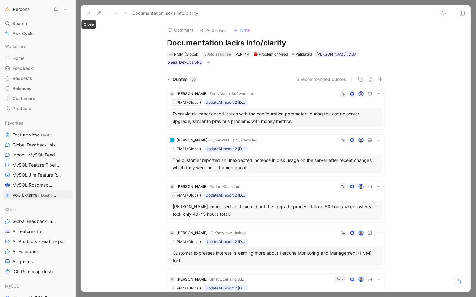
click at [91, 14] on icon at bounding box center [88, 13] width 5 height 5
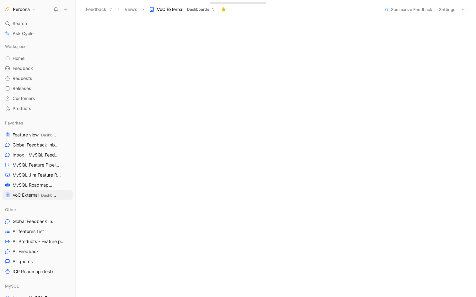
scroll to position [254, 0]
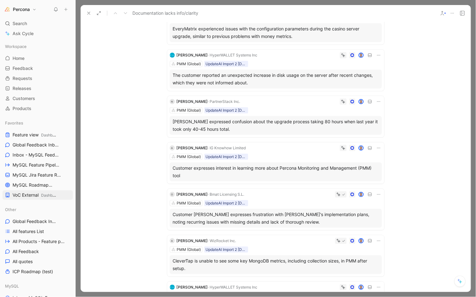
scroll to position [87, 0]
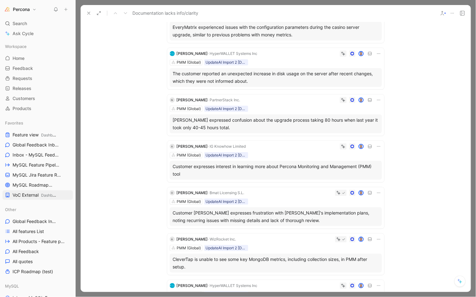
click at [378, 53] on icon at bounding box center [378, 53] width 5 height 5
click at [357, 94] on span "Delete quote" at bounding box center [357, 92] width 26 height 5
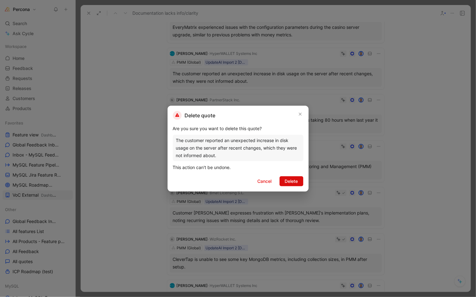
click at [281, 182] on button "Delete" at bounding box center [292, 181] width 24 height 10
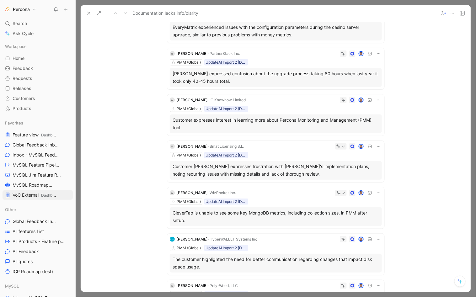
click at [377, 53] on icon at bounding box center [378, 53] width 3 height 1
click at [346, 93] on span "Delete quote" at bounding box center [357, 92] width 26 height 5
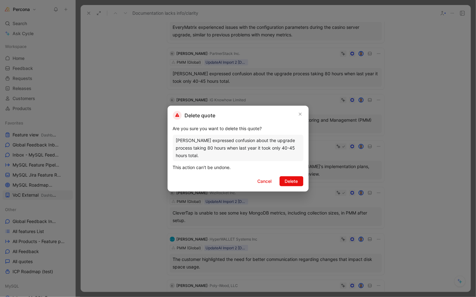
click at [288, 191] on div "Delete quote Are you sure you want to delete this quote? [PERSON_NAME] expresse…" at bounding box center [238, 149] width 141 height 86
click at [292, 162] on div "Are you sure you want to delete this quote? [PERSON_NAME] expressed confusion a…" at bounding box center [238, 148] width 131 height 46
click at [286, 178] on span "Delete" at bounding box center [291, 182] width 13 height 8
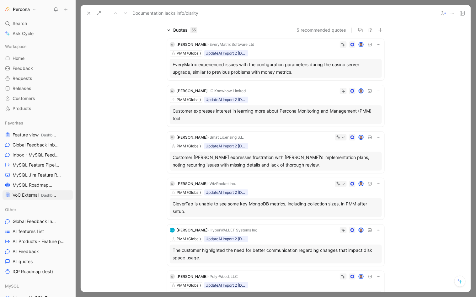
scroll to position [52, 0]
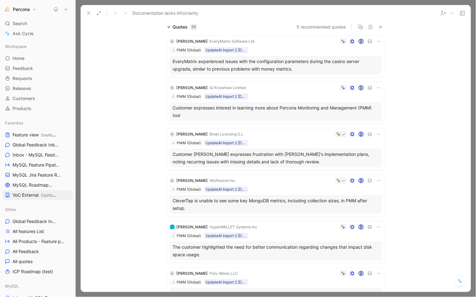
click at [376, 89] on icon at bounding box center [378, 87] width 5 height 5
click at [353, 127] on span "Delete quote" at bounding box center [357, 127] width 26 height 5
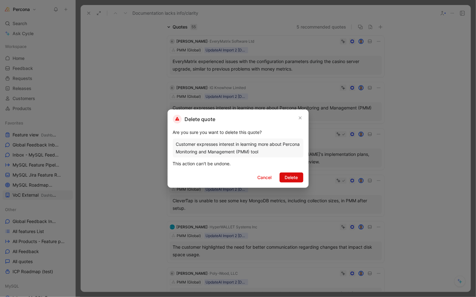
click at [294, 175] on span "Delete" at bounding box center [291, 178] width 13 height 8
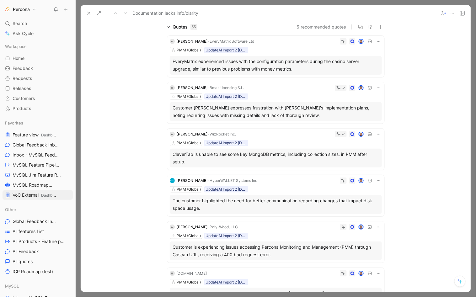
click at [378, 85] on icon at bounding box center [378, 87] width 5 height 5
click at [350, 128] on span "Delete quote" at bounding box center [357, 127] width 26 height 5
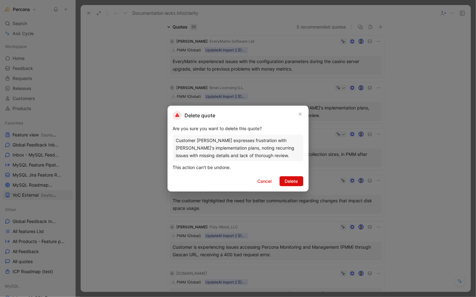
click at [289, 178] on span "Delete" at bounding box center [291, 182] width 13 height 8
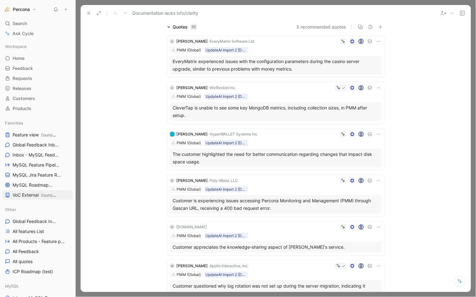
click at [376, 87] on icon at bounding box center [378, 87] width 5 height 5
click at [353, 125] on span "Delete quote" at bounding box center [357, 127] width 26 height 5
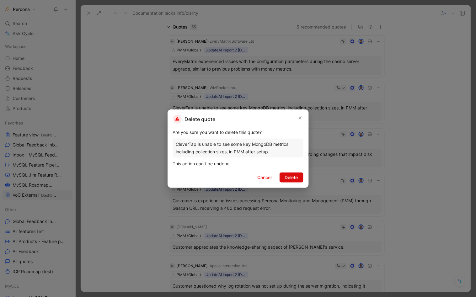
click at [289, 178] on span "Delete" at bounding box center [291, 178] width 13 height 8
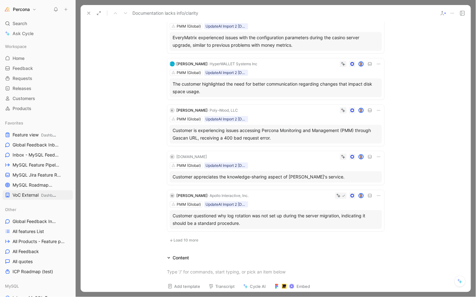
scroll to position [78, 0]
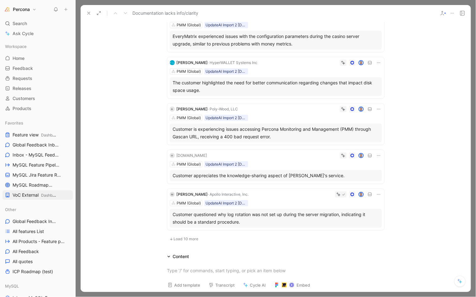
click at [376, 61] on icon at bounding box center [378, 62] width 5 height 5
click at [349, 102] on span "Delete quote" at bounding box center [357, 102] width 26 height 5
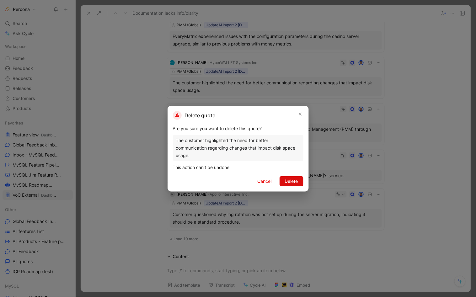
click at [288, 179] on span "Delete" at bounding box center [291, 182] width 13 height 8
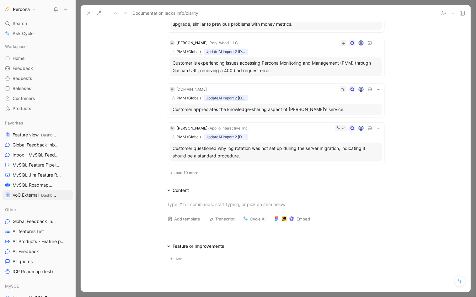
scroll to position [98, 0]
click at [377, 89] on icon at bounding box center [378, 89] width 3 height 1
click at [352, 128] on span "Delete quote" at bounding box center [357, 127] width 26 height 5
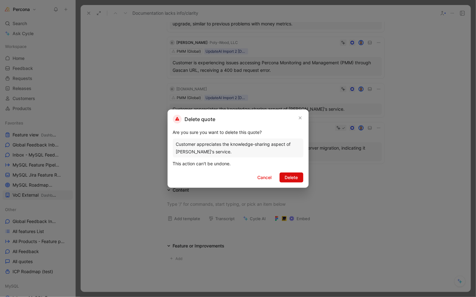
click at [292, 173] on button "Delete" at bounding box center [292, 178] width 24 height 10
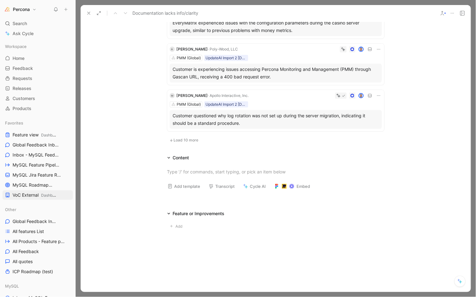
click at [186, 138] on span "Load 10 more" at bounding box center [186, 140] width 25 height 5
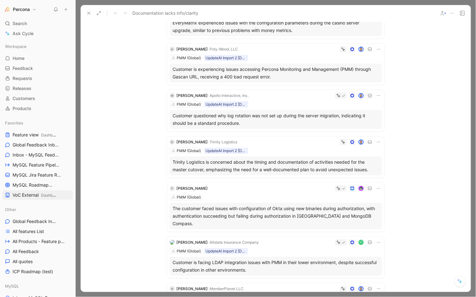
scroll to position [93, 0]
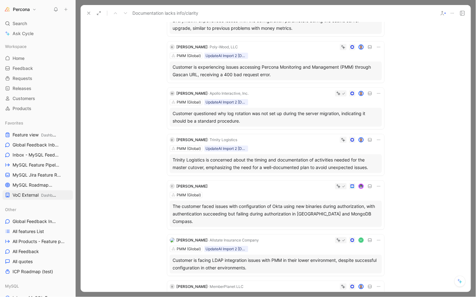
click at [377, 93] on icon at bounding box center [378, 93] width 5 height 5
click at [350, 133] on span "Delete quote" at bounding box center [357, 132] width 26 height 5
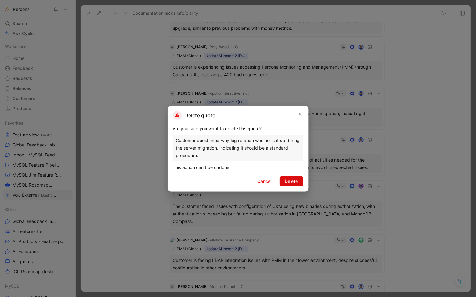
click at [287, 178] on span "Delete" at bounding box center [291, 182] width 13 height 8
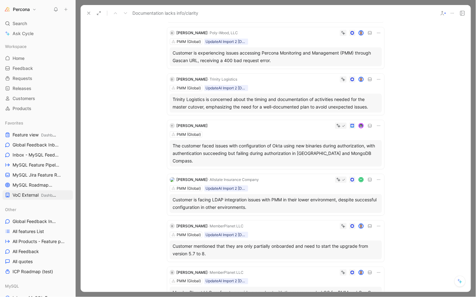
scroll to position [109, 0]
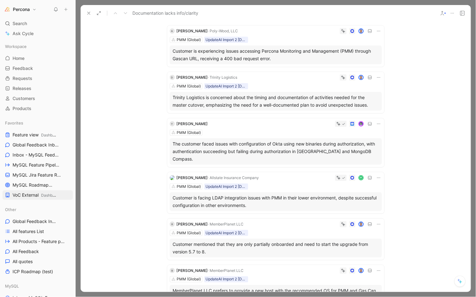
click at [376, 76] on icon at bounding box center [378, 77] width 5 height 5
drag, startPoint x: 361, startPoint y: 116, endPoint x: 295, endPoint y: 108, distance: 67.1
click at [295, 108] on body "Percona Search ⌘ K Ask Cycle Workspace Home G then H Feedback G then F Requests…" at bounding box center [238, 148] width 476 height 297
click at [378, 76] on icon at bounding box center [378, 77] width 5 height 5
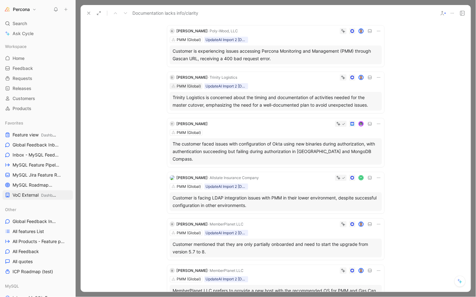
click at [190, 85] on div "PMM (Global)" at bounding box center [189, 86] width 24 height 6
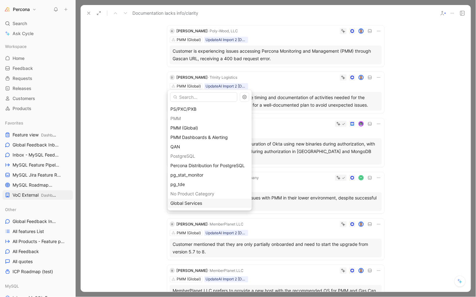
scroll to position [132, 0]
click at [195, 203] on span "Global Services" at bounding box center [187, 203] width 32 height 5
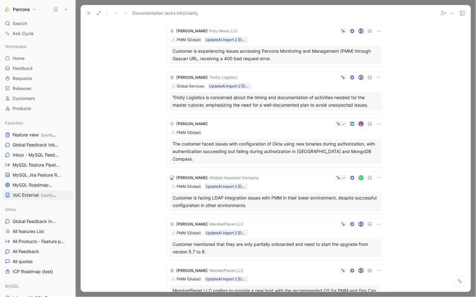
click at [282, 77] on div at bounding box center [311, 77] width 142 height 6
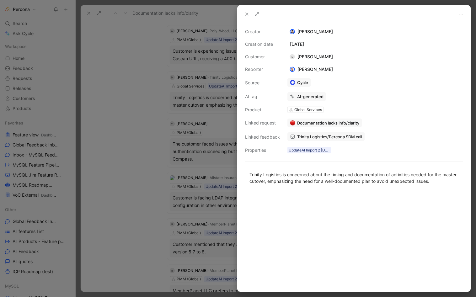
click at [302, 135] on span "Trinity Logistics/Percona SDM call" at bounding box center [329, 137] width 65 height 6
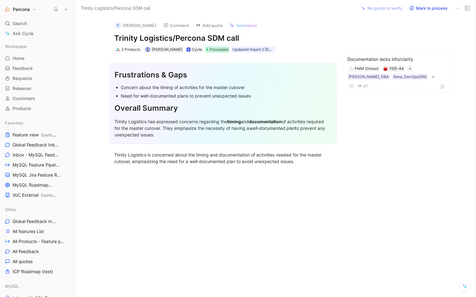
click at [210, 51] on span "Processed" at bounding box center [219, 49] width 19 height 6
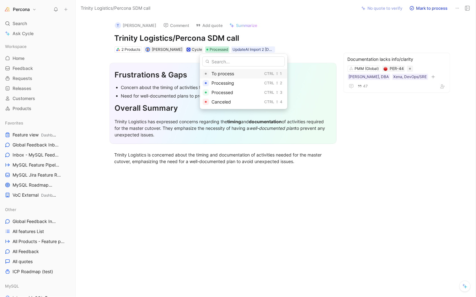
click at [215, 73] on span "To process" at bounding box center [223, 73] width 23 height 5
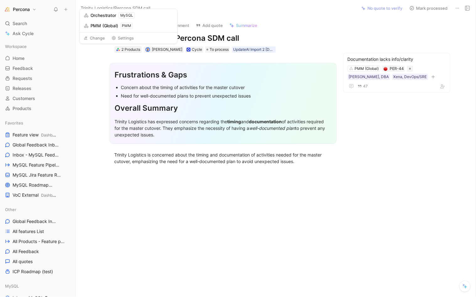
click at [126, 49] on div "2 Products" at bounding box center [131, 49] width 19 height 6
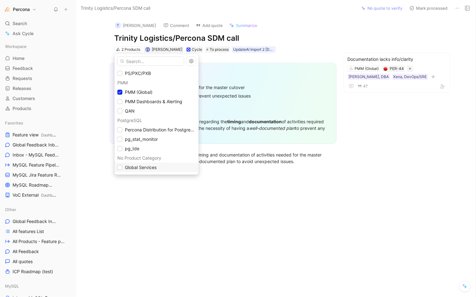
click at [135, 166] on span "Global Services" at bounding box center [141, 167] width 32 height 5
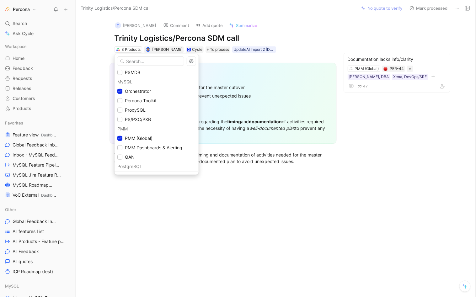
scroll to position [66, 0]
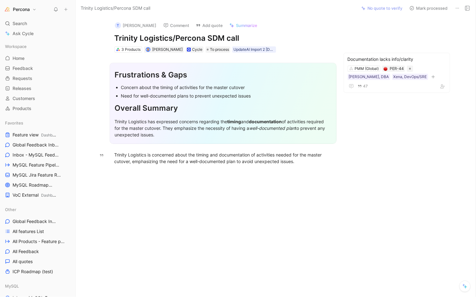
drag, startPoint x: 129, startPoint y: 161, endPoint x: 344, endPoint y: 164, distance: 215.1
click at [344, 164] on div "Frustrations & Gaps Concern about the timing of activities for the master cutov…" at bounding box center [223, 112] width 268 height 119
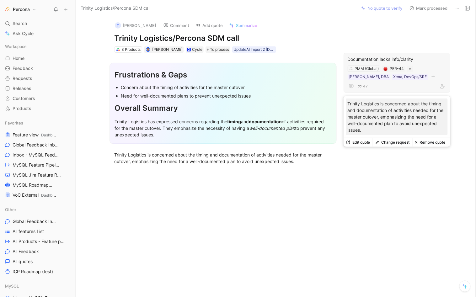
click at [427, 139] on button "Remove quote" at bounding box center [431, 142] width 36 height 9
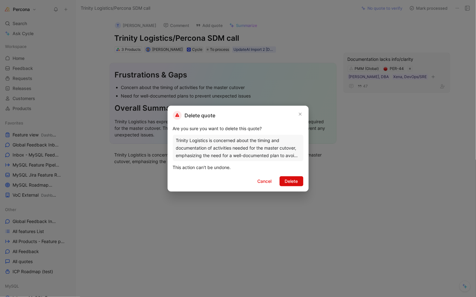
click at [291, 181] on span "Delete" at bounding box center [291, 182] width 13 height 8
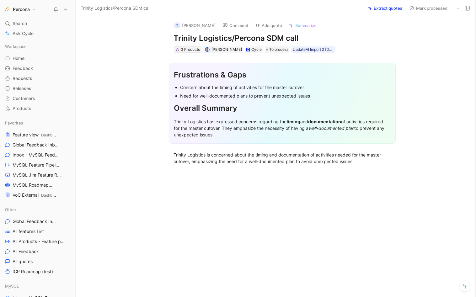
click at [179, 49] on icon at bounding box center [178, 49] width 4 height 4
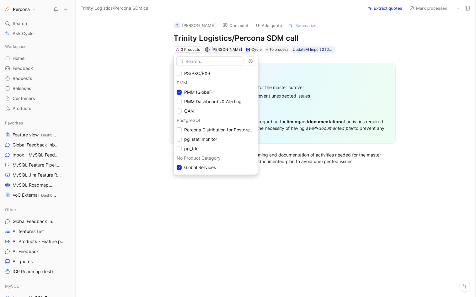
scroll to position [122, 0]
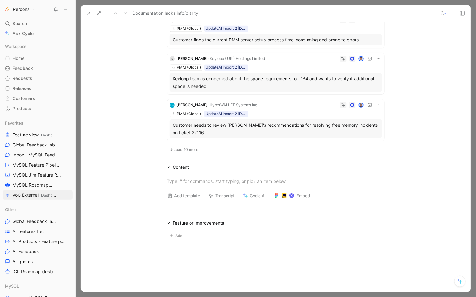
scroll to position [453, 0]
click at [175, 148] on span "Load 10 more" at bounding box center [186, 150] width 25 height 5
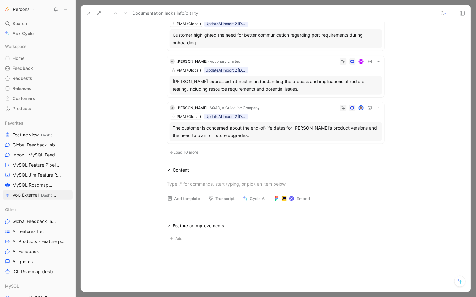
scroll to position [907, 0]
click at [189, 150] on span "Load 10 more" at bounding box center [186, 152] width 25 height 5
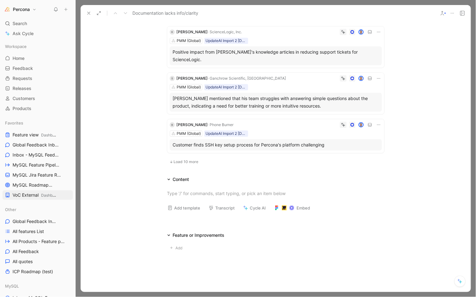
scroll to position [1340, 0]
click at [188, 160] on span "Load 10 more" at bounding box center [186, 162] width 25 height 5
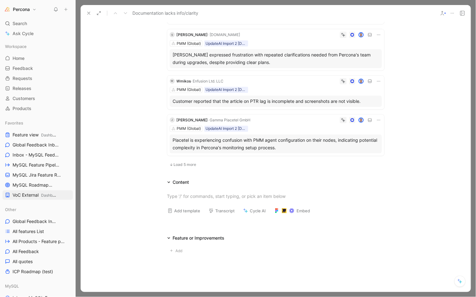
scroll to position [1802, 0]
click at [187, 163] on span "Load 5 more" at bounding box center [185, 165] width 23 height 5
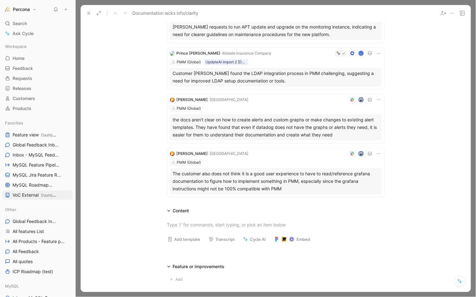
scroll to position [2006, 0]
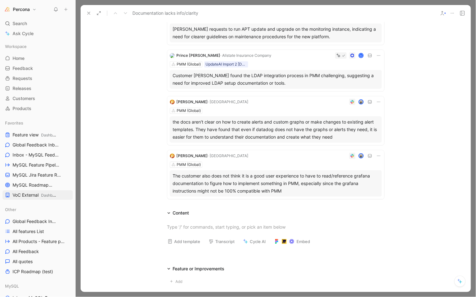
click at [250, 172] on div "The customer also does not think it is a good user experience to have to read/r…" at bounding box center [276, 183] width 206 height 23
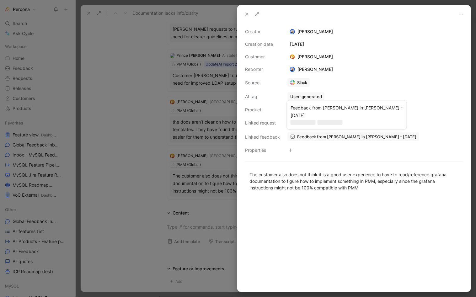
click at [331, 133] on link "Feedback from [PERSON_NAME] in [PERSON_NAME] - [DATE]" at bounding box center [354, 137] width 132 height 9
